Goal: Information Seeking & Learning: Check status

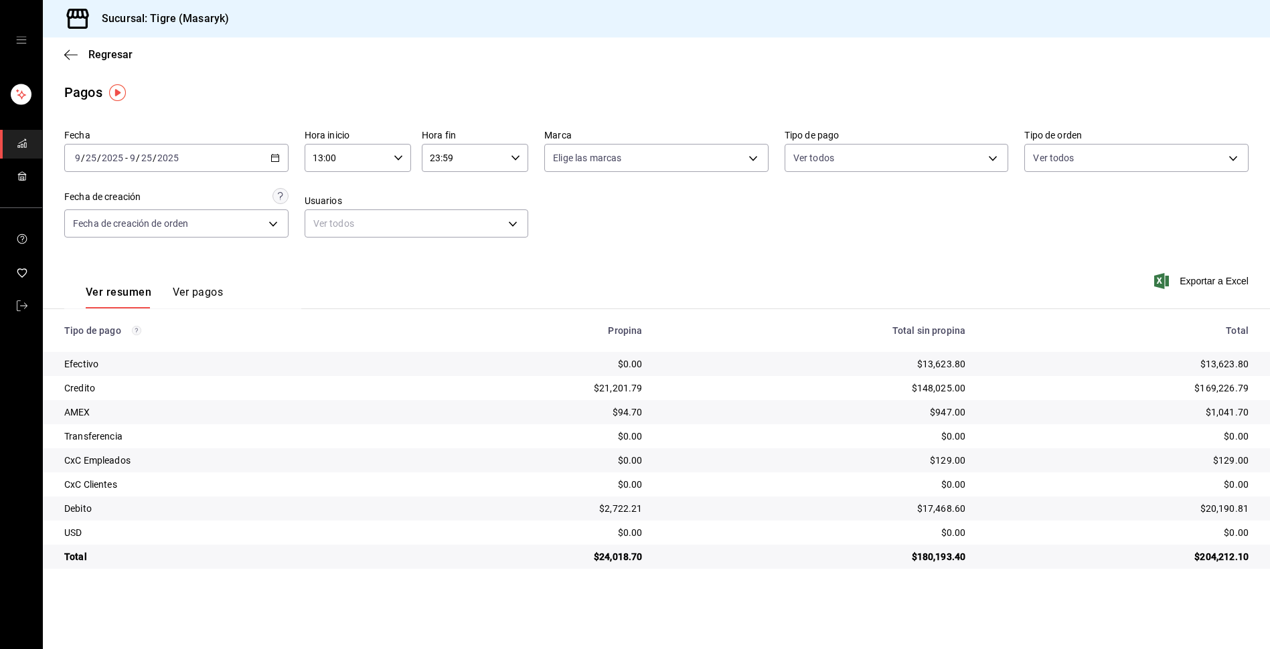
click at [394, 158] on icon "button" at bounding box center [398, 157] width 9 height 9
click at [336, 189] on span "13" at bounding box center [331, 192] width 32 height 11
click at [515, 163] on div at bounding box center [635, 324] width 1270 height 649
click at [506, 165] on div "23:59 Hora fin" at bounding box center [475, 158] width 106 height 28
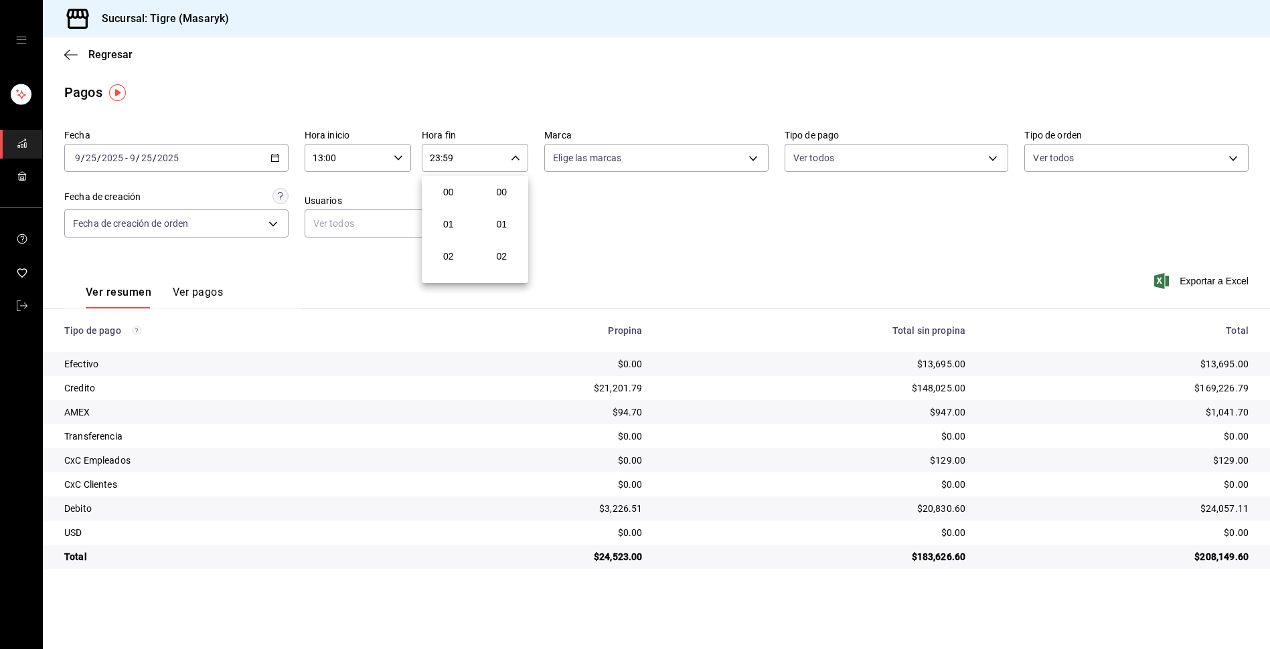
scroll to position [1821, 0]
click at [469, 159] on div at bounding box center [635, 324] width 1270 height 649
click at [989, 158] on body "Sucursal: Tigre (Masaryk) Regresar Pagos Fecha [DATE] [DATE] - [DATE] [DATE] Ho…" at bounding box center [635, 324] width 1270 height 649
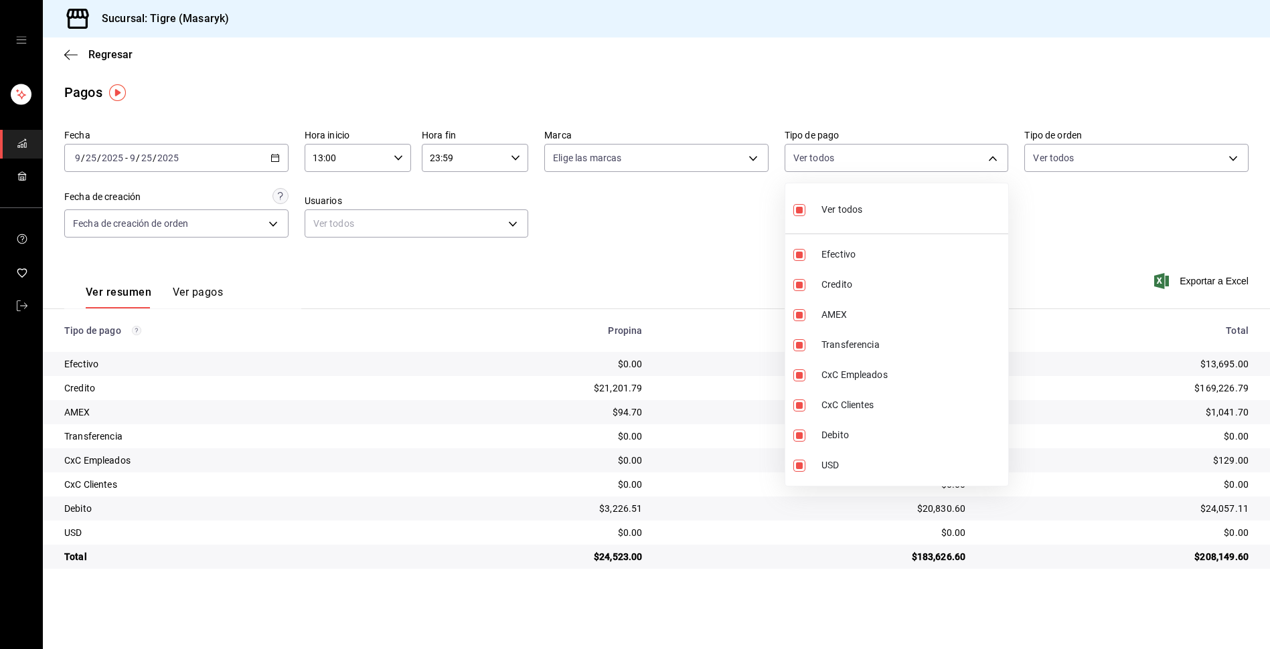
click at [799, 209] on input "checkbox" at bounding box center [799, 210] width 12 height 12
checkbox input "false"
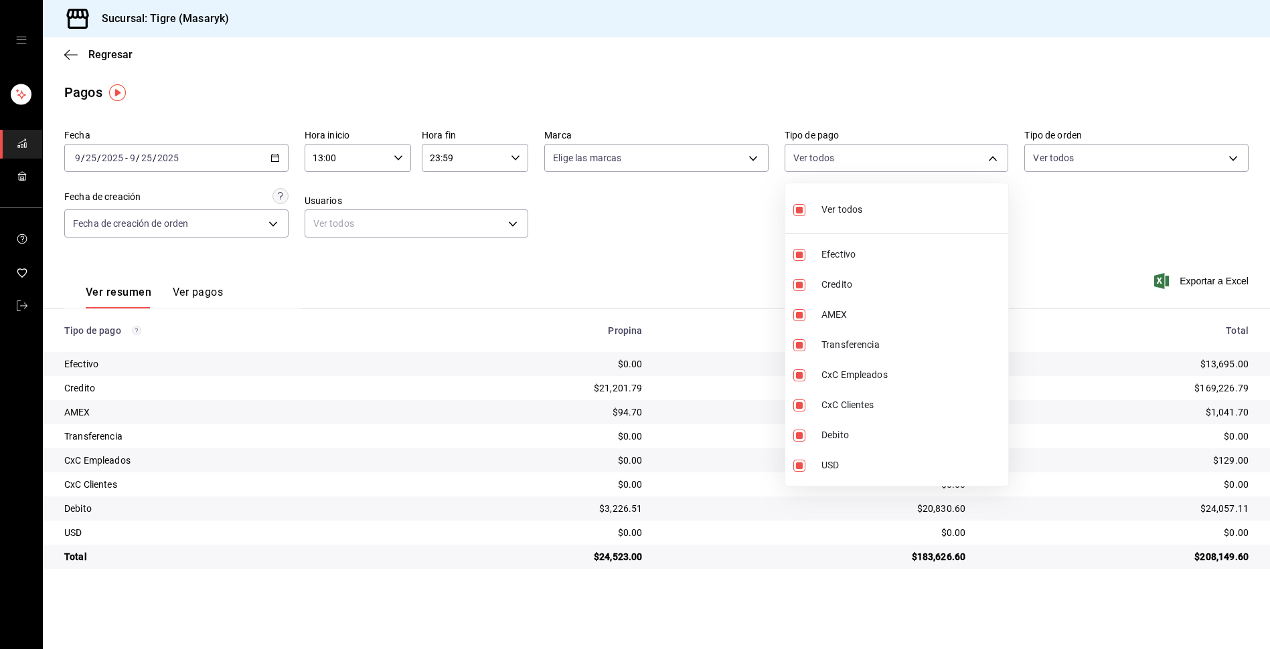
checkbox input "false"
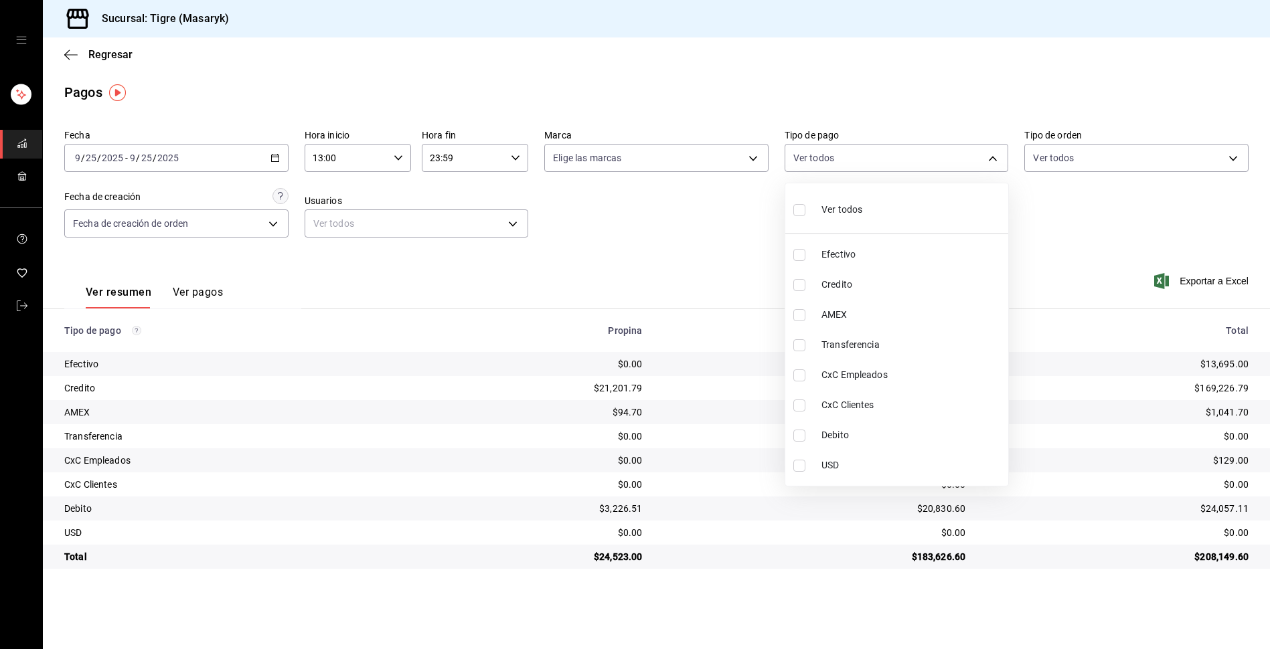
click at [828, 285] on span "Credito" at bounding box center [911, 285] width 181 height 14
type input "563f51c4-7c0d-43b6-837e-e895ac41548e"
checkbox input "true"
click at [805, 435] on input "checkbox" at bounding box center [799, 436] width 12 height 12
checkbox input "true"
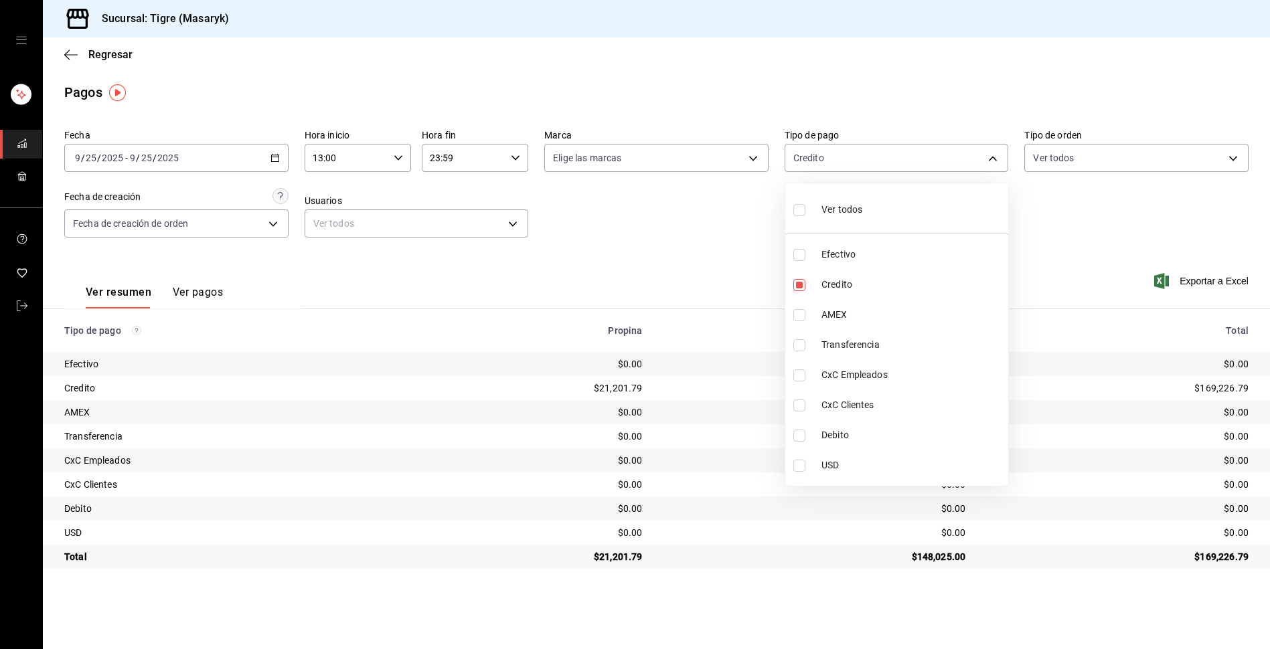
type input "563f51c4-7c0d-43b6-837e-e895ac41548e,a8f1af16-94e3-41ee-854d-4aaa38aa7ebf"
click at [1099, 248] on div at bounding box center [635, 324] width 1270 height 649
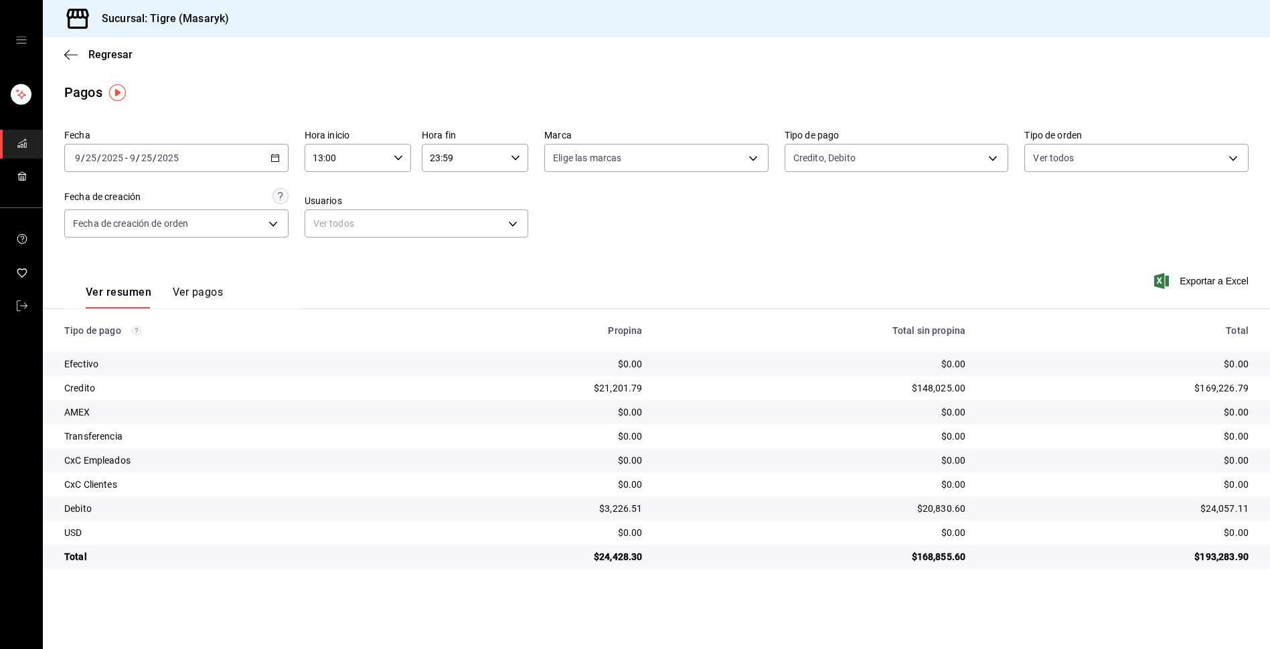
click at [278, 155] on \(Stroke\) "button" at bounding box center [275, 158] width 8 height 7
click at [120, 347] on span "Rango de fechas" at bounding box center [128, 349] width 104 height 14
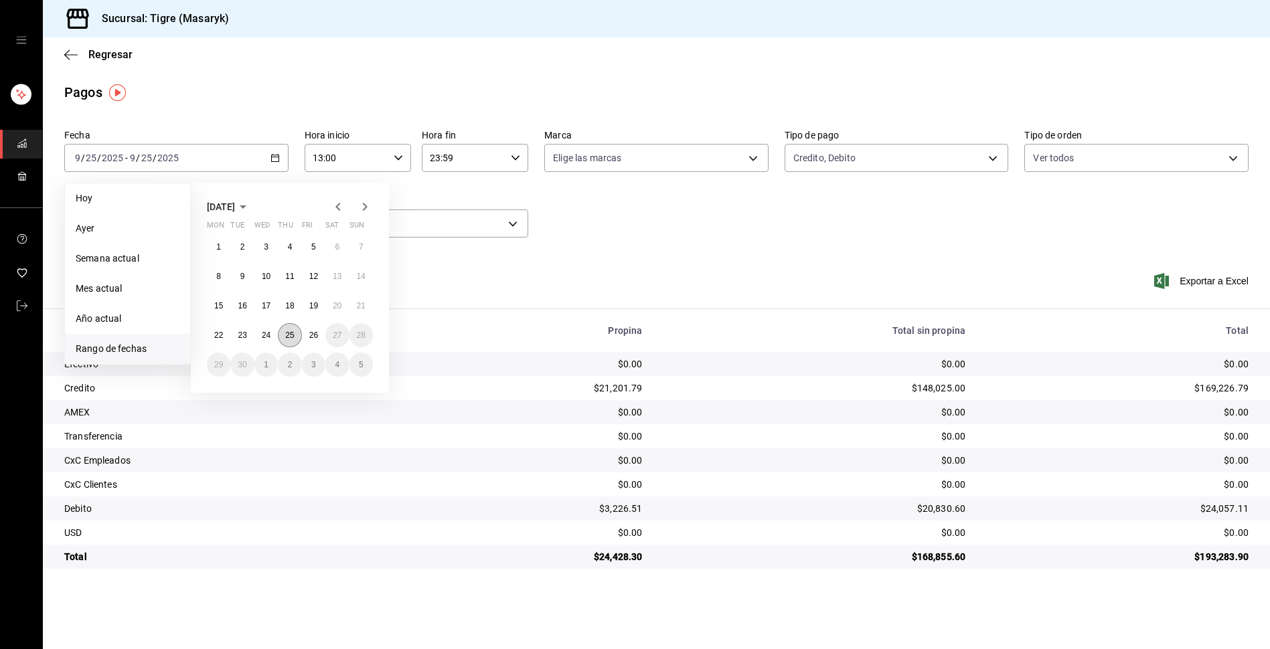
click at [291, 337] on abbr "25" at bounding box center [289, 335] width 9 height 9
click at [308, 331] on button "26" at bounding box center [313, 335] width 23 height 24
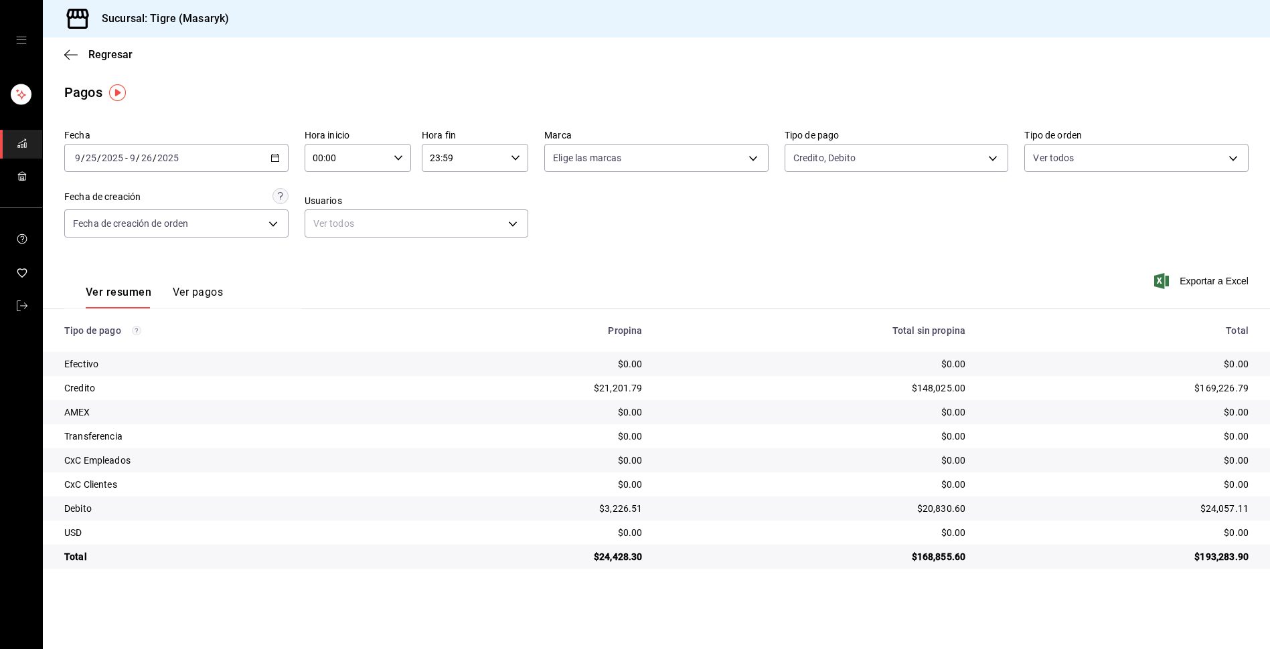
click at [394, 161] on icon "button" at bounding box center [398, 157] width 9 height 9
click at [339, 210] on span "13" at bounding box center [331, 208] width 32 height 11
type input "13:00"
click at [498, 160] on div at bounding box center [635, 324] width 1270 height 649
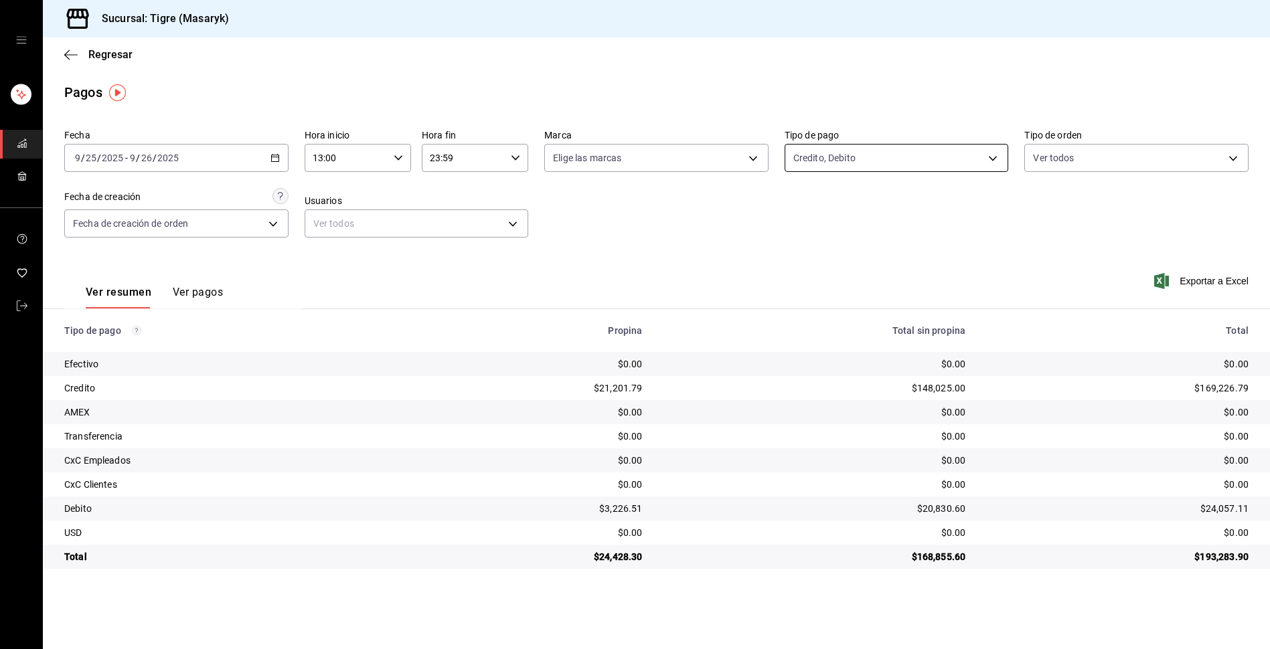
click at [997, 156] on body "Sucursal: Tigre (Masaryk) Regresar Pagos Fecha [DATE] [DATE] - [DATE] [DATE] Ho…" at bounding box center [635, 324] width 1270 height 649
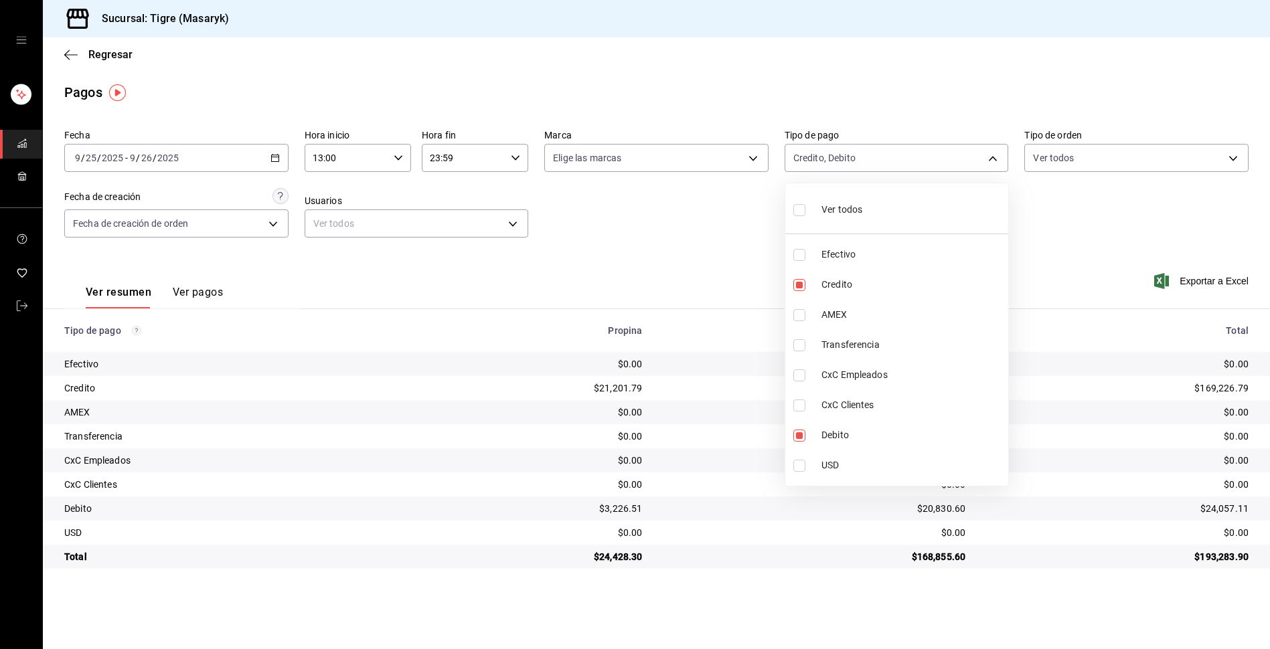
click at [798, 208] on input "checkbox" at bounding box center [799, 210] width 12 height 12
checkbox input "true"
type input "68cfb1b9-f6b2-44be-9d19-cf144159f8e2,563f51c4-7c0d-43b6-837e-e895ac41548e,d9472…"
checkbox input "true"
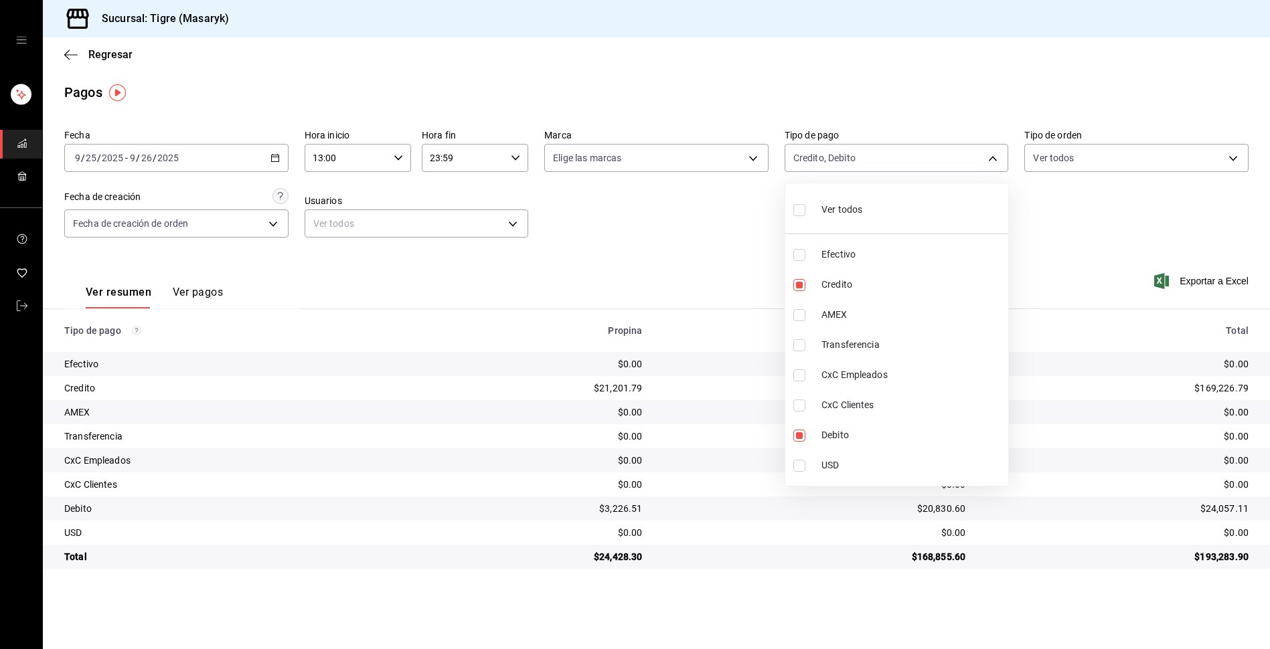
checkbox input "true"
click at [798, 208] on input "checkbox" at bounding box center [799, 210] width 12 height 12
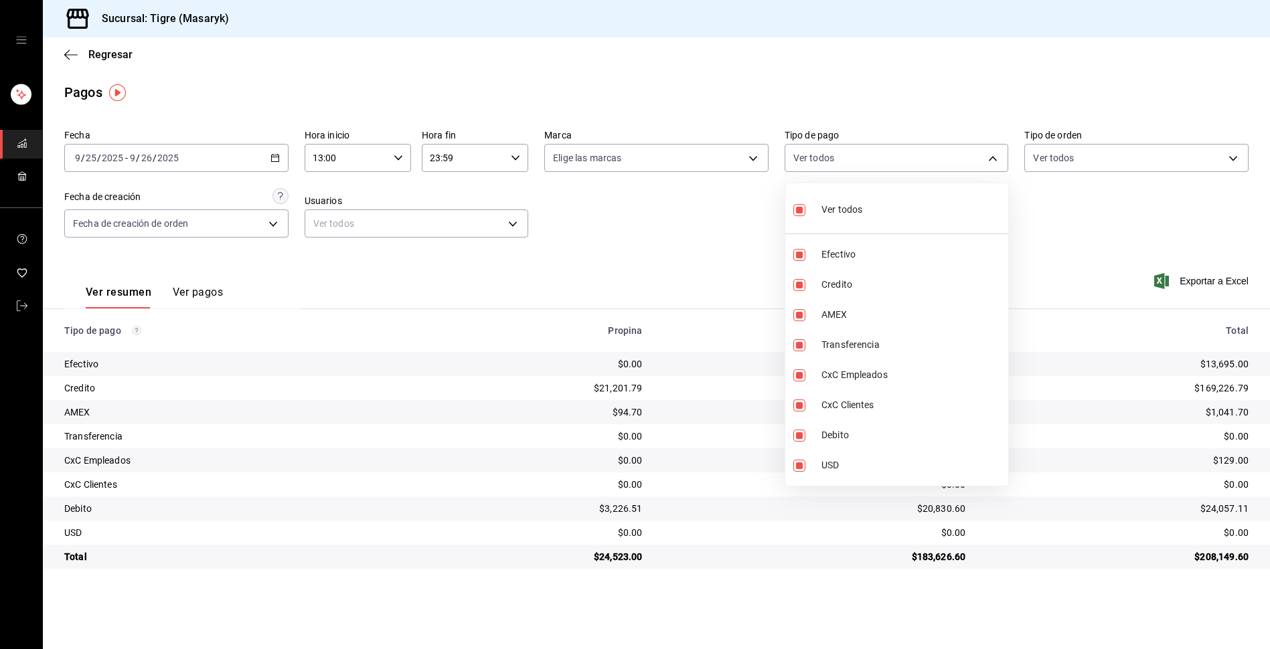
checkbox input "false"
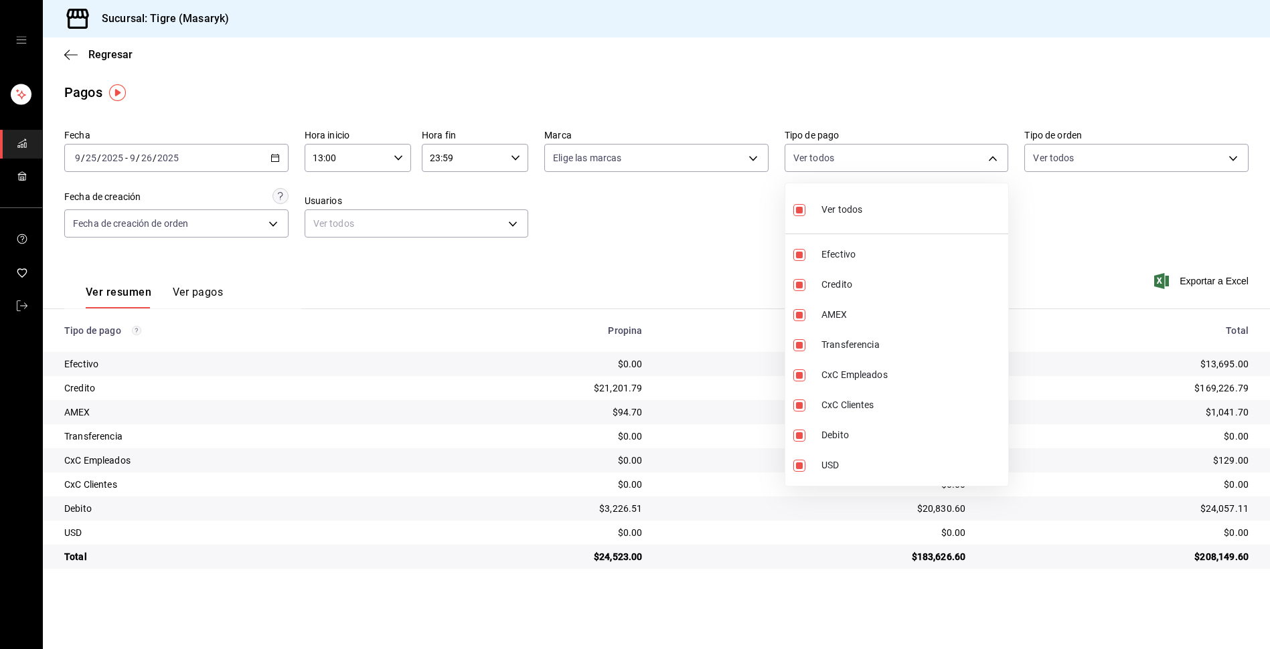
checkbox input "false"
click at [797, 284] on input "checkbox" at bounding box center [799, 285] width 12 height 12
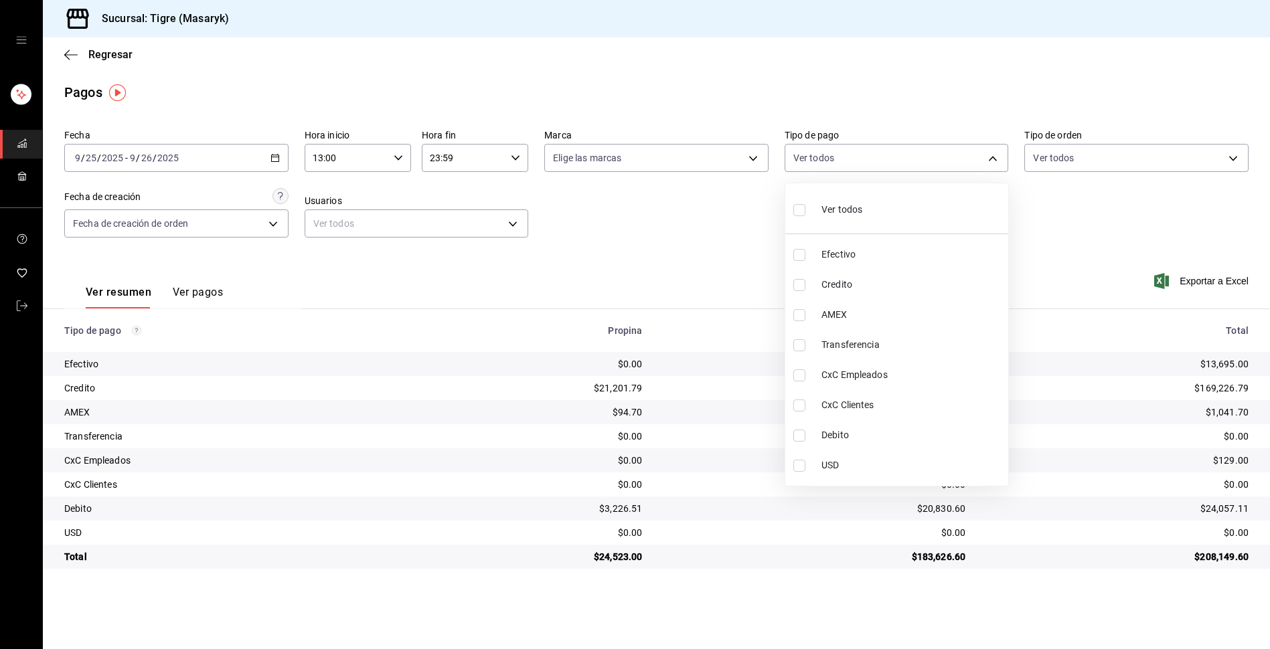
checkbox input "true"
type input "563f51c4-7c0d-43b6-837e-e895ac41548e"
click at [801, 436] on input "checkbox" at bounding box center [799, 436] width 12 height 12
checkbox input "true"
type input "563f51c4-7c0d-43b6-837e-e895ac41548e,a8f1af16-94e3-41ee-854d-4aaa38aa7ebf"
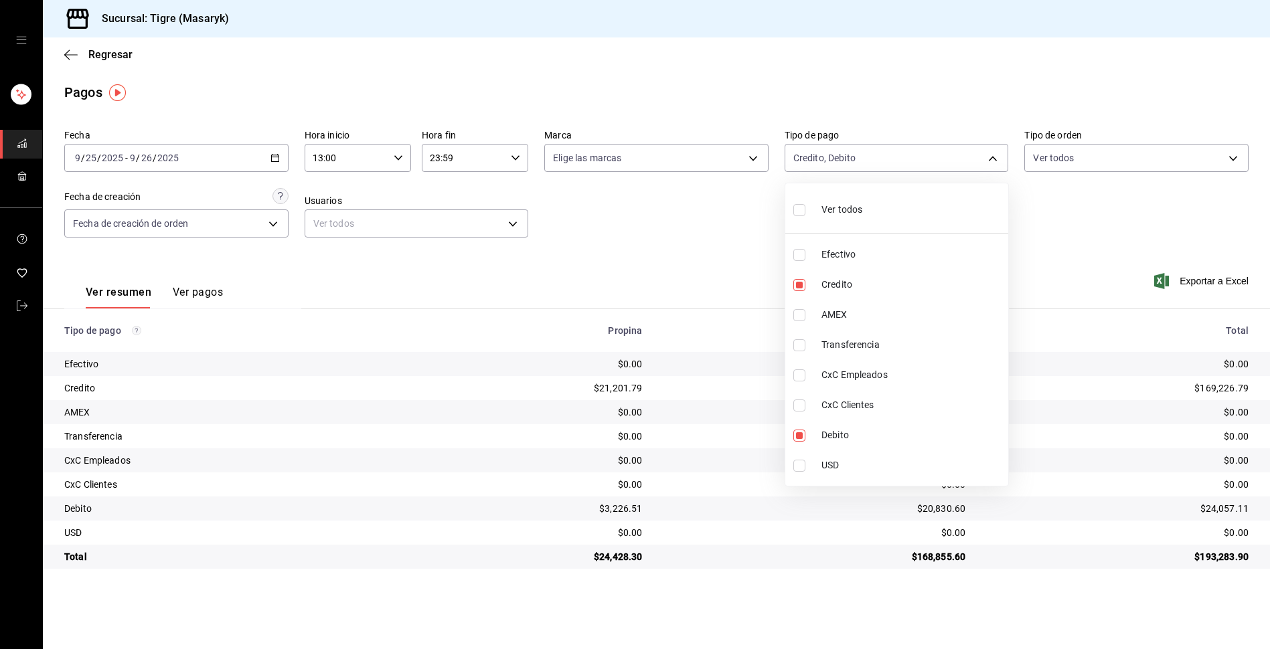
click at [1044, 214] on div at bounding box center [635, 324] width 1270 height 649
click at [985, 158] on body "Sucursal: Tigre (Masaryk) Regresar Pagos Fecha [DATE] [DATE] - [DATE] [DATE] Ho…" at bounding box center [635, 324] width 1270 height 649
click at [794, 213] on input "checkbox" at bounding box center [799, 210] width 12 height 12
checkbox input "true"
type input "68cfb1b9-f6b2-44be-9d19-cf144159f8e2,563f51c4-7c0d-43b6-837e-e895ac41548e,d9472…"
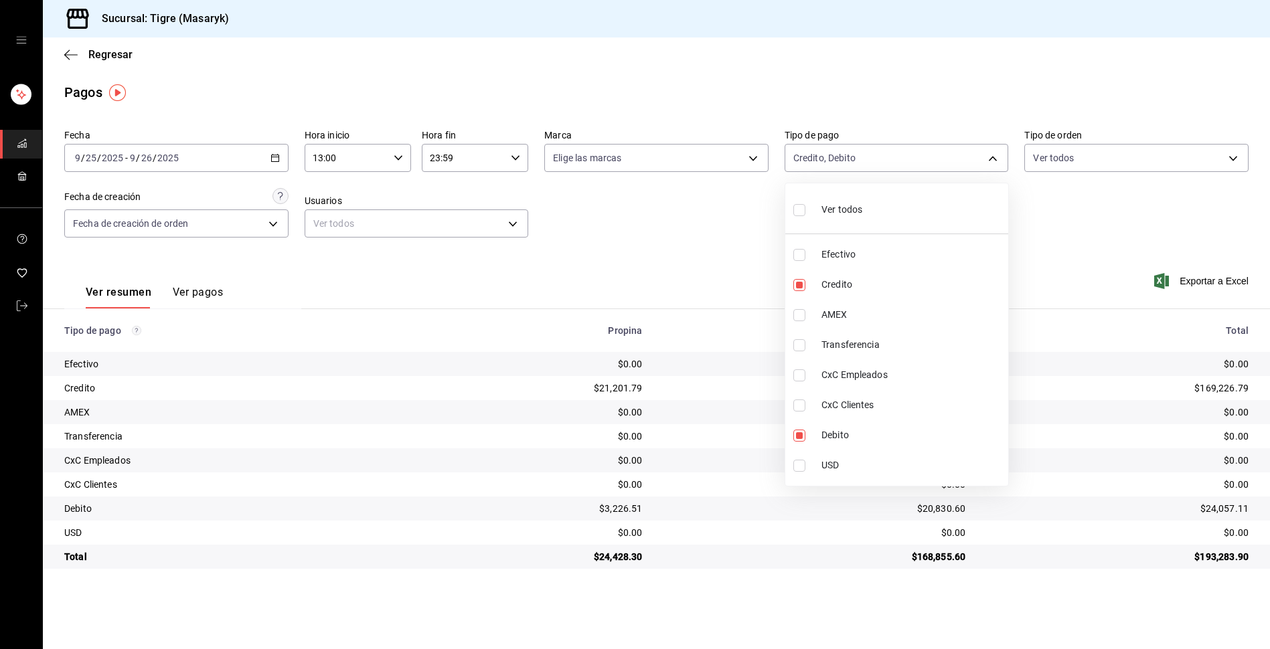
checkbox input "true"
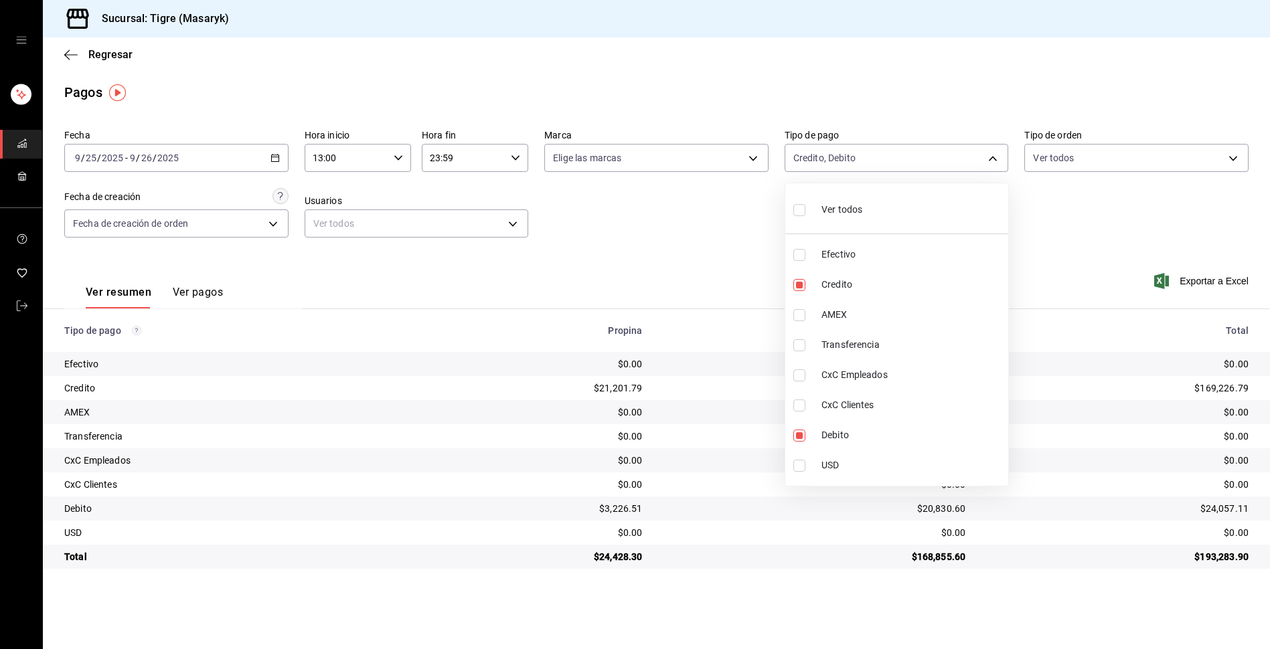
checkbox input "true"
click at [740, 236] on div at bounding box center [635, 324] width 1270 height 649
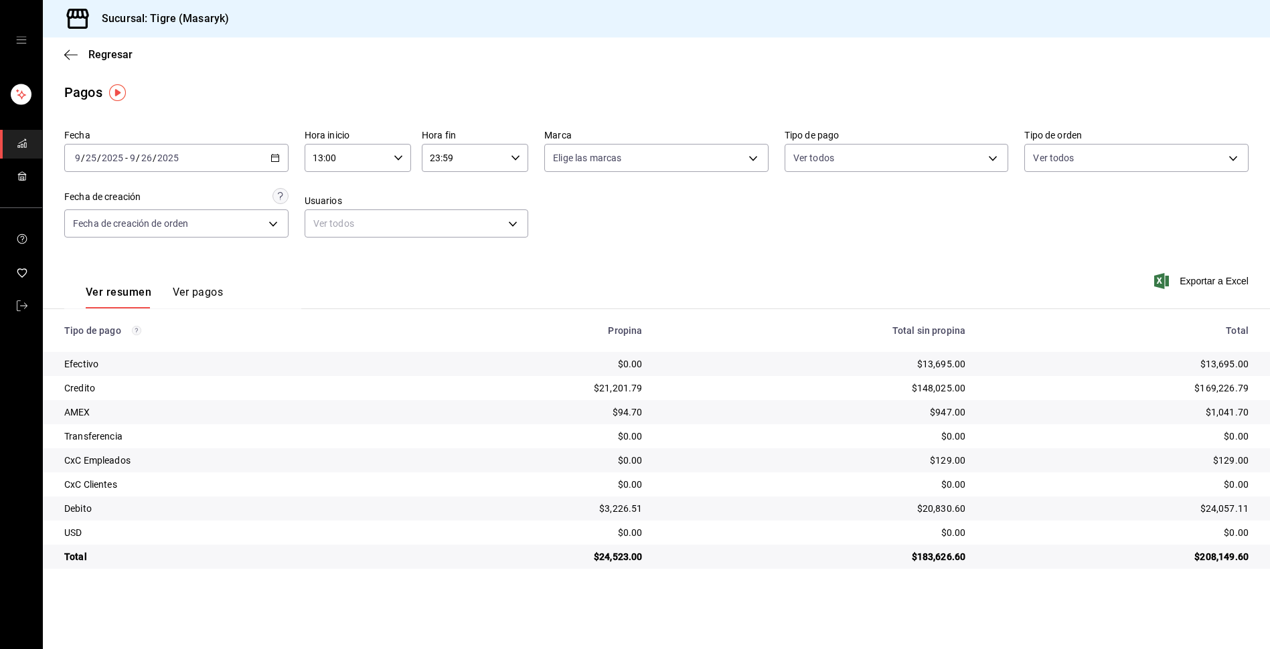
click at [915, 365] on div "$13,695.00" at bounding box center [815, 363] width 302 height 13
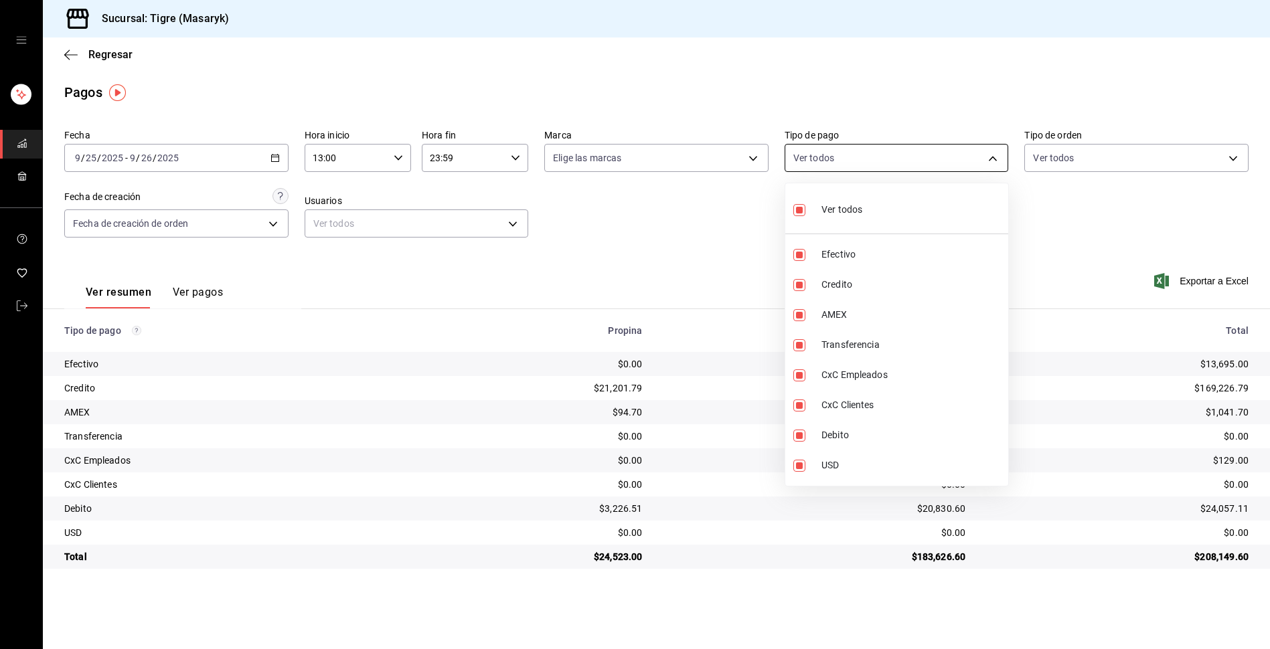
click at [995, 154] on body "Sucursal: Tigre (Masaryk) Regresar Pagos Fecha [DATE] [DATE] - [DATE] [DATE] Ho…" at bounding box center [635, 324] width 1270 height 649
click at [805, 212] on input "checkbox" at bounding box center [799, 210] width 12 height 12
checkbox input "false"
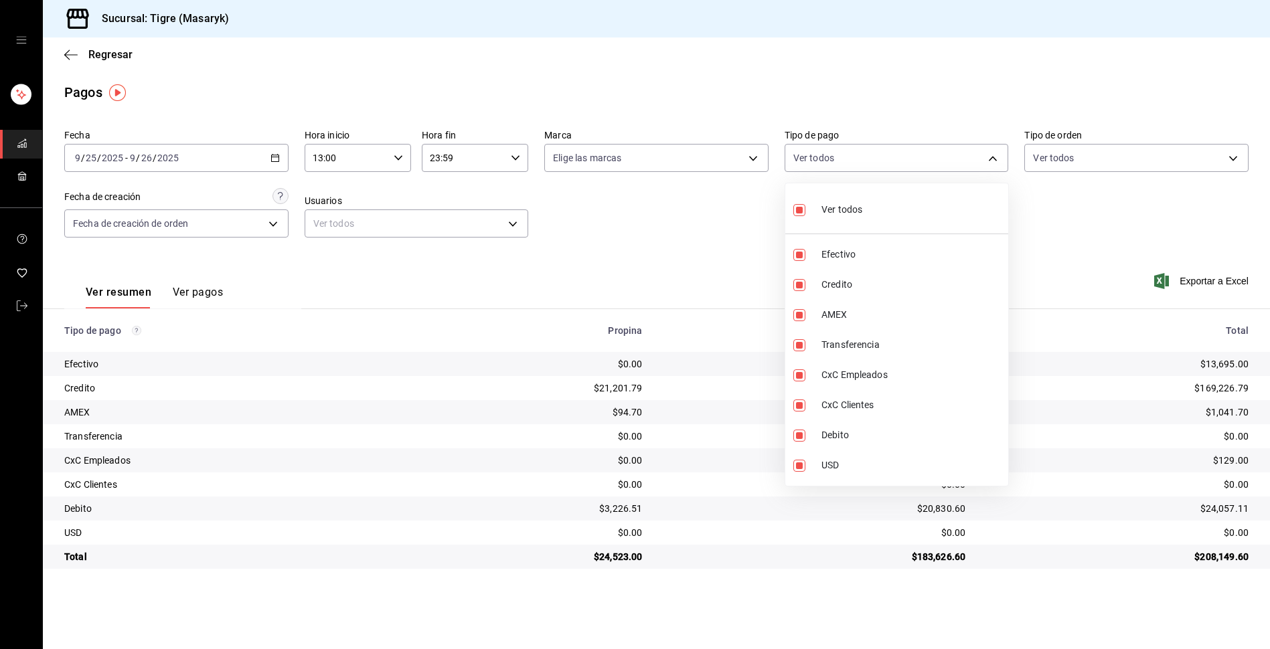
checkbox input "false"
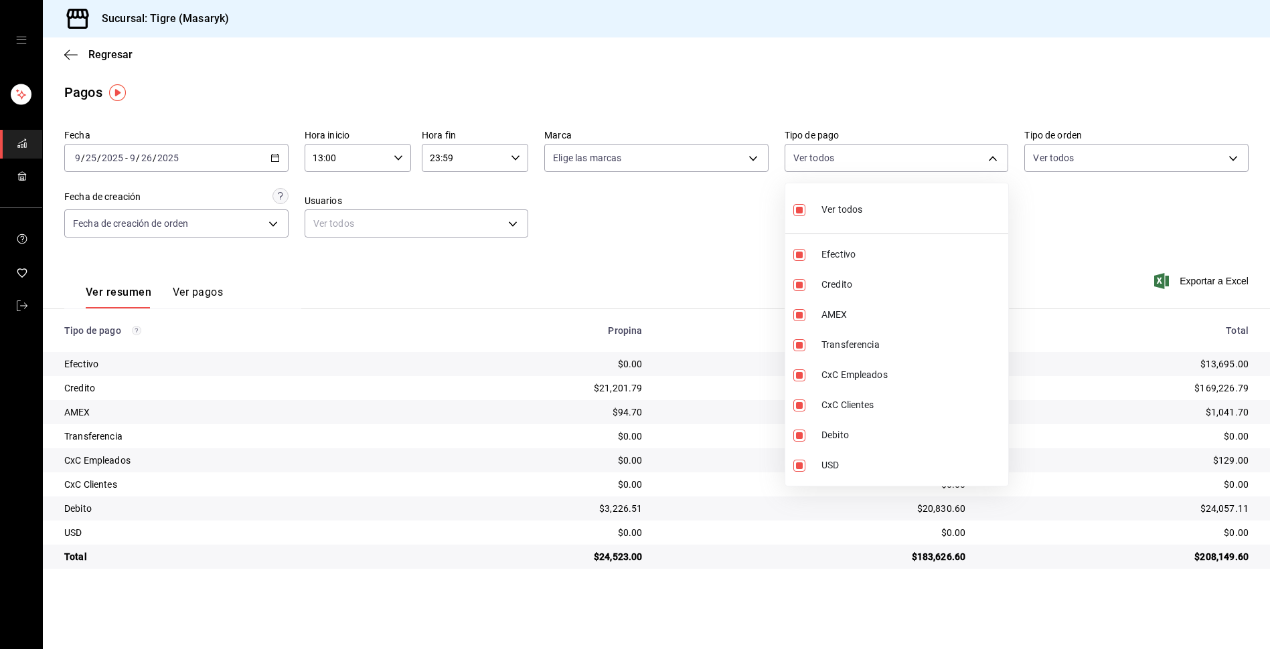
checkbox input "false"
click at [802, 289] on input "checkbox" at bounding box center [799, 285] width 12 height 12
checkbox input "true"
type input "563f51c4-7c0d-43b6-837e-e895ac41548e"
click at [795, 437] on input "checkbox" at bounding box center [799, 436] width 12 height 12
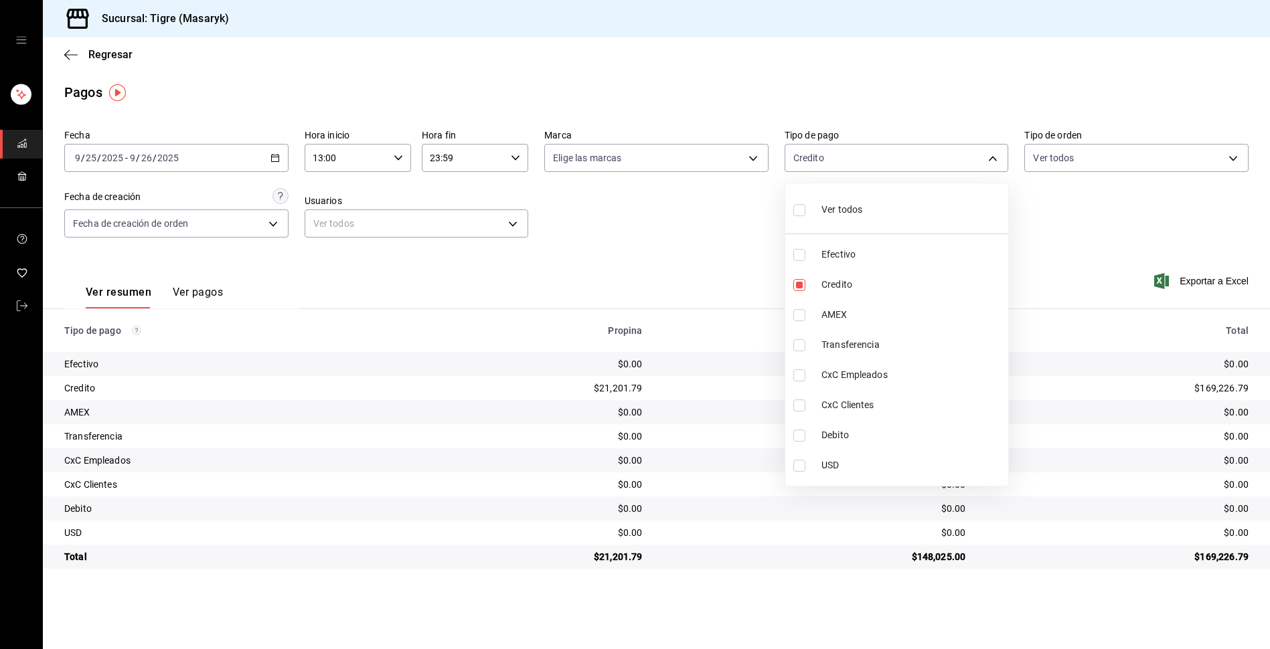
checkbox input "true"
type input "563f51c4-7c0d-43b6-837e-e895ac41548e,a8f1af16-94e3-41ee-854d-4aaa38aa7ebf"
click at [748, 266] on div at bounding box center [635, 324] width 1270 height 649
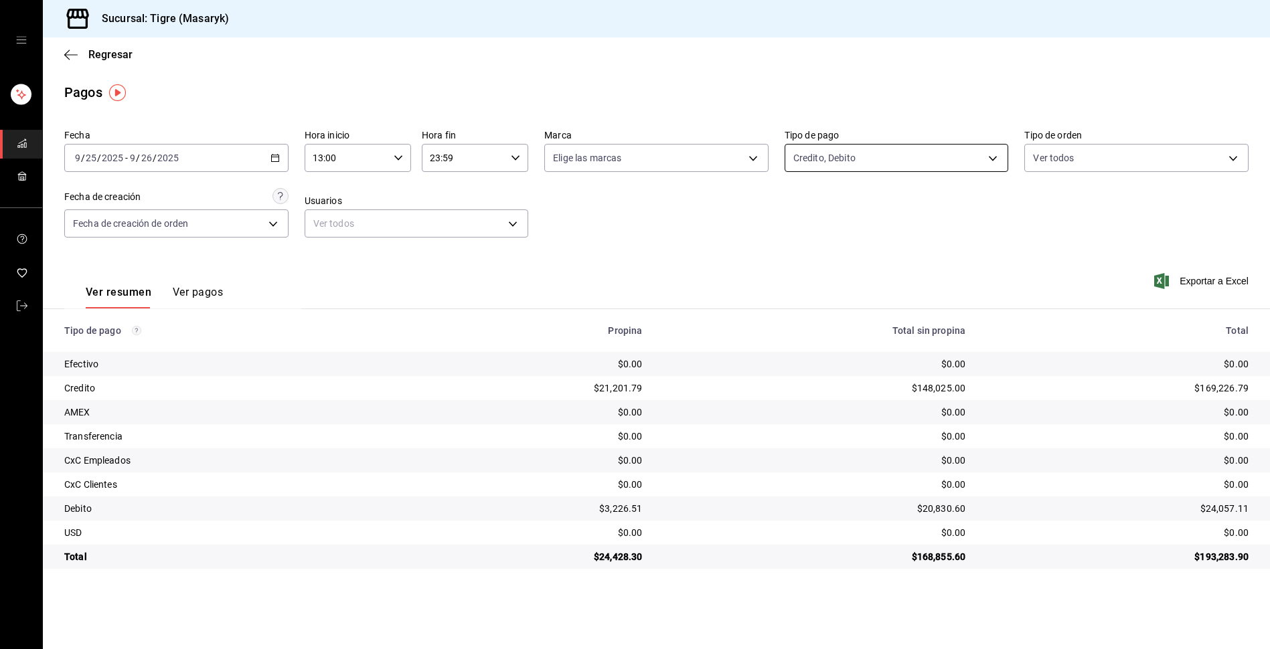
click at [994, 155] on body "Sucursal: Tigre (Masaryk) Regresar Pagos Fecha [DATE] [DATE] - [DATE] [DATE] Ho…" at bounding box center [635, 324] width 1270 height 649
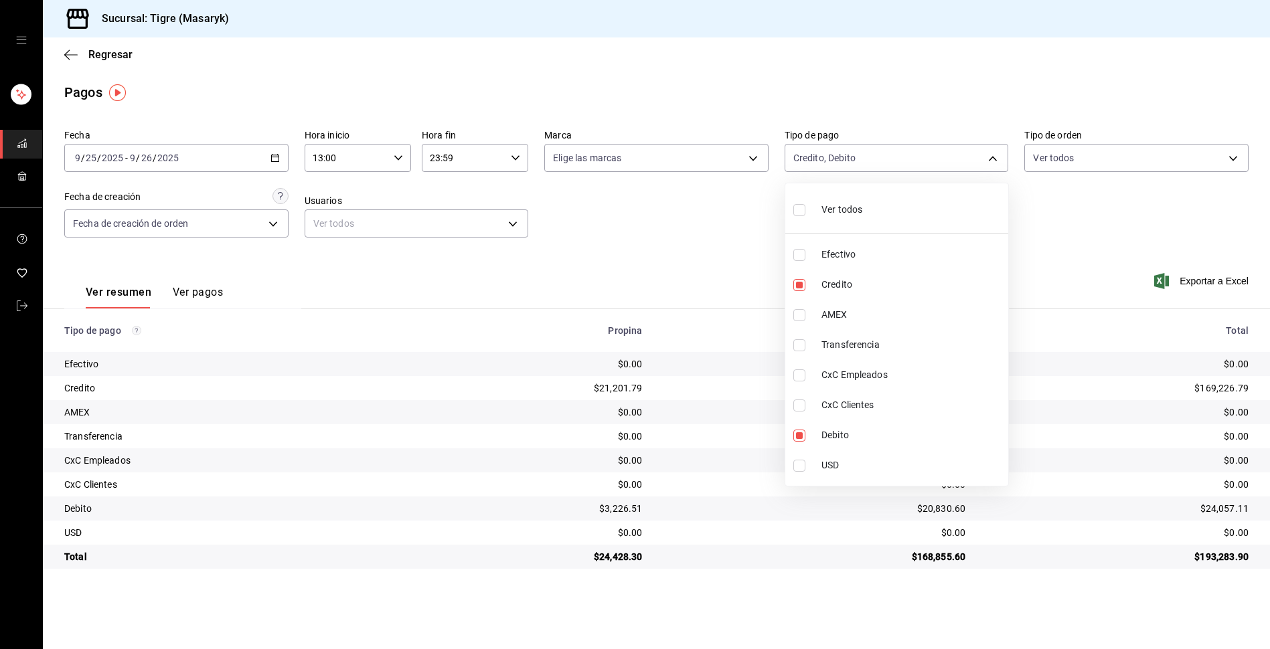
click at [799, 214] on input "checkbox" at bounding box center [799, 210] width 12 height 12
checkbox input "true"
type input "68cfb1b9-f6b2-44be-9d19-cf144159f8e2,563f51c4-7c0d-43b6-837e-e895ac41548e,d9472…"
checkbox input "true"
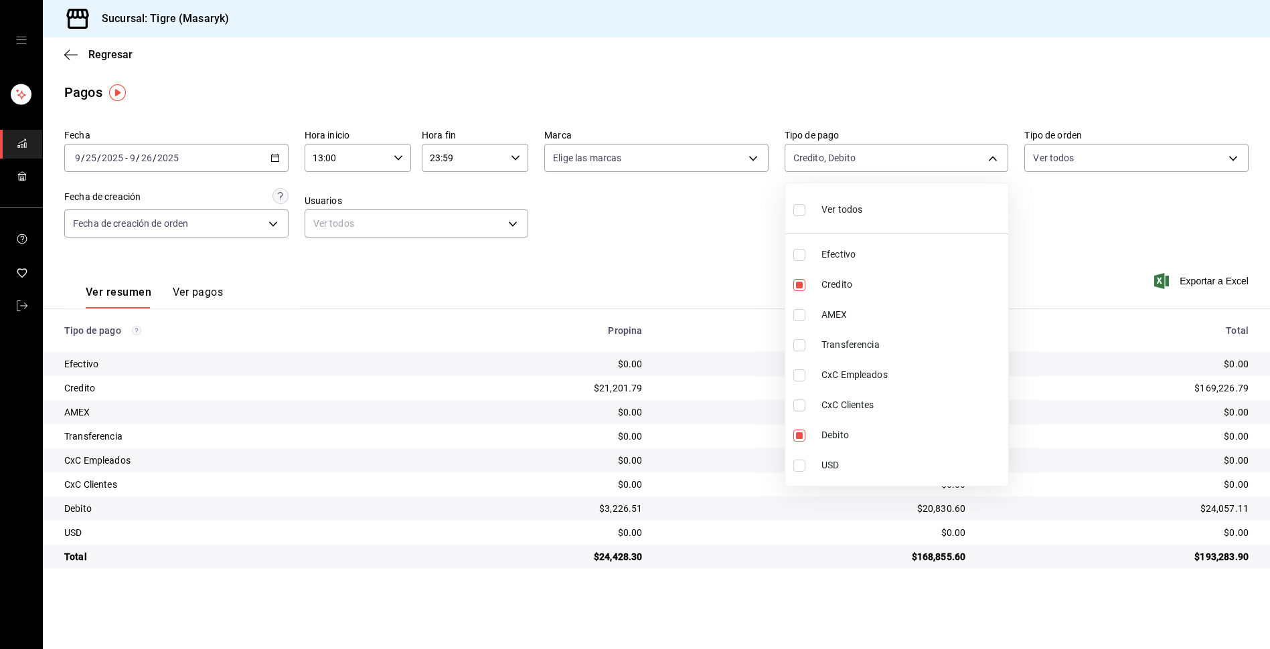
checkbox input "true"
click at [1064, 212] on div at bounding box center [635, 324] width 1270 height 649
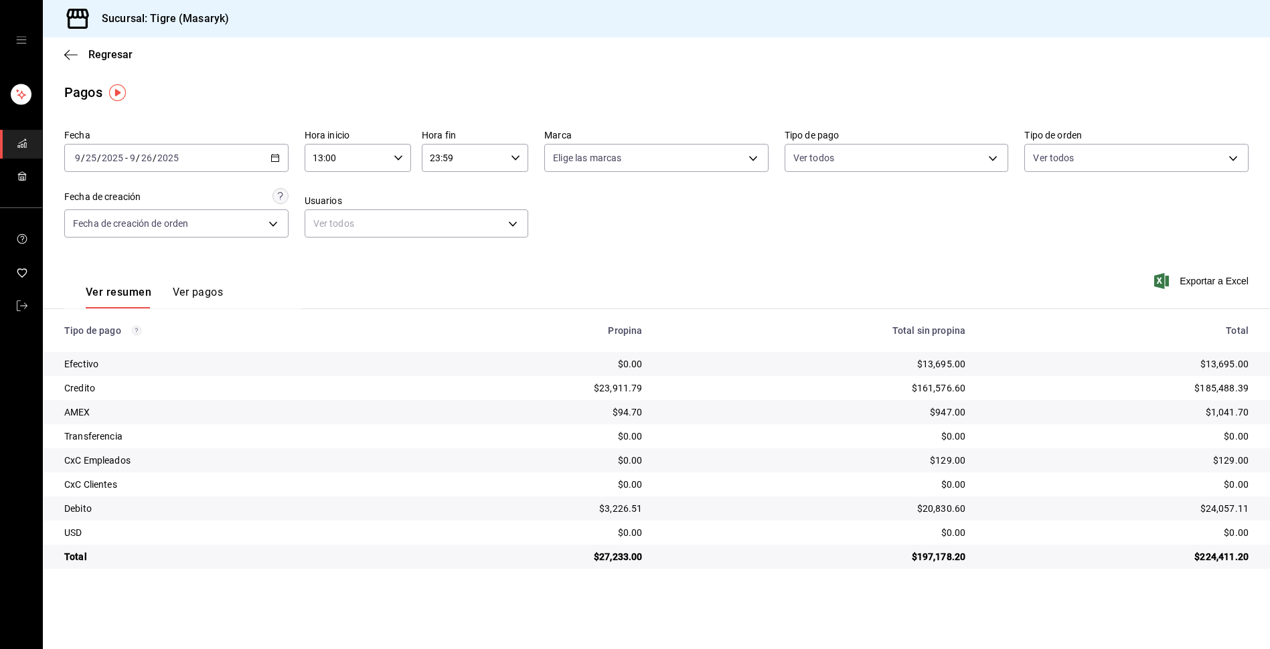
click at [395, 156] on \(Stroke\) "button" at bounding box center [398, 157] width 8 height 5
click at [335, 192] on span "13" at bounding box center [331, 192] width 32 height 11
click at [514, 155] on div at bounding box center [635, 324] width 1270 height 649
click at [469, 160] on input "23:59" at bounding box center [464, 158] width 84 height 27
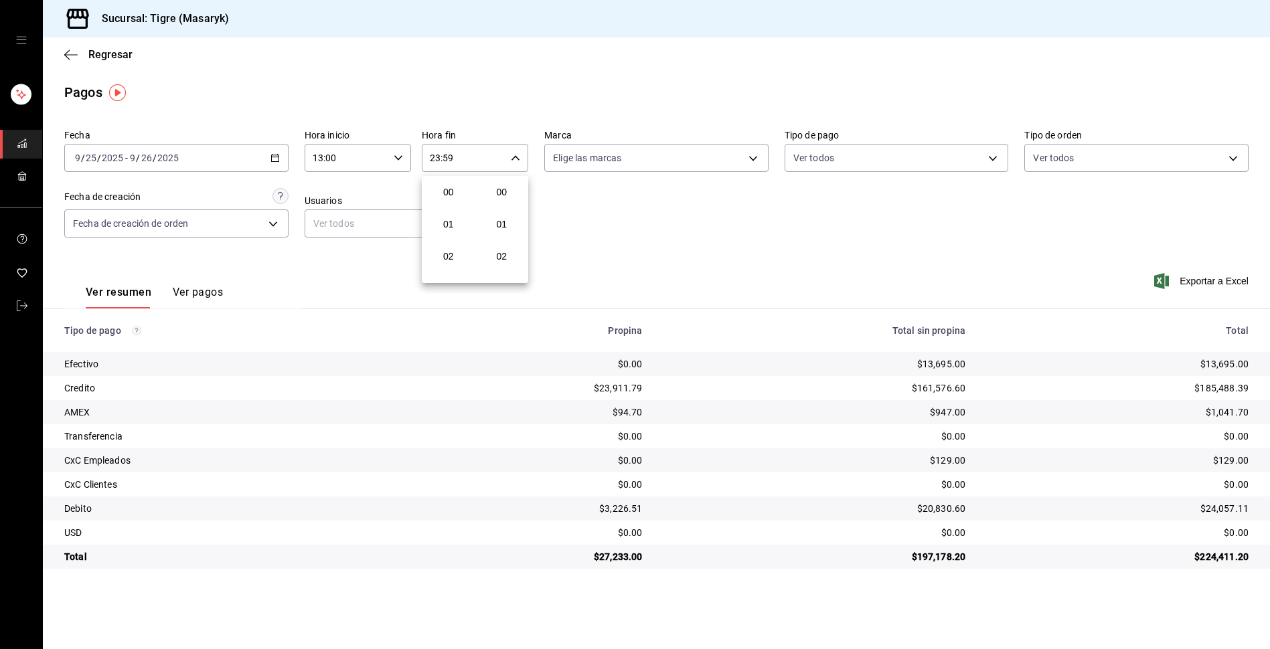
scroll to position [1821, 0]
click at [991, 153] on div at bounding box center [635, 324] width 1270 height 649
click at [993, 155] on body "Sucursal: Tigre (Masaryk) Regresar Pagos Fecha [DATE] [DATE] - [DATE] [DATE] Ho…" at bounding box center [635, 324] width 1270 height 649
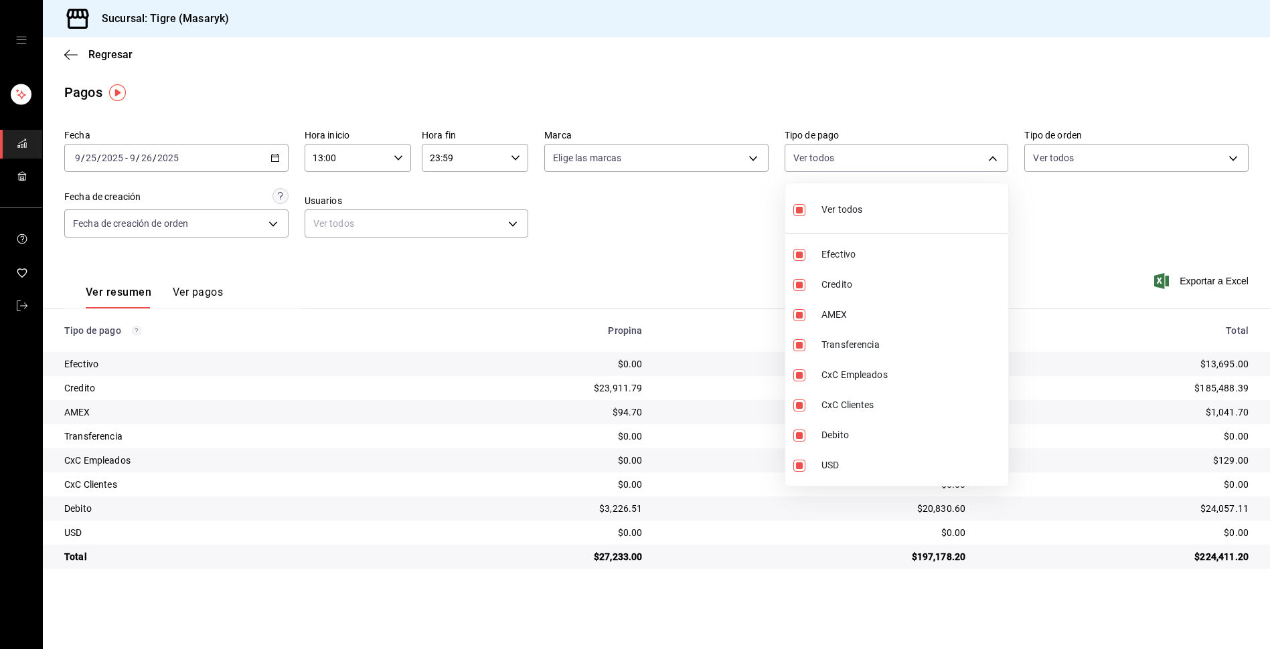
click at [805, 213] on label at bounding box center [801, 209] width 17 height 19
click at [805, 213] on input "checkbox" at bounding box center [799, 210] width 12 height 12
checkbox input "true"
type input "68cfb1b9-f6b2-44be-9d19-cf144159f8e2,563f51c4-7c0d-43b6-837e-e895ac41548e,d9472…"
checkbox input "true"
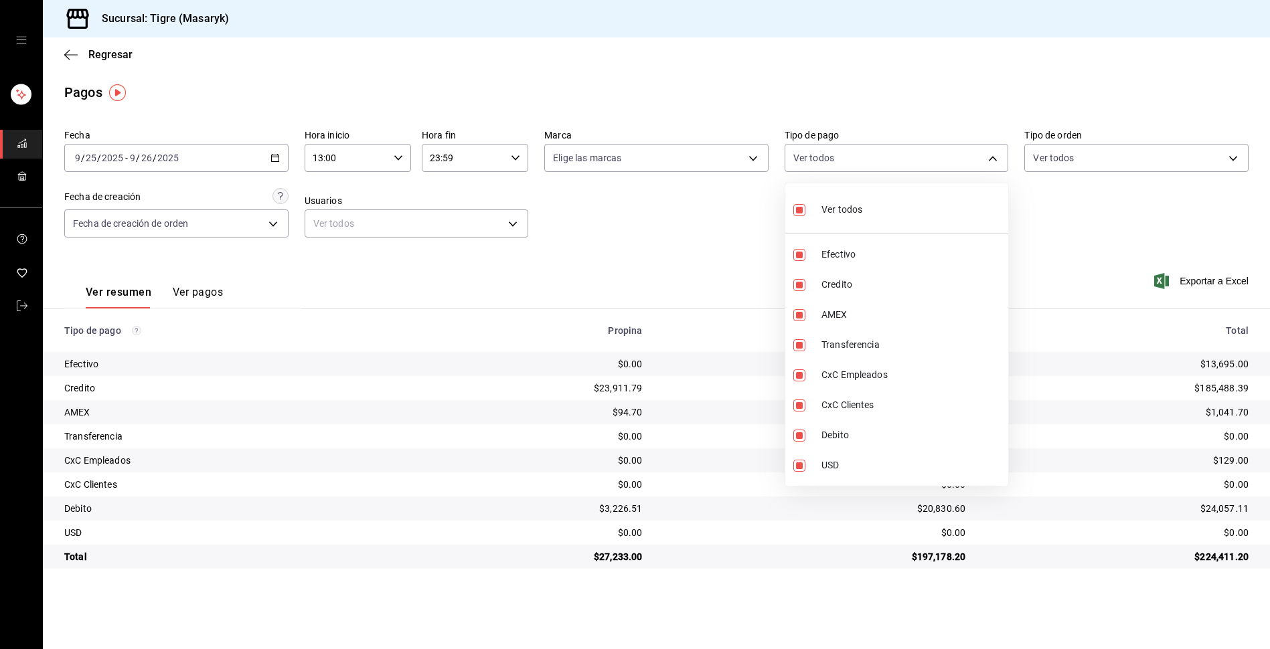
checkbox input "true"
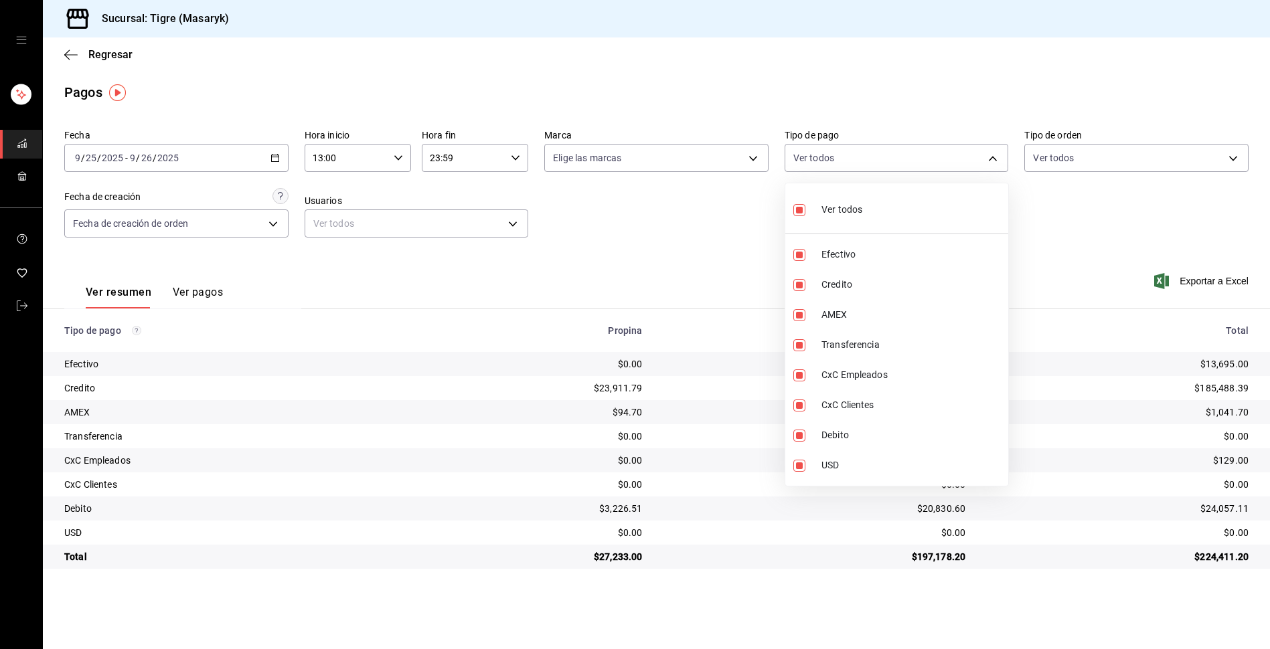
checkbox input "true"
click at [799, 213] on input "checkbox" at bounding box center [799, 210] width 12 height 12
checkbox input "false"
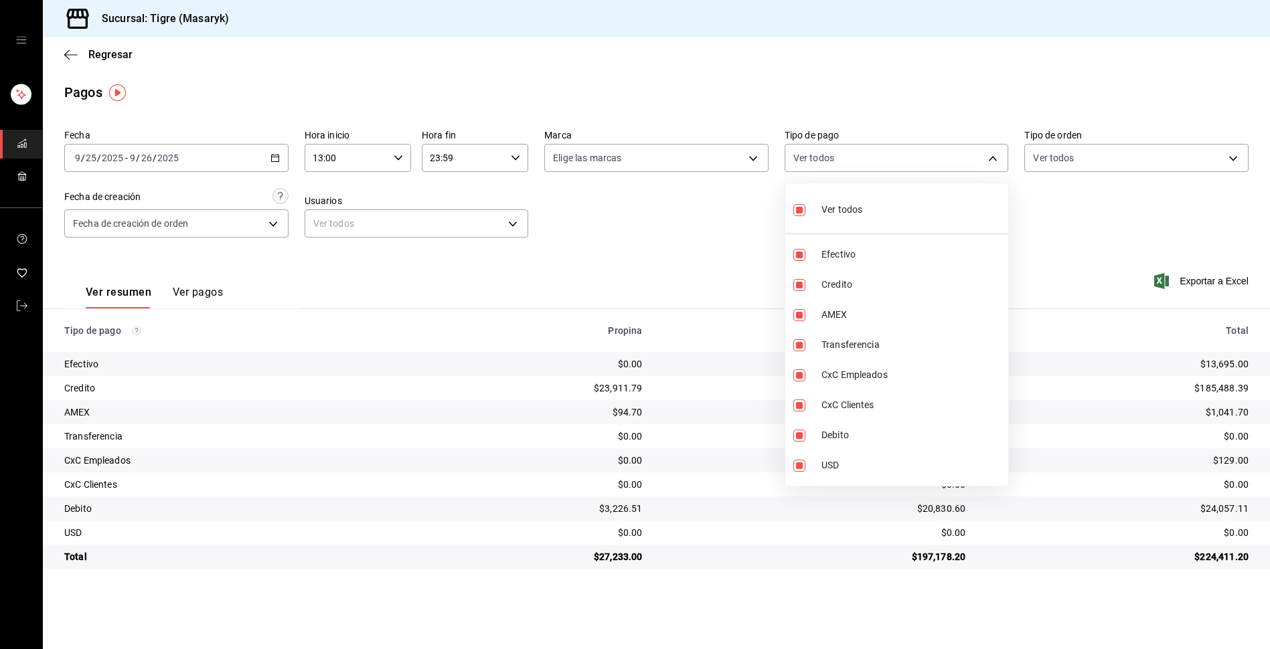
checkbox input "false"
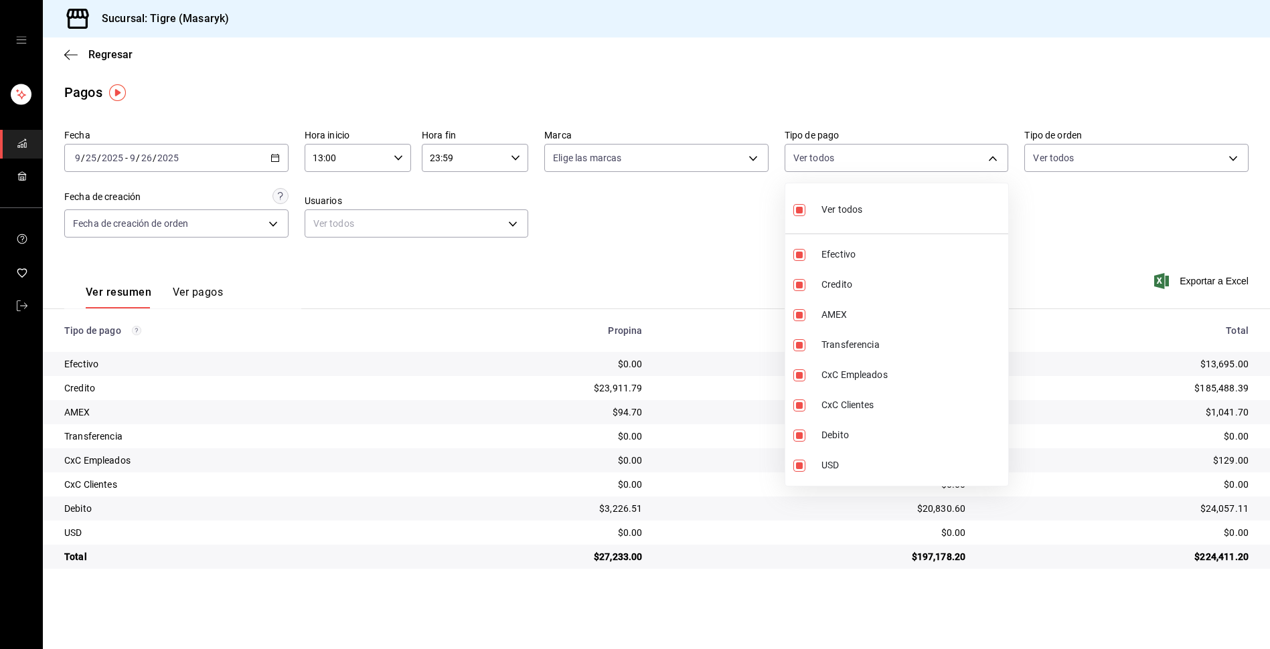
checkbox input "false"
click at [799, 213] on input "checkbox" at bounding box center [799, 210] width 12 height 12
checkbox input "true"
type input "68cfb1b9-f6b2-44be-9d19-cf144159f8e2,563f51c4-7c0d-43b6-837e-e895ac41548e,d9472…"
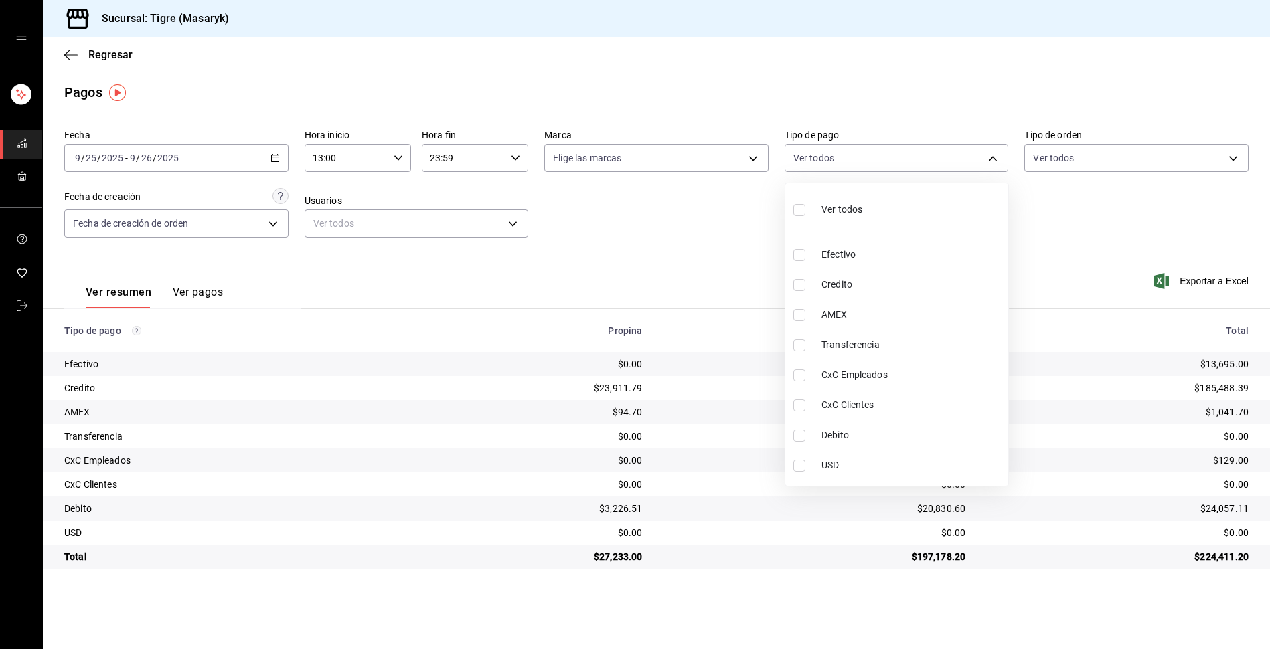
checkbox input "true"
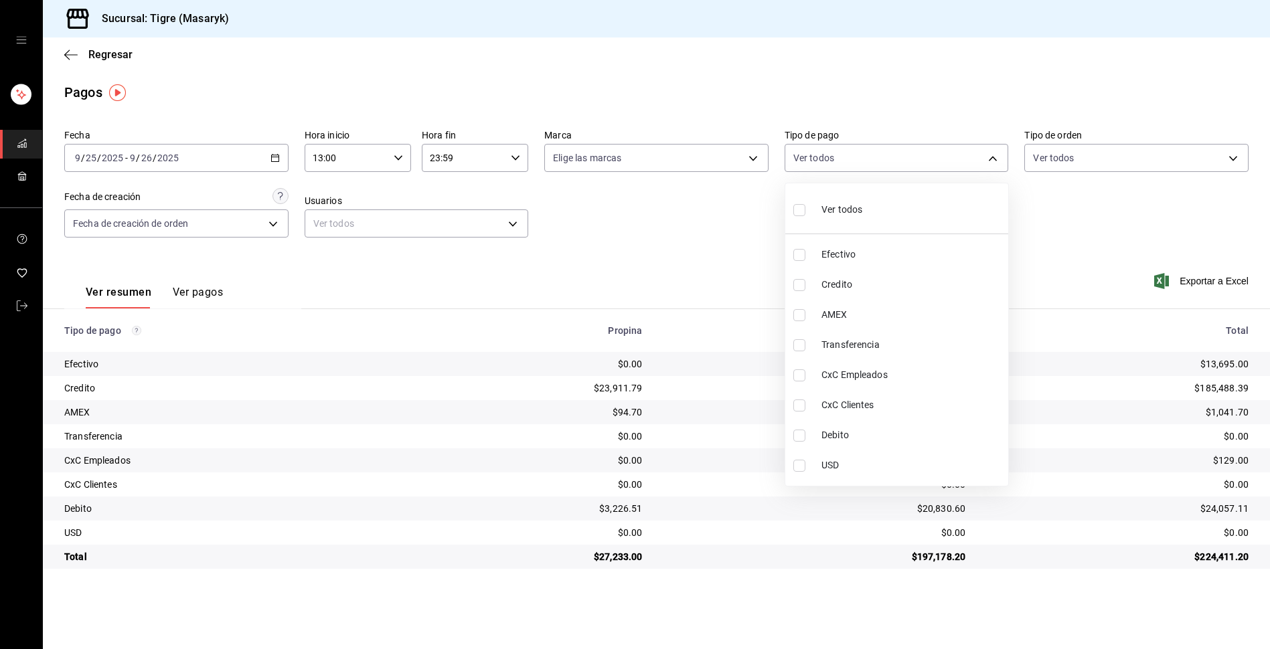
checkbox input "true"
click at [1026, 227] on div at bounding box center [635, 324] width 1270 height 649
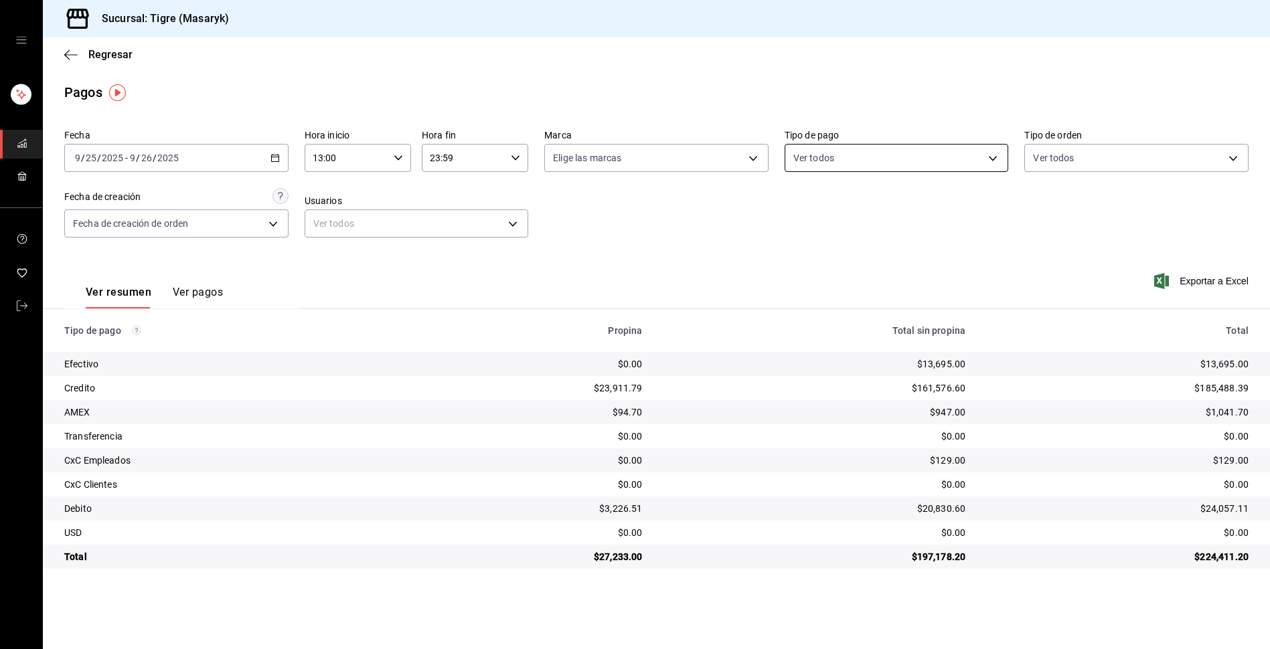
click at [996, 156] on body "Sucursal: Tigre (Masaryk) Regresar Pagos Fecha [DATE] [DATE] - [DATE] [DATE] Ho…" at bounding box center [635, 324] width 1270 height 649
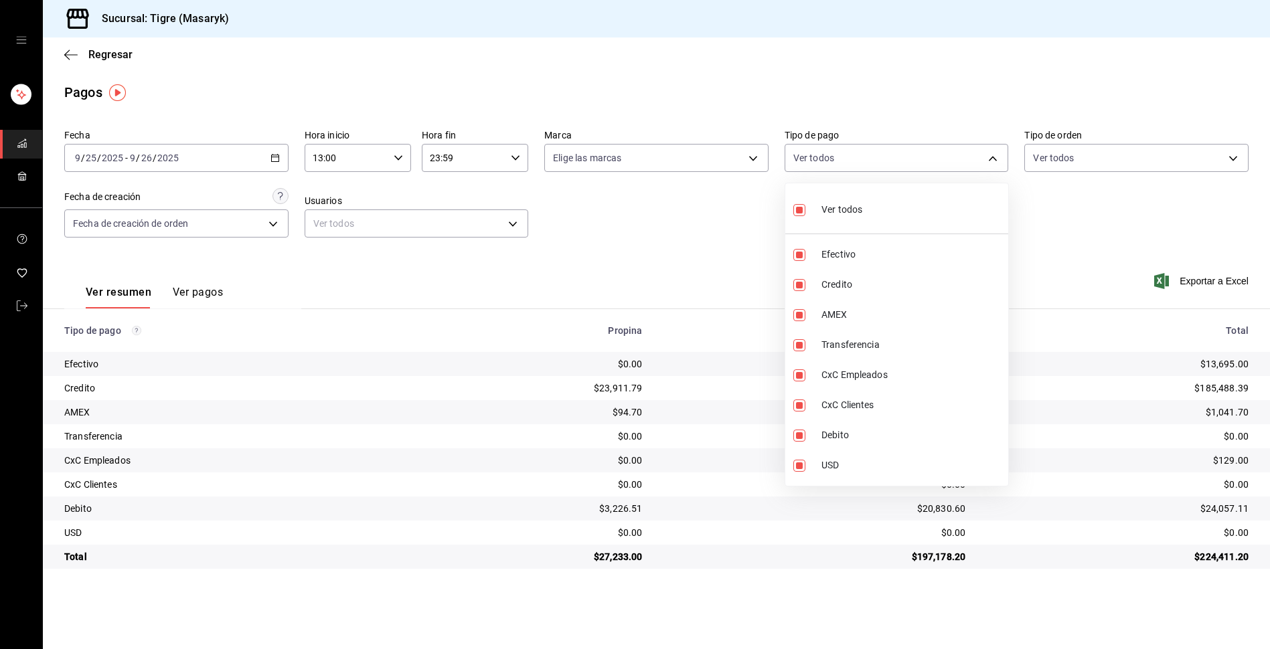
click at [800, 206] on input "checkbox" at bounding box center [799, 210] width 12 height 12
checkbox input "false"
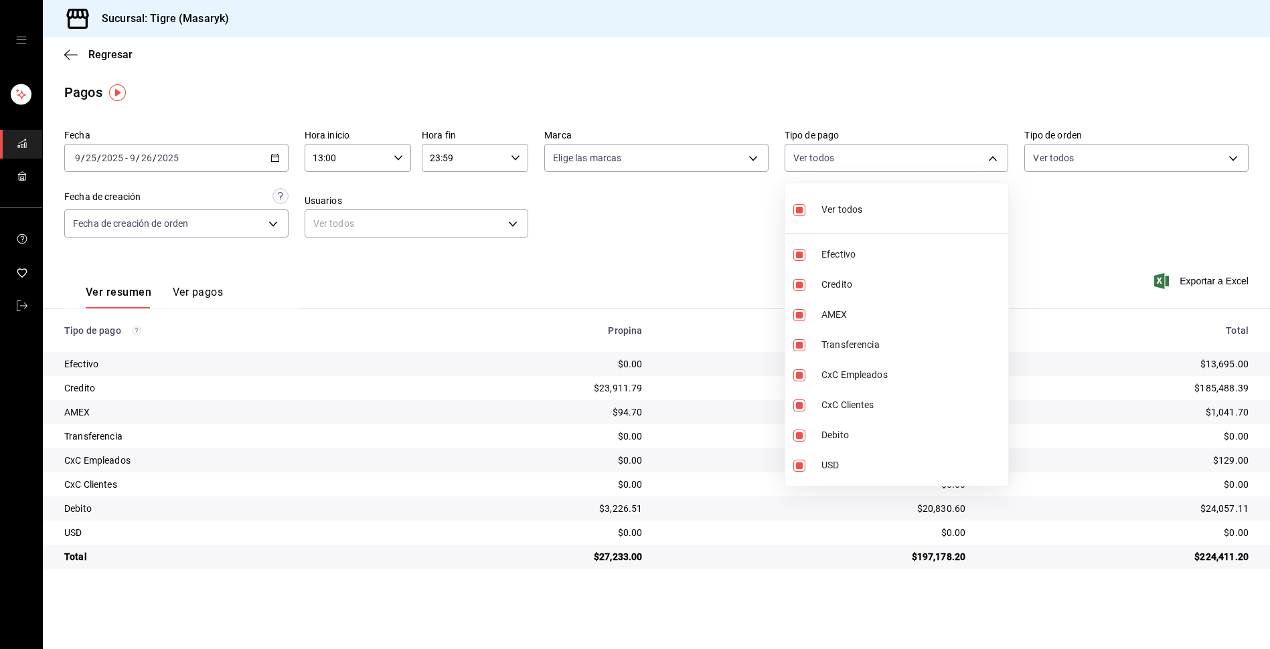
checkbox input "false"
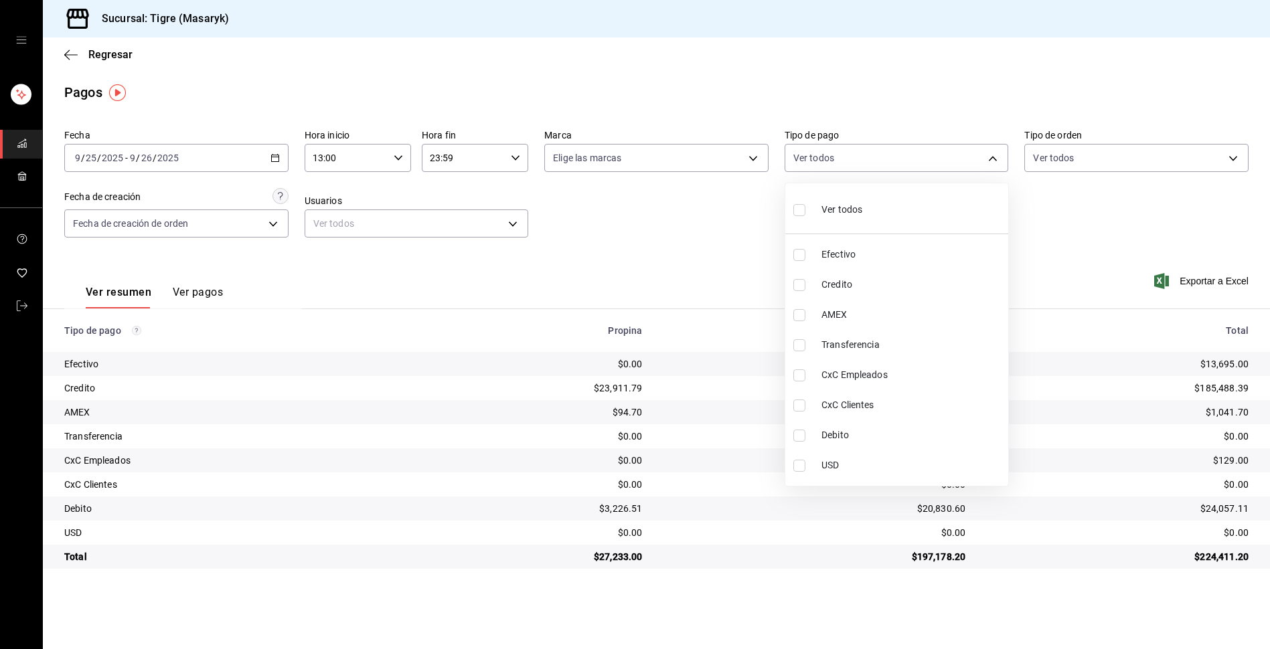
click at [800, 206] on input "checkbox" at bounding box center [799, 210] width 12 height 12
checkbox input "true"
type input "68cfb1b9-f6b2-44be-9d19-cf144159f8e2,563f51c4-7c0d-43b6-837e-e895ac41548e,d9472…"
checkbox input "true"
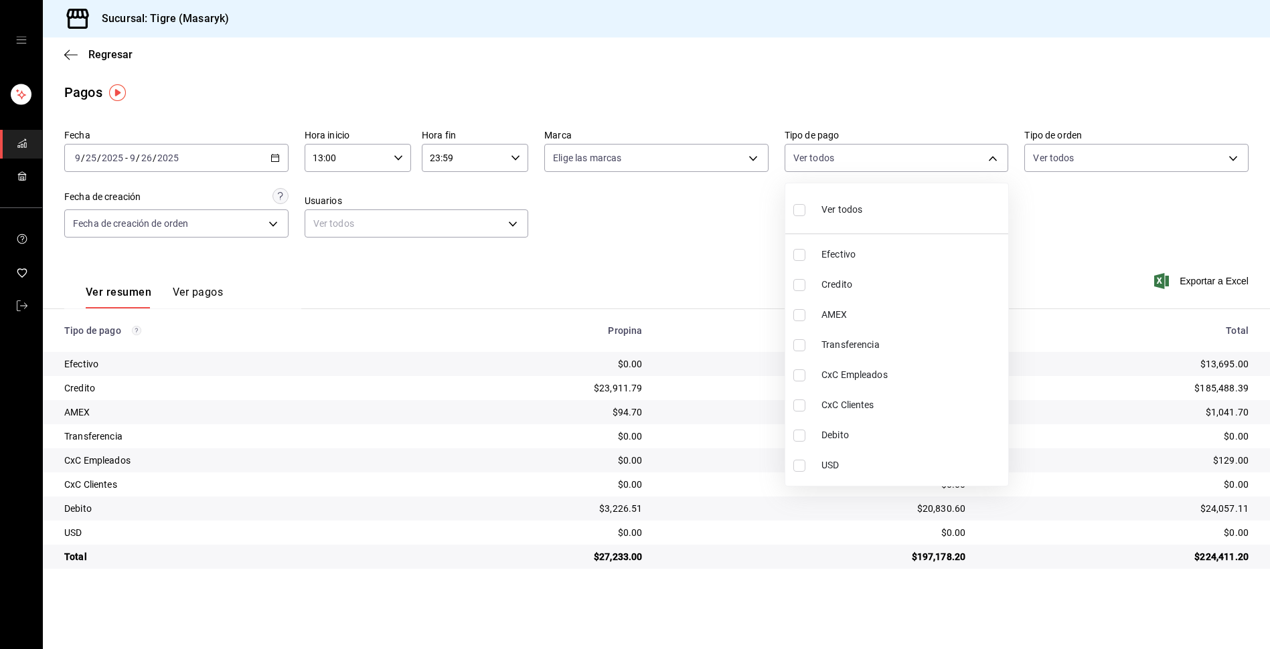
checkbox input "true"
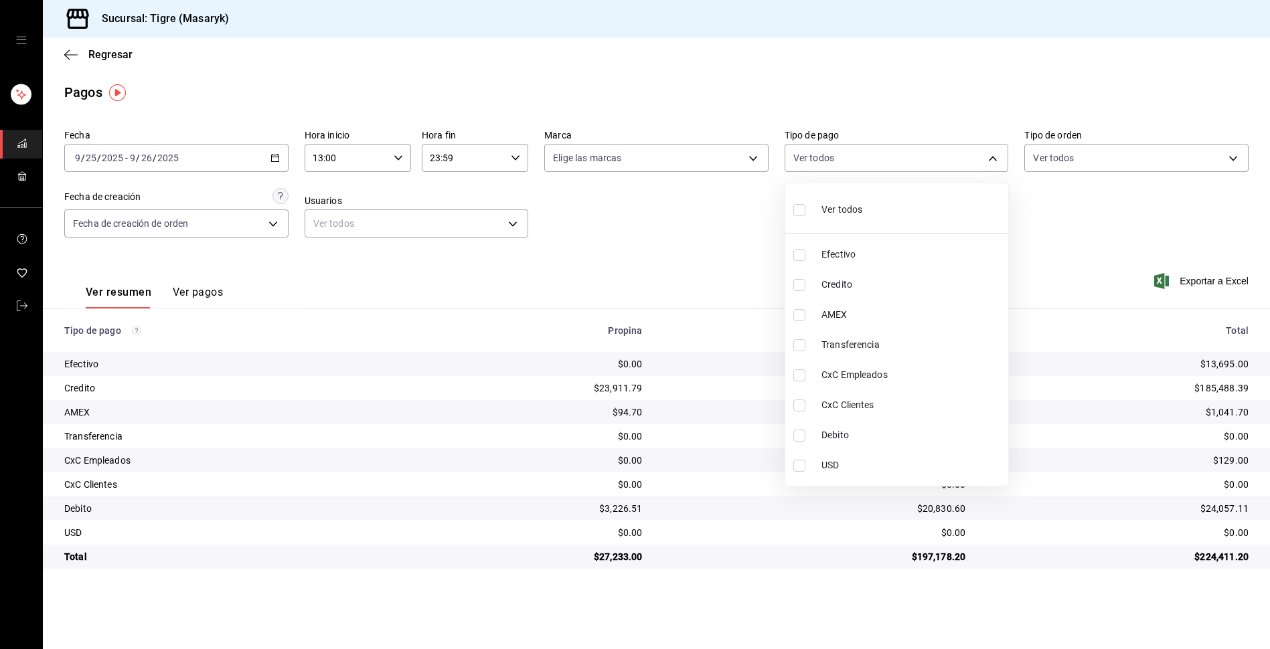
checkbox input "true"
click at [700, 234] on div at bounding box center [635, 324] width 1270 height 649
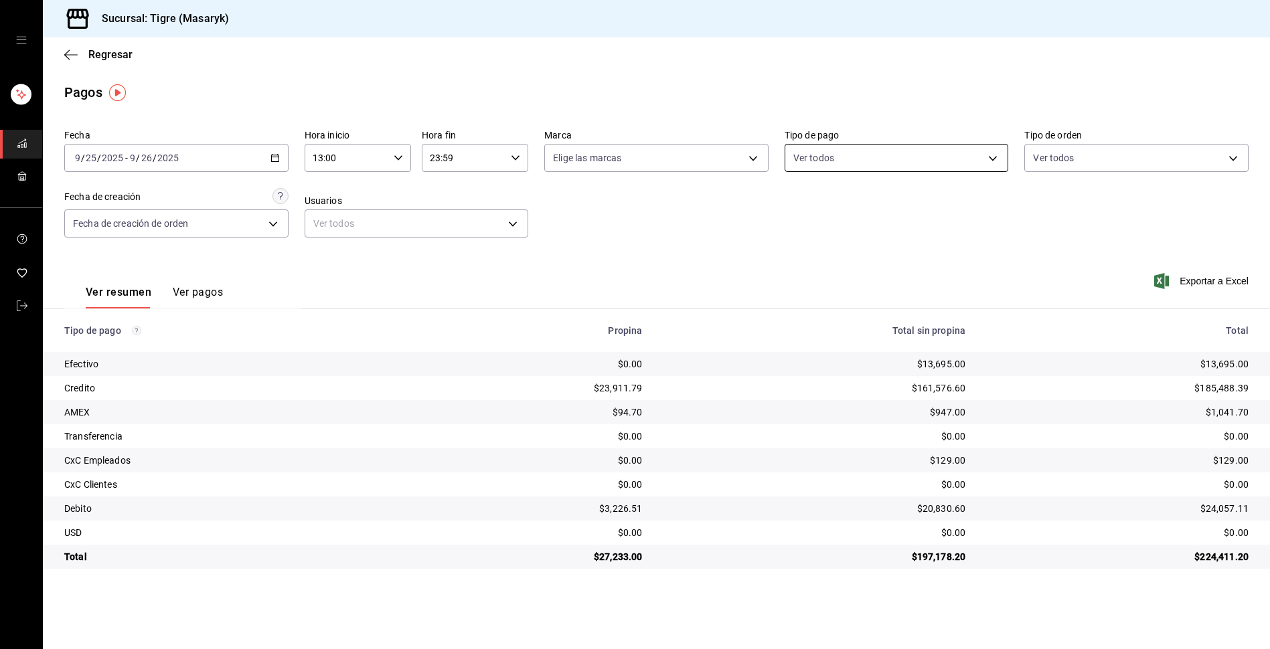
click at [987, 161] on body "Sucursal: Tigre (Masaryk) Regresar Pagos Fecha [DATE] [DATE] - [DATE] [DATE] Ho…" at bounding box center [635, 324] width 1270 height 649
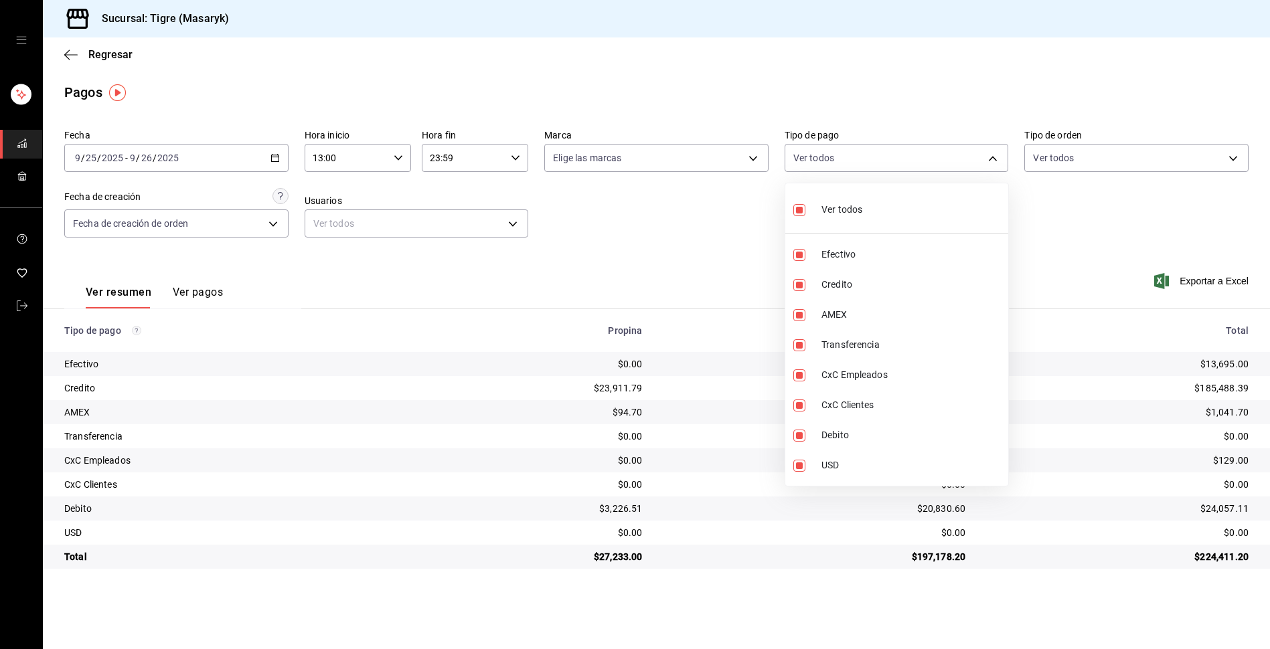
click at [794, 213] on input "checkbox" at bounding box center [799, 210] width 12 height 12
checkbox input "false"
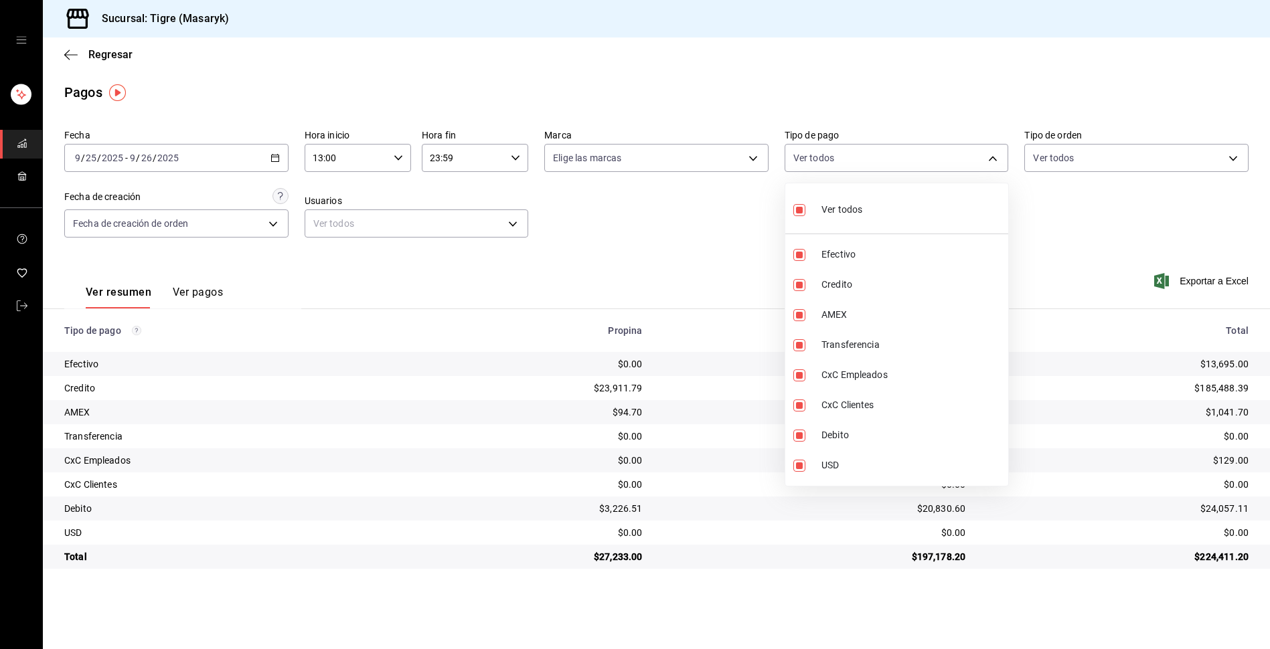
checkbox input "false"
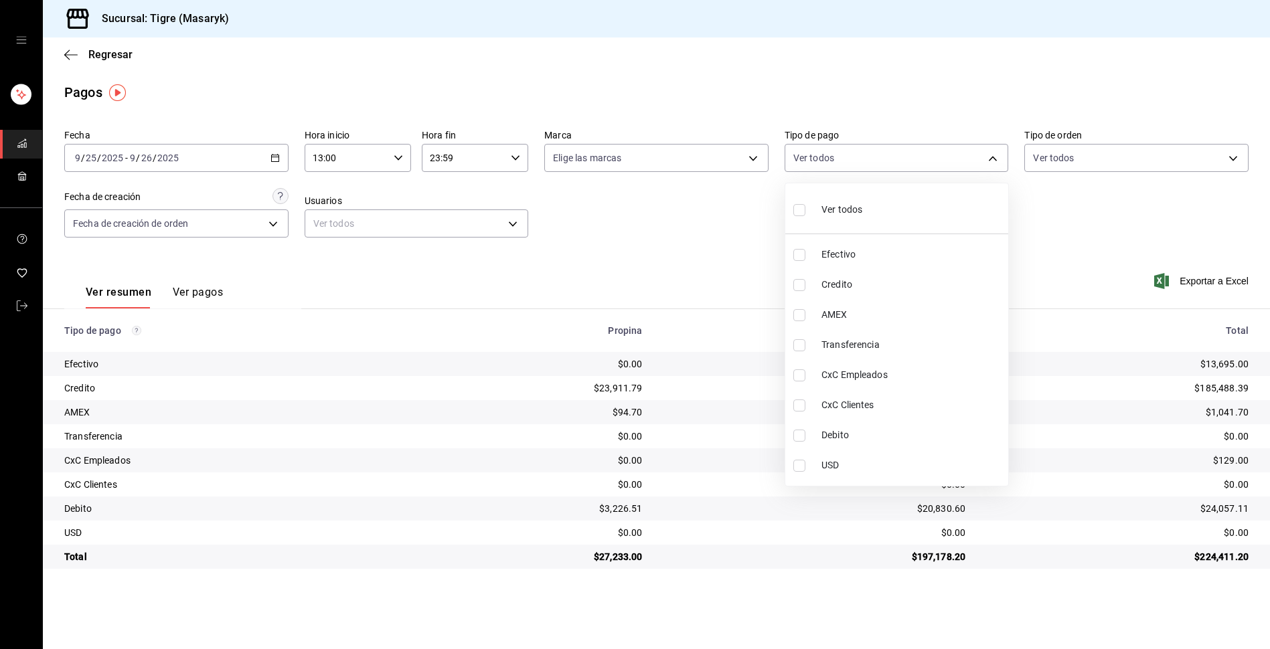
click at [405, 156] on div at bounding box center [635, 324] width 1270 height 649
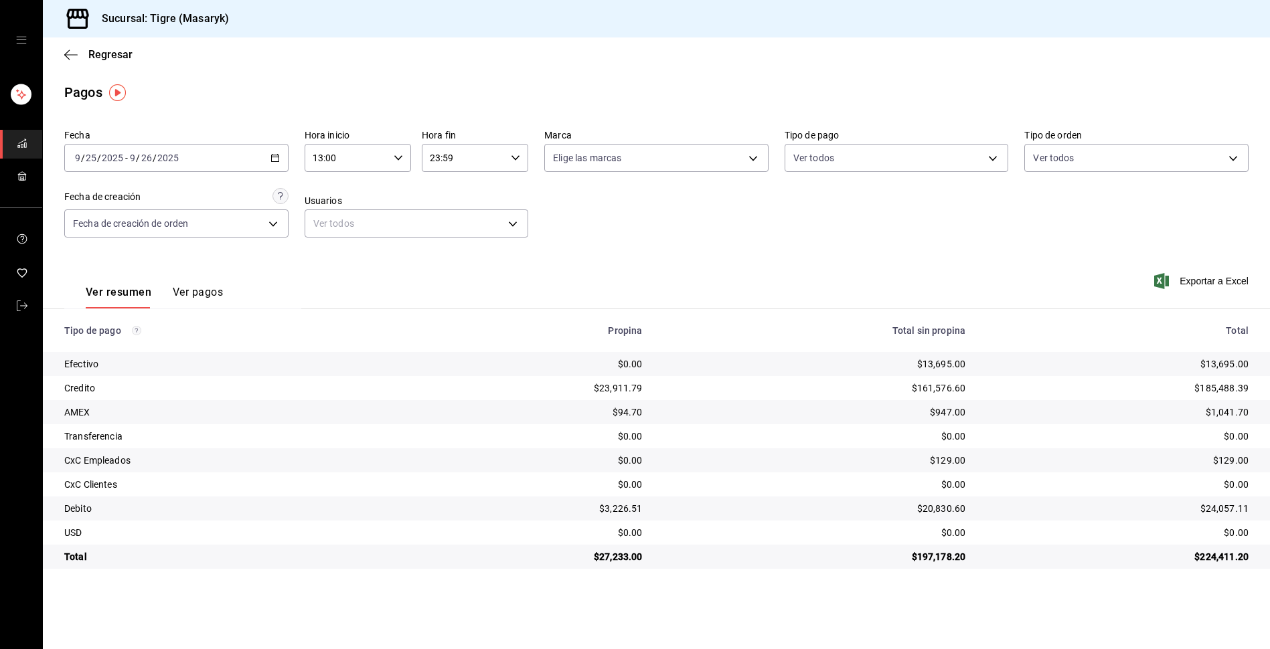
click at [400, 158] on \(Stroke\) "button" at bounding box center [398, 157] width 8 height 5
click at [342, 198] on button "13" at bounding box center [331, 192] width 48 height 27
click at [518, 161] on div at bounding box center [635, 324] width 1270 height 649
click at [518, 161] on icon "button" at bounding box center [515, 157] width 9 height 9
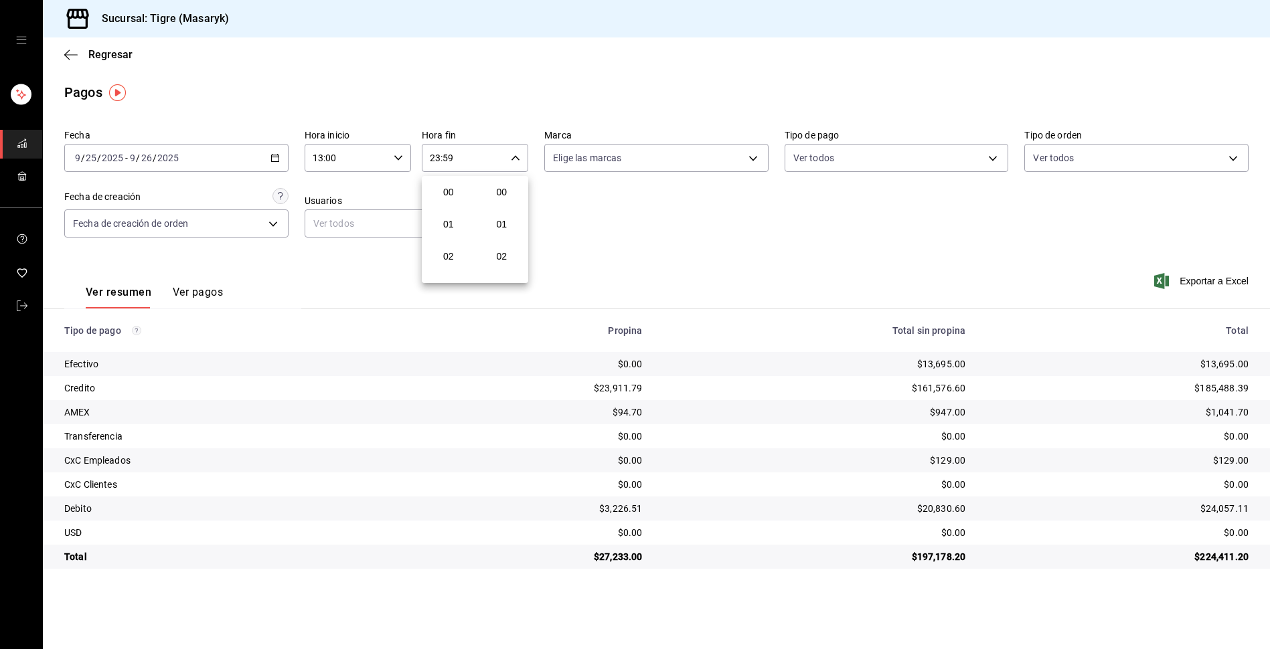
scroll to position [1821, 0]
click at [444, 266] on span "23" at bounding box center [448, 267] width 32 height 11
click at [266, 155] on div at bounding box center [635, 324] width 1270 height 649
click at [277, 162] on \(Stroke\) "button" at bounding box center [275, 158] width 8 height 7
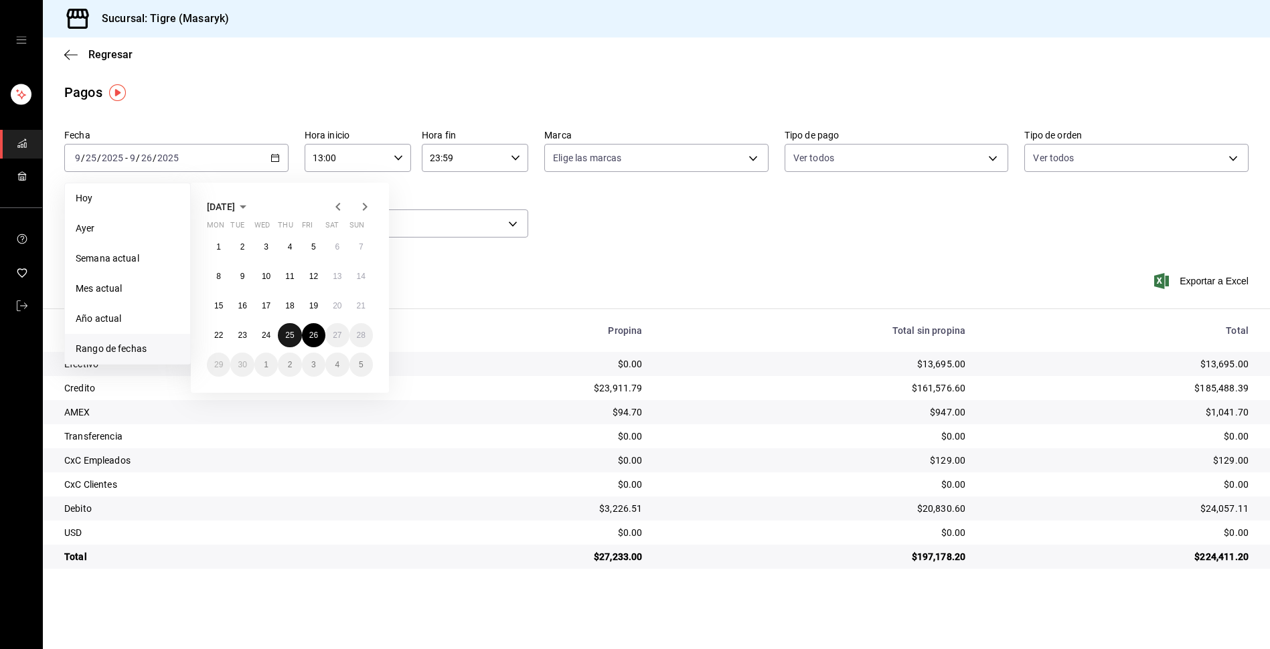
click at [289, 329] on button "25" at bounding box center [289, 335] width 23 height 24
click at [313, 331] on abbr "26" at bounding box center [313, 335] width 9 height 9
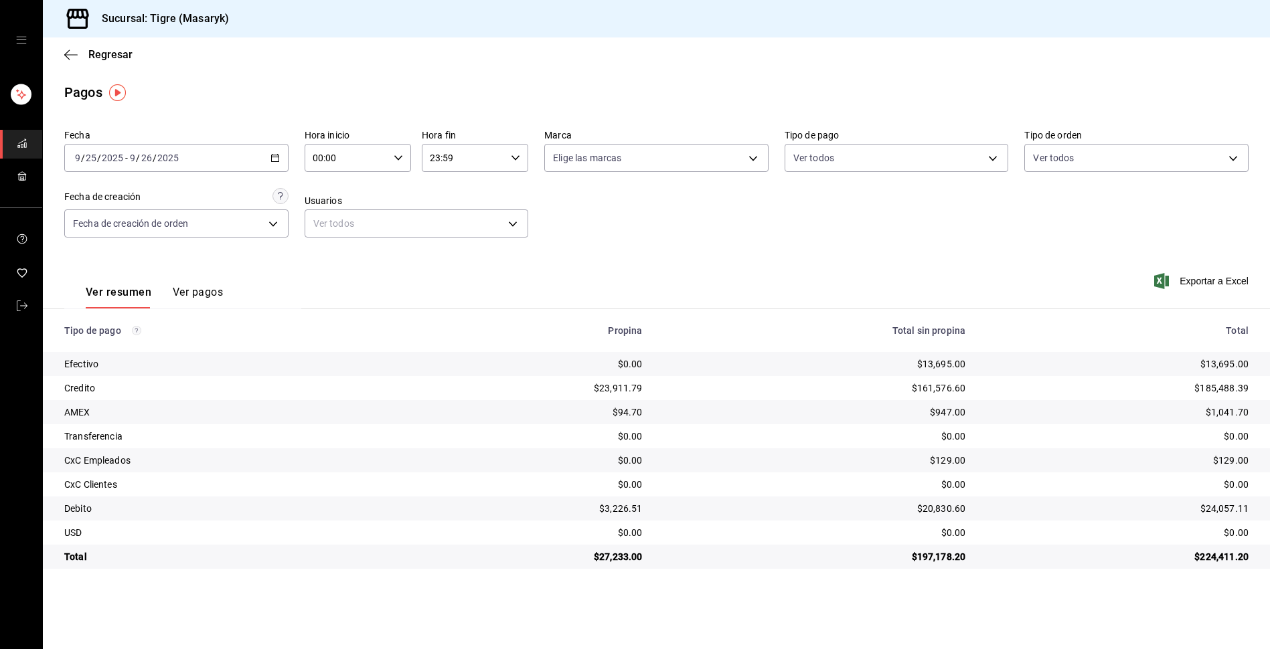
click at [399, 158] on icon "button" at bounding box center [398, 157] width 9 height 9
click at [337, 206] on span "13" at bounding box center [331, 208] width 32 height 11
type input "13:00"
click at [989, 156] on div at bounding box center [635, 324] width 1270 height 649
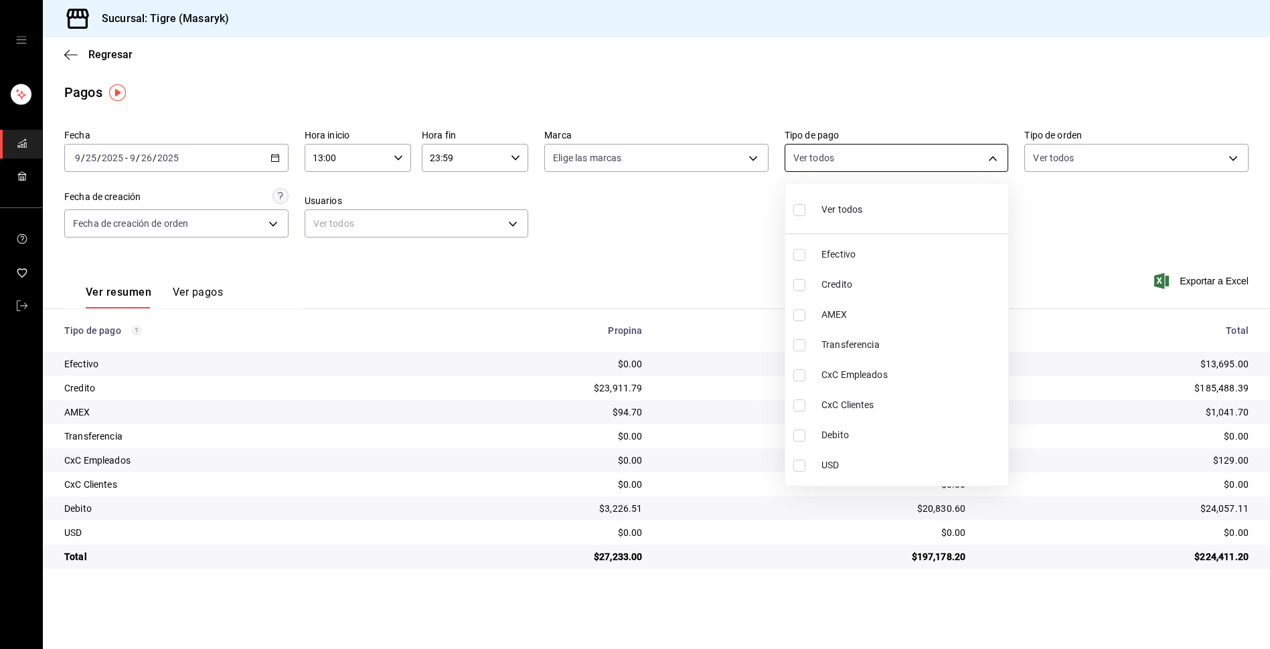
click at [991, 156] on body "Sucursal: Tigre (Masaryk) Regresar Pagos Fecha [DATE] [DATE] - [DATE] [DATE] Ho…" at bounding box center [635, 324] width 1270 height 649
click at [818, 287] on li "Credito" at bounding box center [896, 285] width 223 height 30
type input "563f51c4-7c0d-43b6-837e-e895ac41548e"
checkbox input "true"
click at [797, 436] on input "checkbox" at bounding box center [799, 436] width 12 height 12
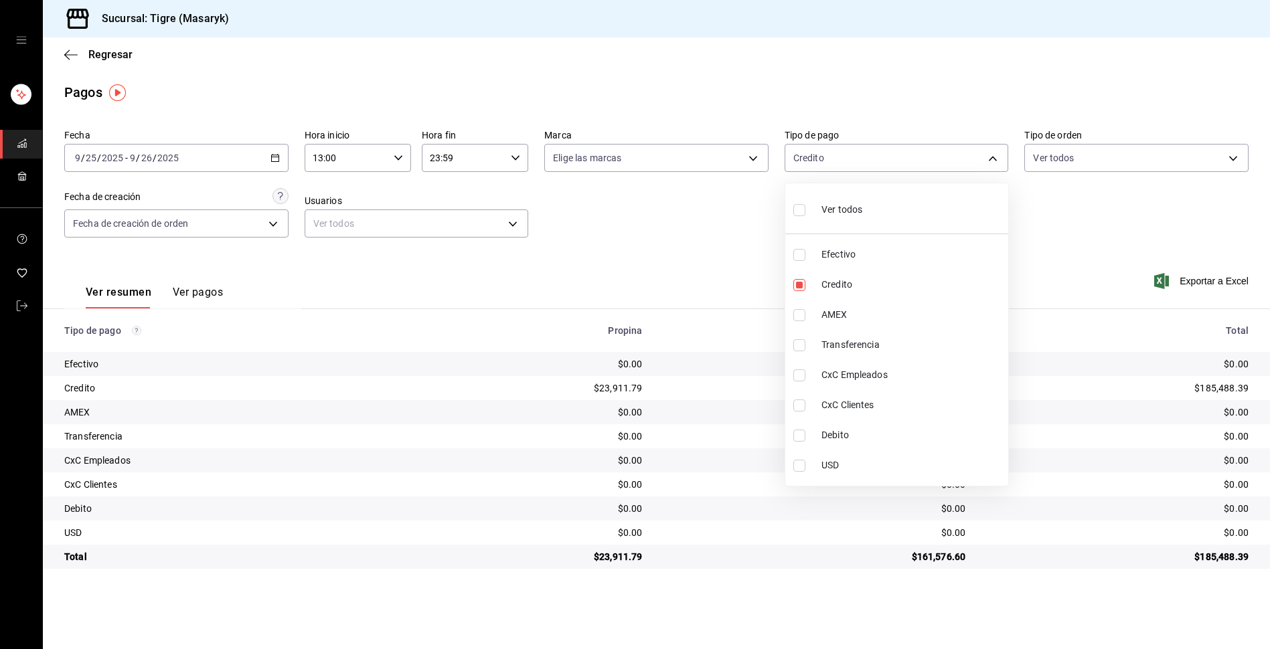
checkbox input "true"
type input "563f51c4-7c0d-43b6-837e-e895ac41548e,a8f1af16-94e3-41ee-854d-4aaa38aa7ebf"
click at [1059, 246] on div at bounding box center [635, 324] width 1270 height 649
click at [993, 159] on body "Sucursal: Tigre (Masaryk) Regresar Pagos Fecha [DATE] [DATE] - [DATE] [DATE] Ho…" at bounding box center [635, 324] width 1270 height 649
click at [795, 210] on input "checkbox" at bounding box center [799, 210] width 12 height 12
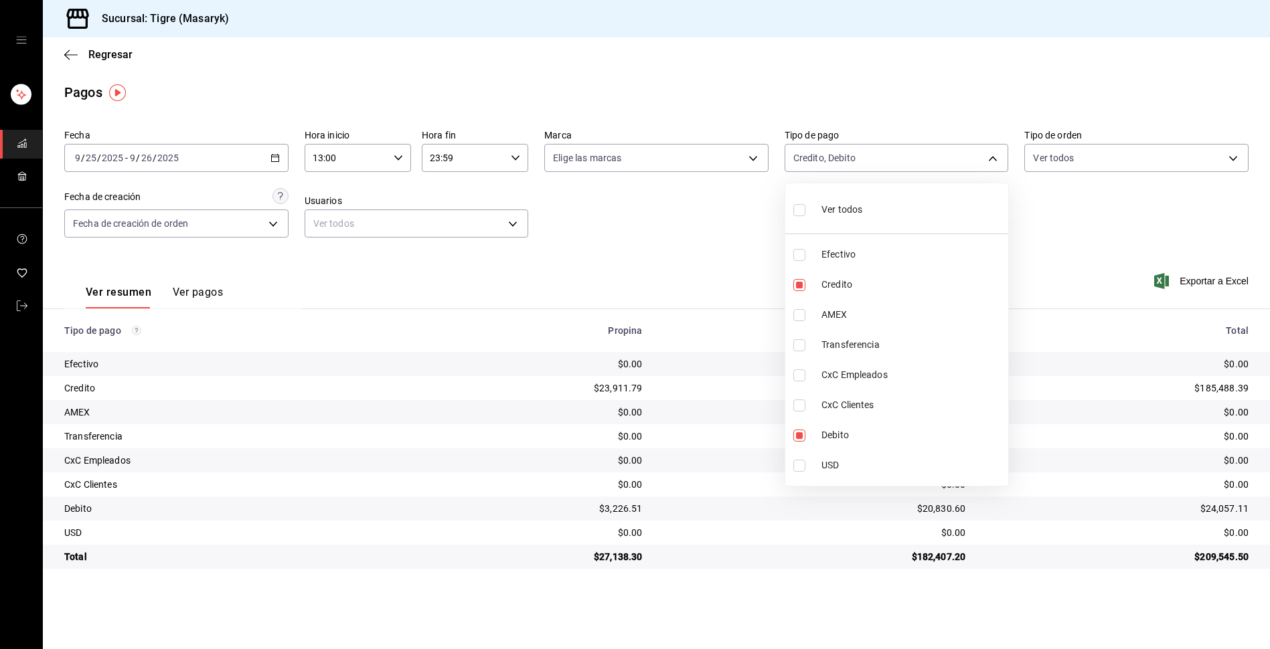
checkbox input "true"
type input "68cfb1b9-f6b2-44be-9d19-cf144159f8e2,563f51c4-7c0d-43b6-837e-e895ac41548e,d9472…"
checkbox input "true"
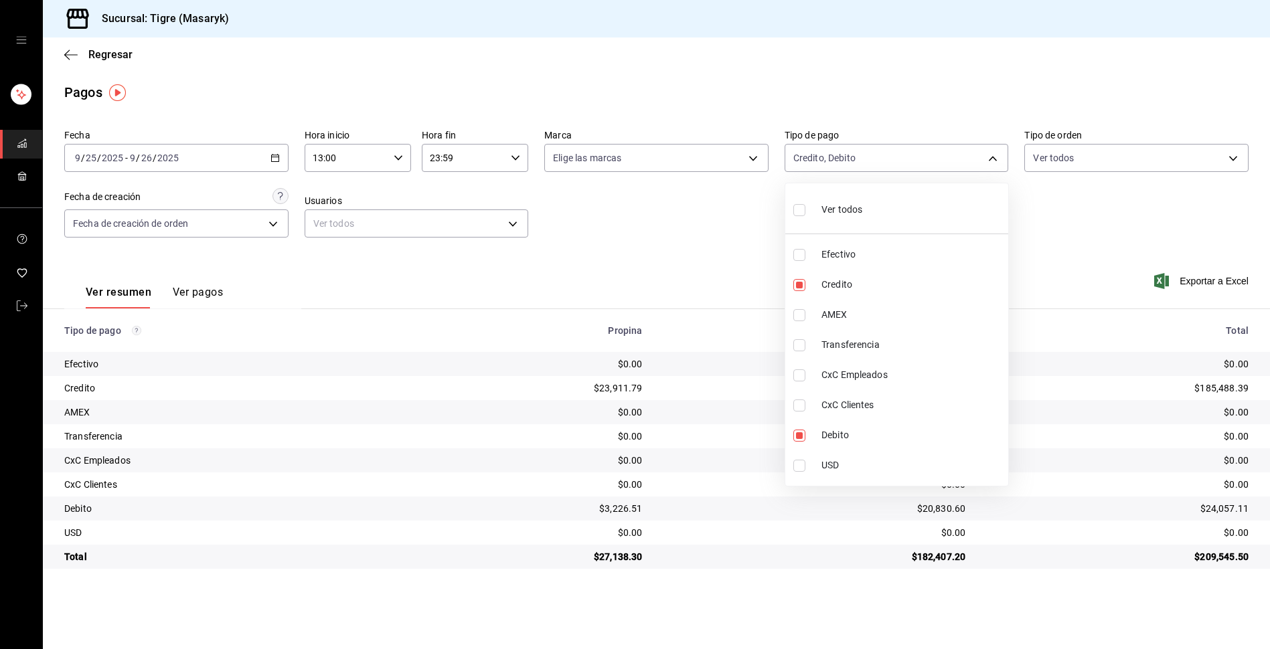
checkbox input "true"
click at [1165, 285] on div at bounding box center [635, 324] width 1270 height 649
click at [991, 159] on body "Sucursal: Tigre (Masaryk) Regresar Pagos Fecha [DATE] [DATE] - [DATE] [DATE] Ho…" at bounding box center [635, 324] width 1270 height 649
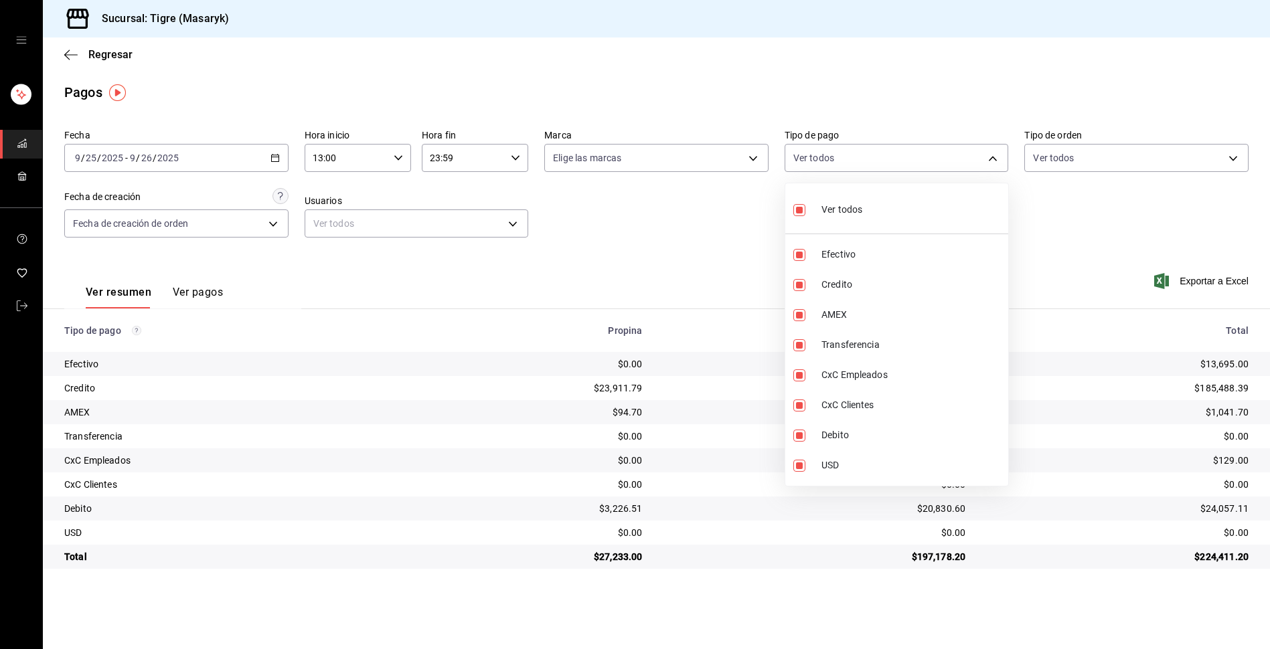
click at [803, 212] on input "checkbox" at bounding box center [799, 210] width 12 height 12
checkbox input "false"
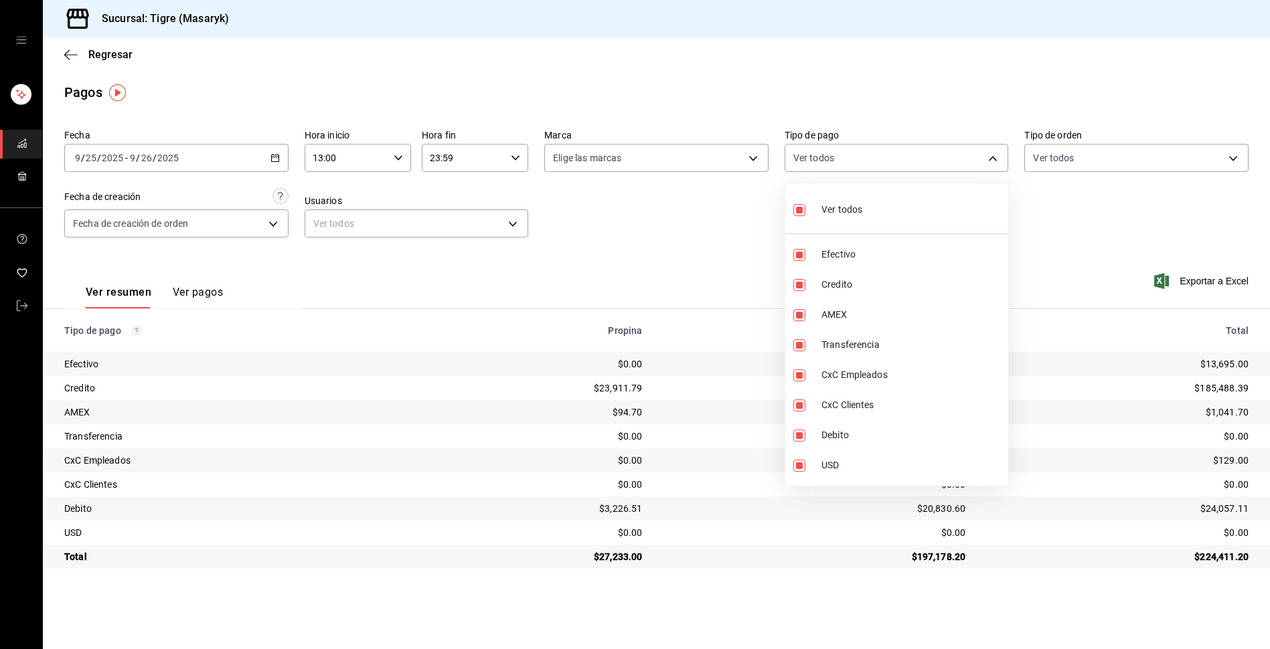
checkbox input "false"
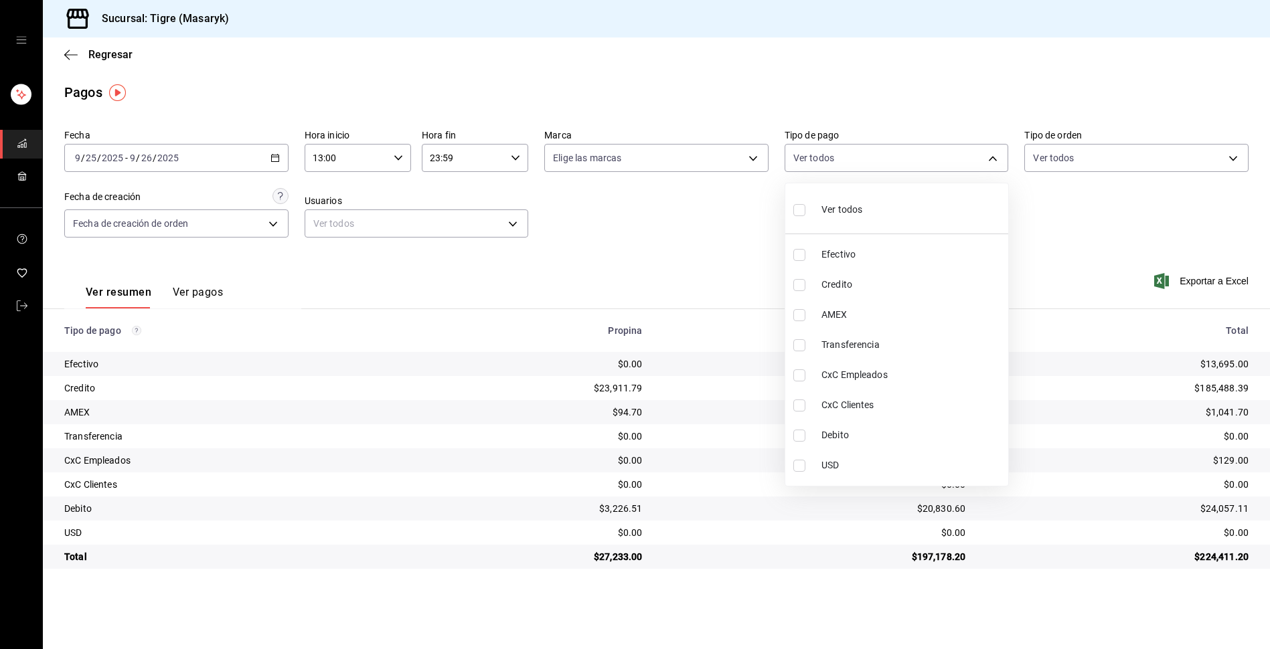
click at [803, 212] on input "checkbox" at bounding box center [799, 210] width 12 height 12
checkbox input "true"
type input "68cfb1b9-f6b2-44be-9d19-cf144159f8e2,563f51c4-7c0d-43b6-837e-e895ac41548e,d9472…"
checkbox input "true"
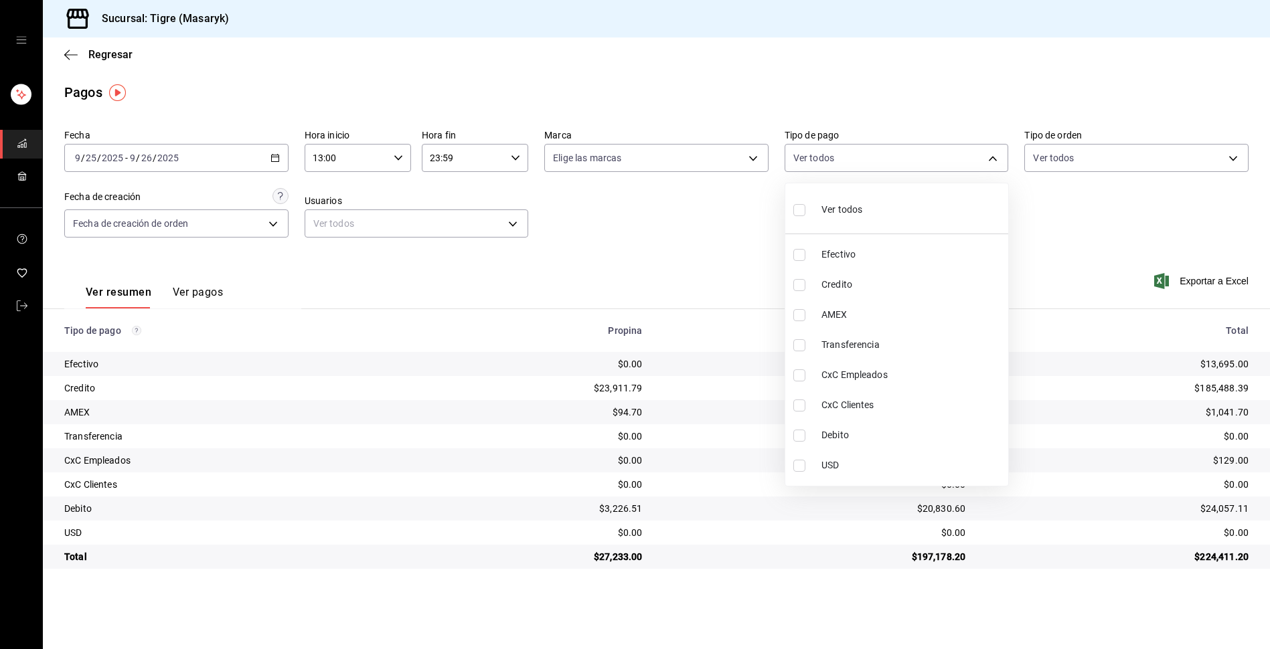
checkbox input "true"
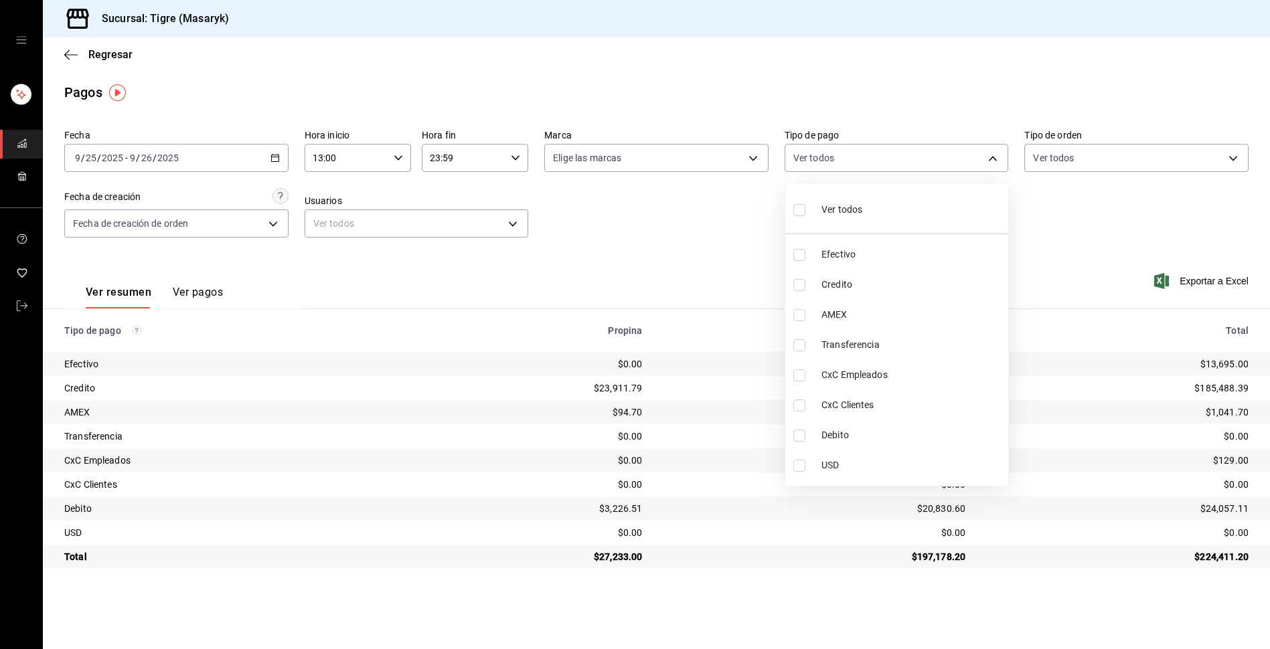
checkbox input "true"
click at [1112, 240] on div at bounding box center [635, 324] width 1270 height 649
click at [995, 156] on body "Sucursal: Tigre (Masaryk) Regresar Pagos Fecha [DATE] [DATE] - [DATE] [DATE] Ho…" at bounding box center [635, 324] width 1270 height 649
click at [797, 214] on input "checkbox" at bounding box center [799, 210] width 12 height 12
checkbox input "false"
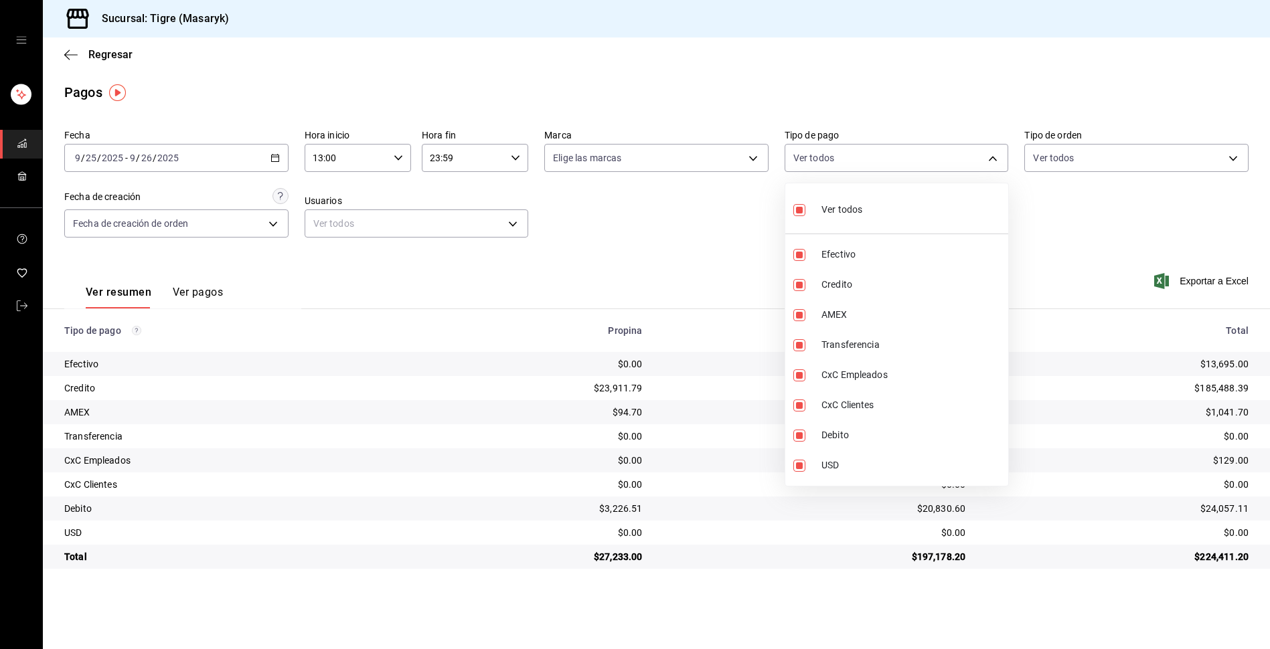
checkbox input "false"
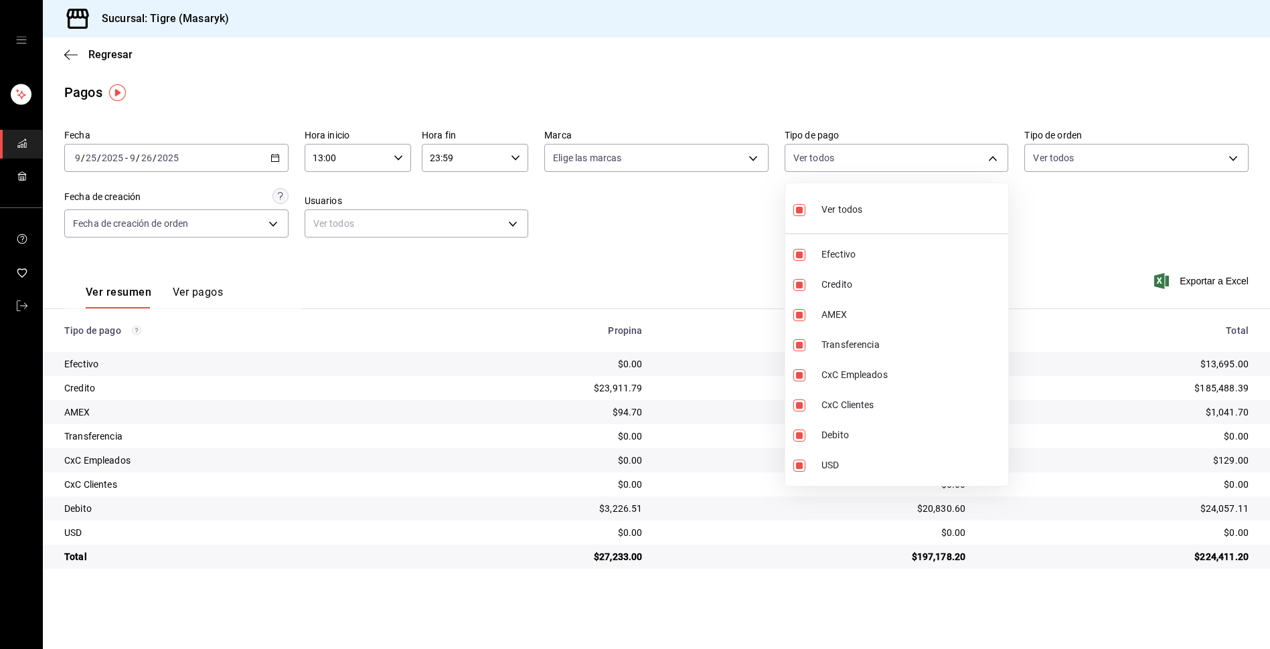
checkbox input "false"
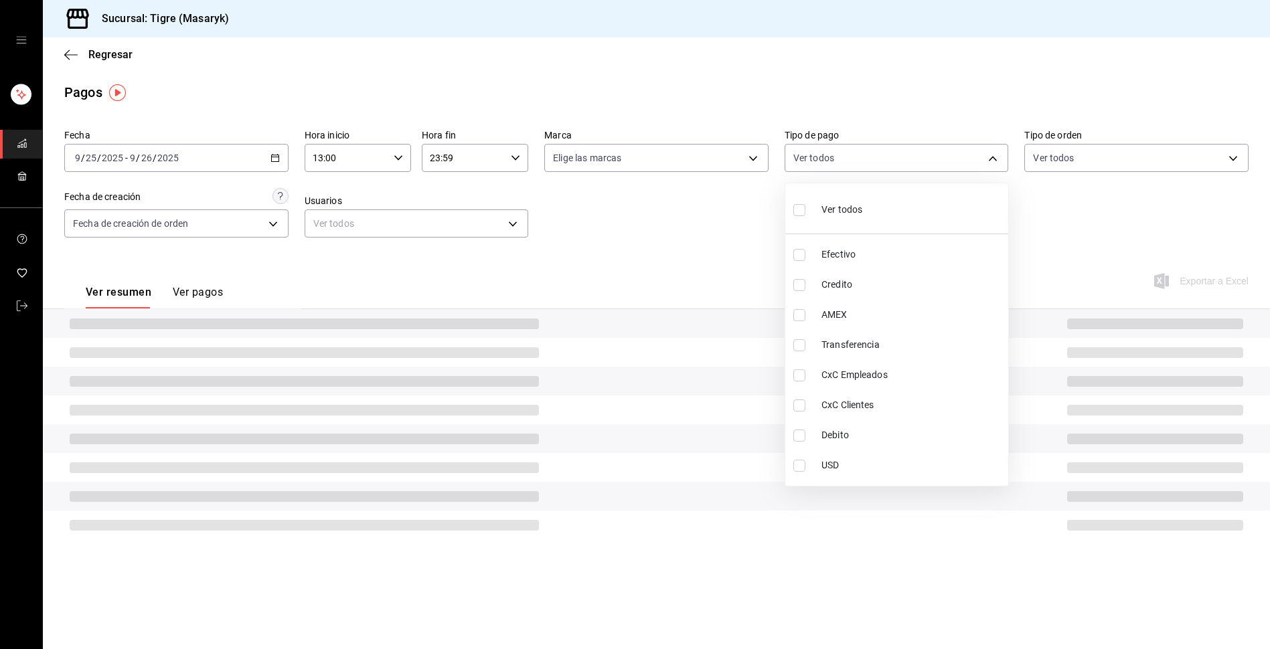
click at [801, 212] on input "checkbox" at bounding box center [799, 210] width 12 height 12
checkbox input "true"
type input "68cfb1b9-f6b2-44be-9d19-cf144159f8e2,563f51c4-7c0d-43b6-837e-e895ac41548e,d9472…"
checkbox input "true"
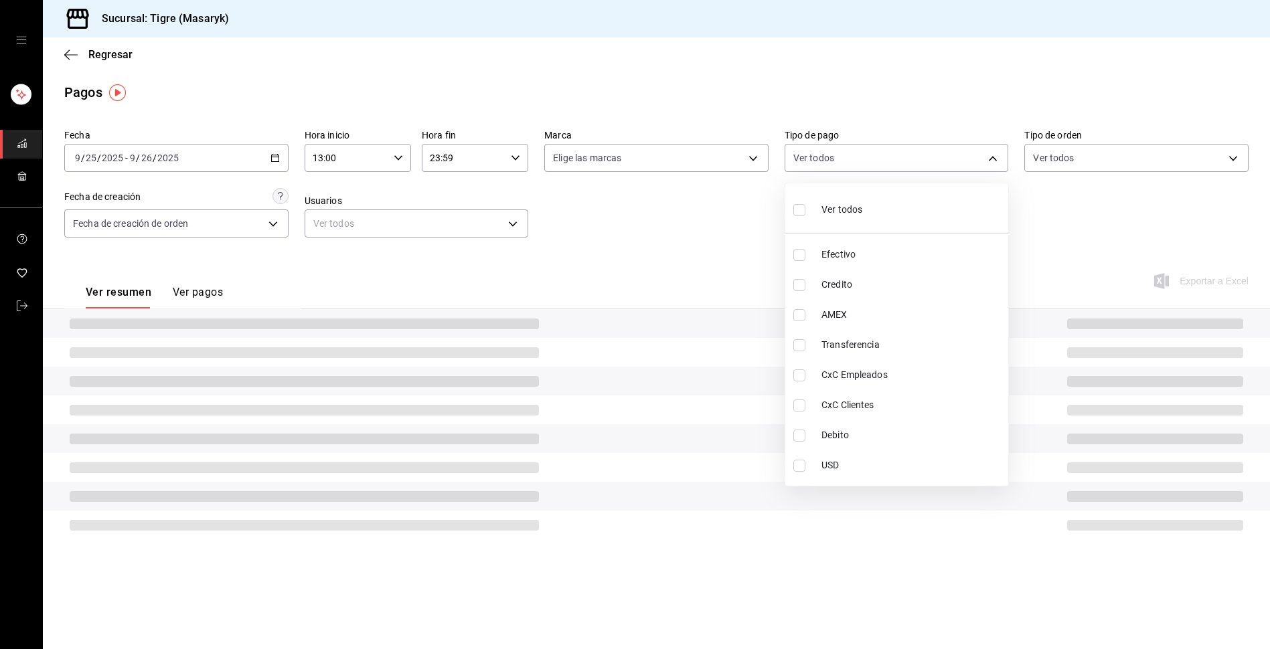
checkbox input "true"
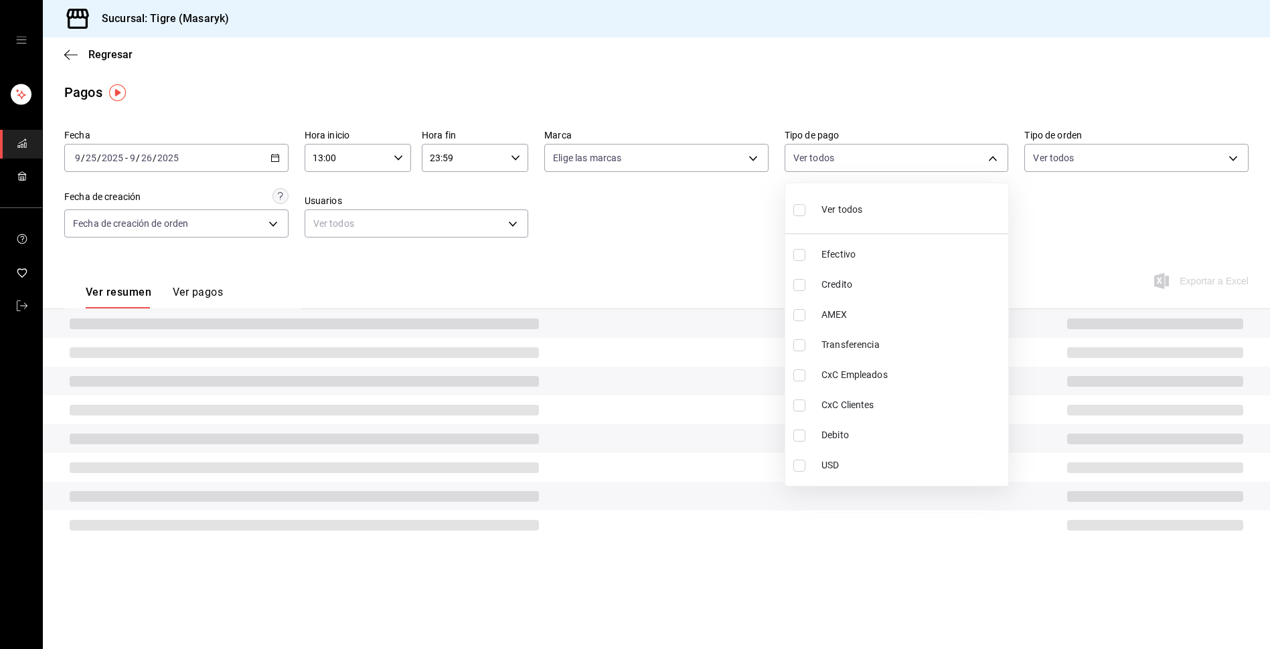
checkbox input "true"
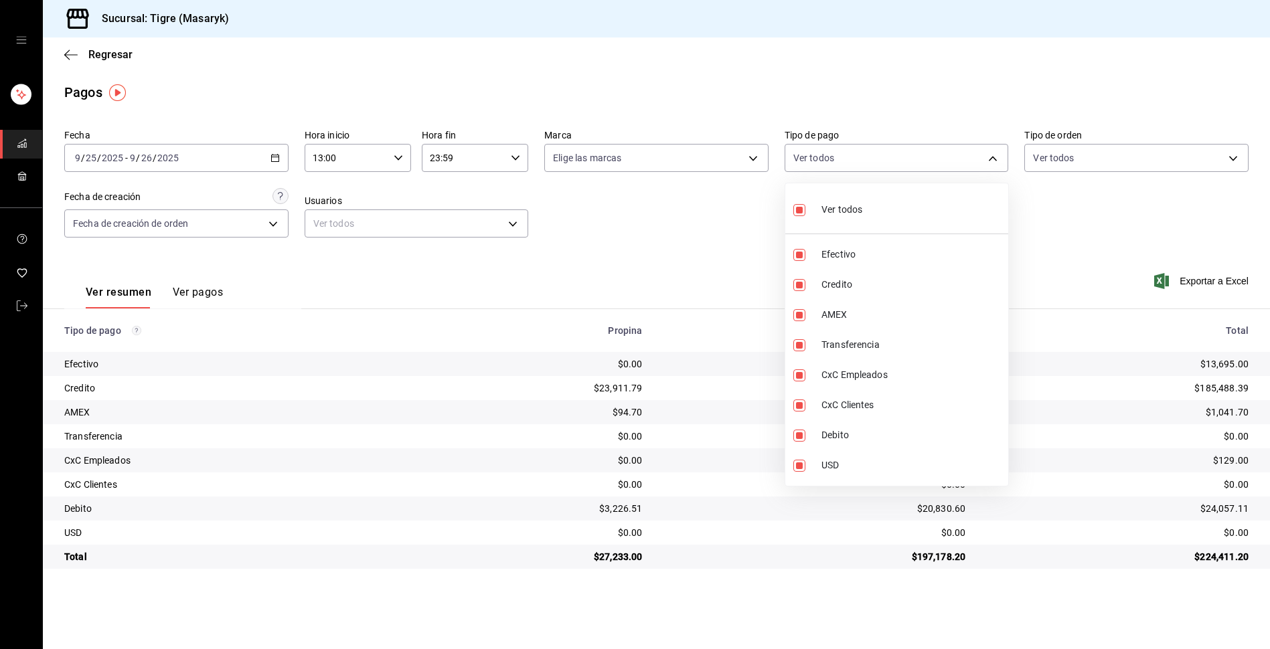
click at [681, 241] on div at bounding box center [635, 324] width 1270 height 649
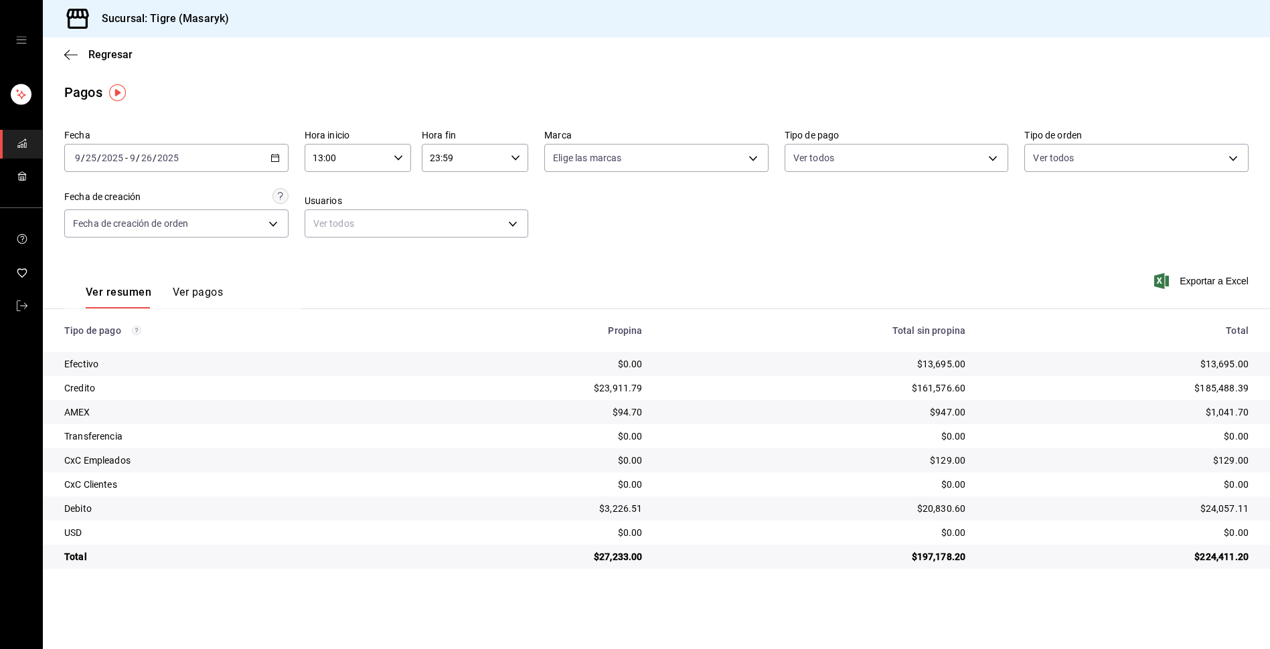
click at [280, 161] on div "[DATE] [DATE] - [DATE] [DATE]" at bounding box center [176, 158] width 224 height 28
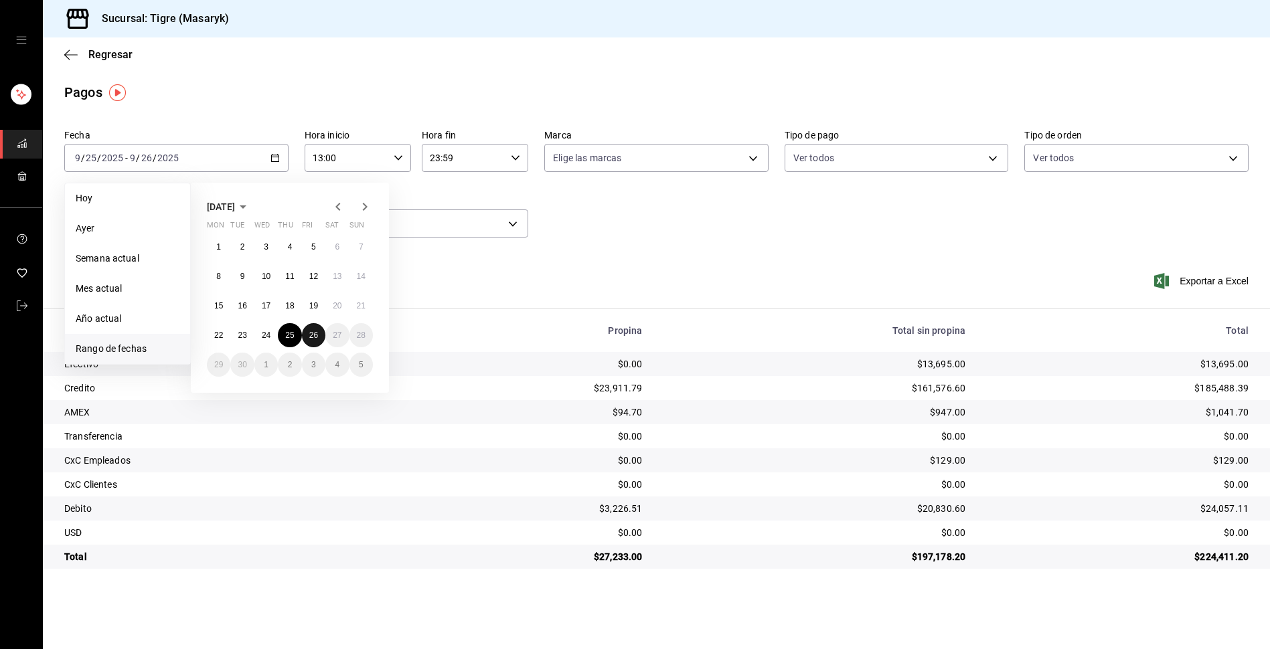
click at [311, 333] on abbr "26" at bounding box center [313, 335] width 9 height 9
click at [290, 330] on button "25" at bounding box center [289, 335] width 23 height 24
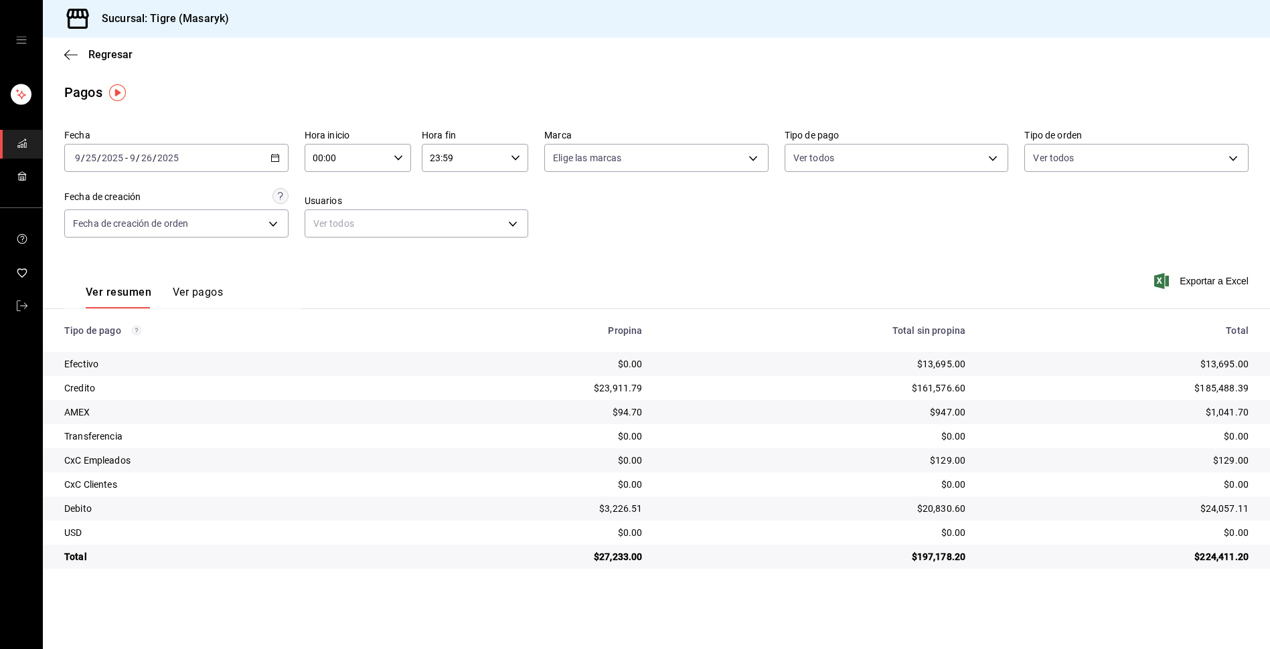
click at [404, 159] on div "00:00 Hora inicio" at bounding box center [358, 158] width 106 height 28
click at [336, 206] on span "13" at bounding box center [331, 208] width 32 height 11
type input "13:00"
click at [675, 252] on div at bounding box center [635, 324] width 1270 height 649
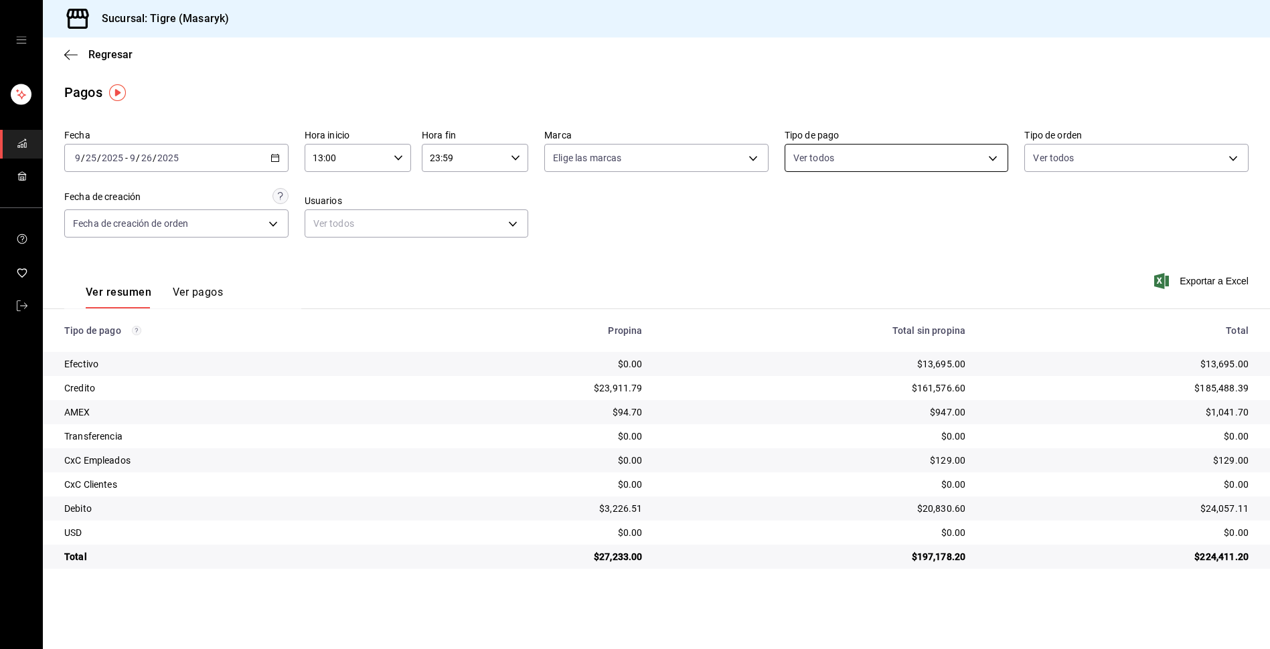
click at [987, 160] on body "Sucursal: Tigre (Masaryk) Regresar Pagos Fecha [DATE] [DATE] - [DATE] [DATE] Ho…" at bounding box center [635, 324] width 1270 height 649
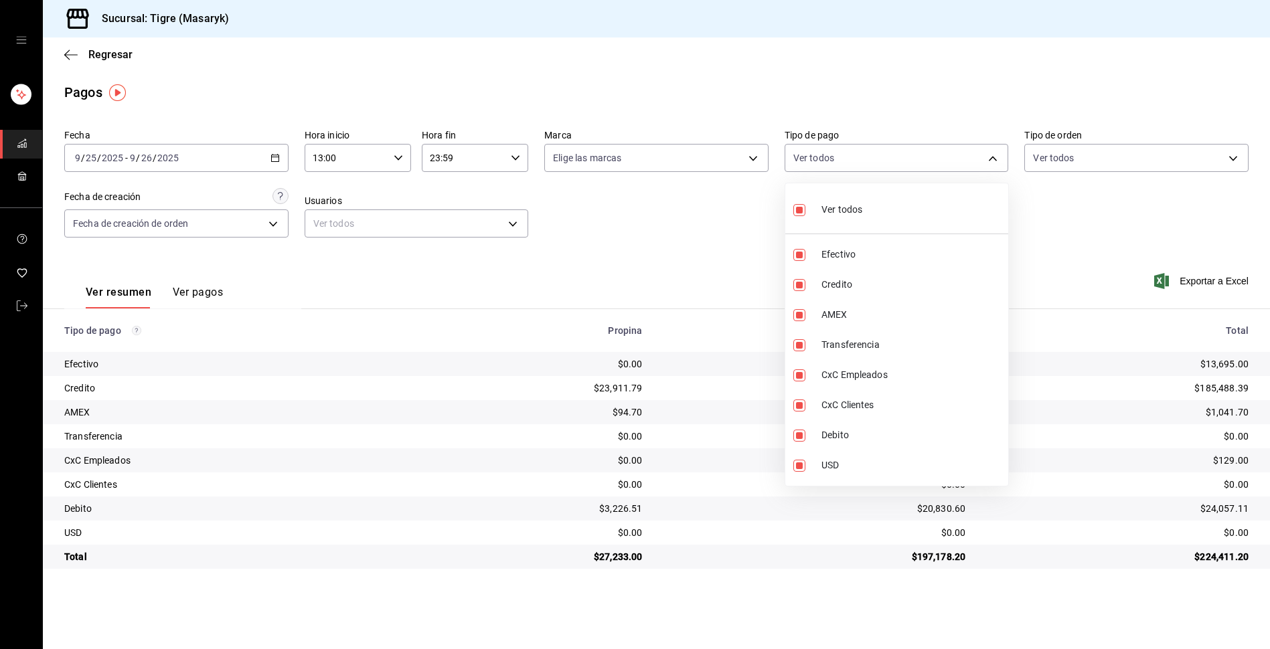
click at [802, 211] on input "checkbox" at bounding box center [799, 210] width 12 height 12
checkbox input "false"
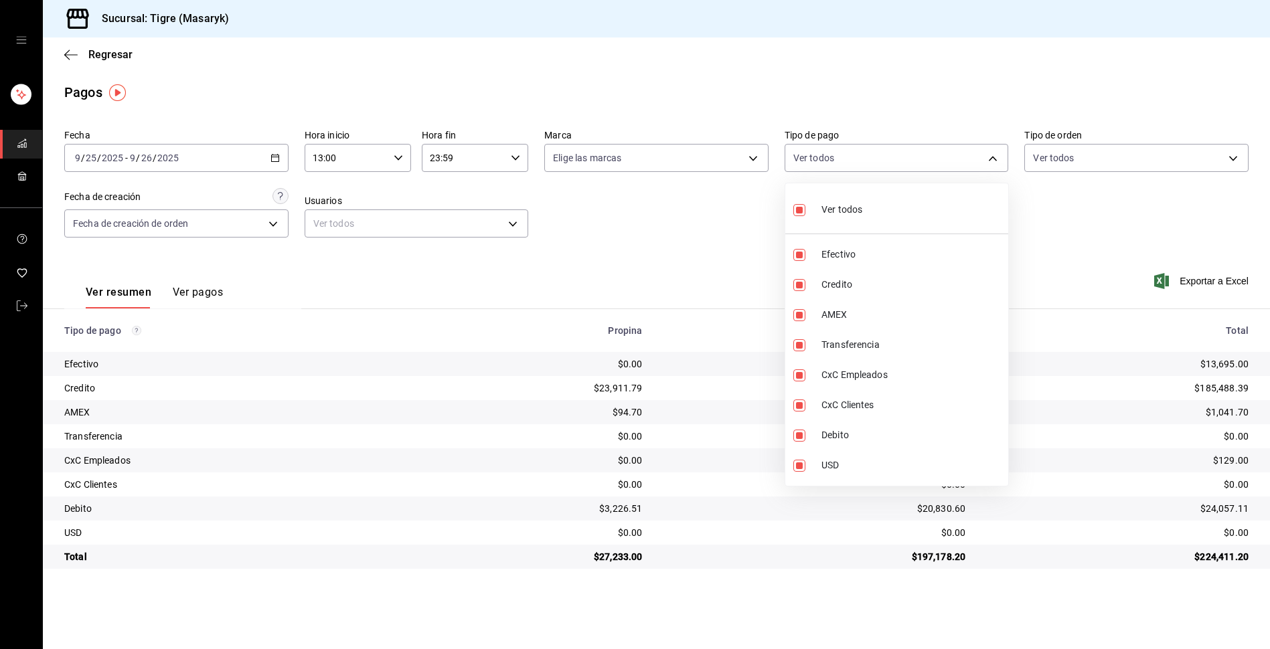
checkbox input "false"
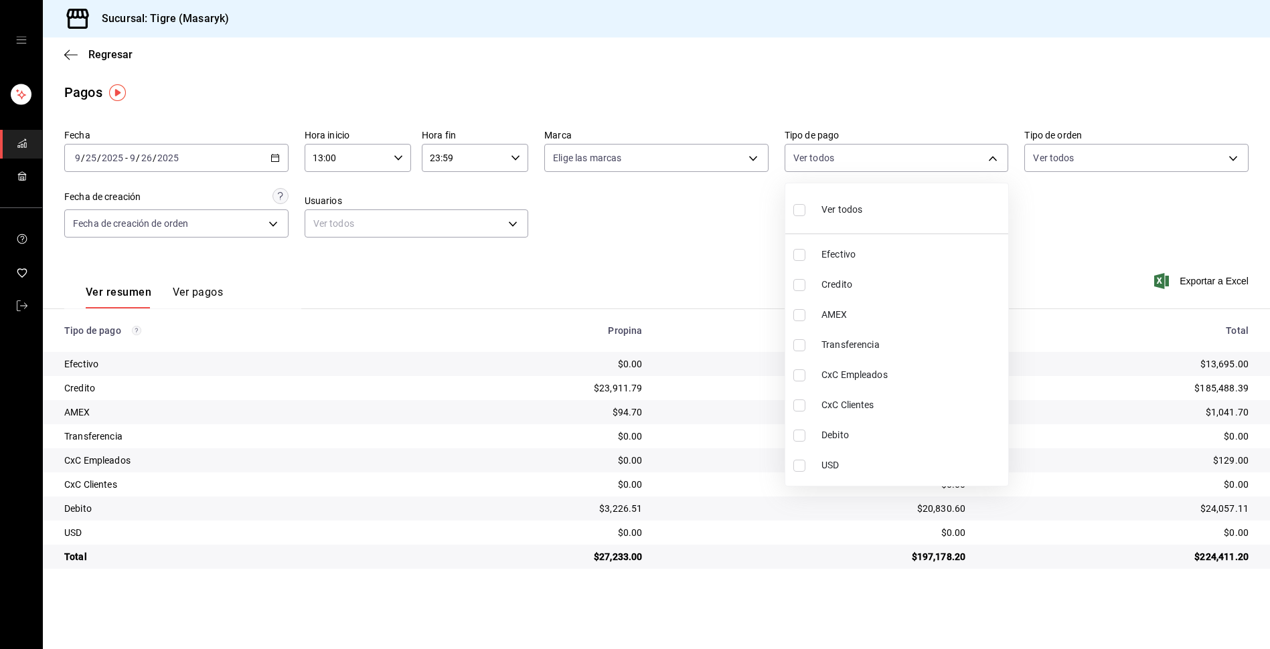
click at [802, 211] on input "checkbox" at bounding box center [799, 210] width 12 height 12
checkbox input "true"
type input "68cfb1b9-f6b2-44be-9d19-cf144159f8e2,563f51c4-7c0d-43b6-837e-e895ac41548e,d9472…"
checkbox input "true"
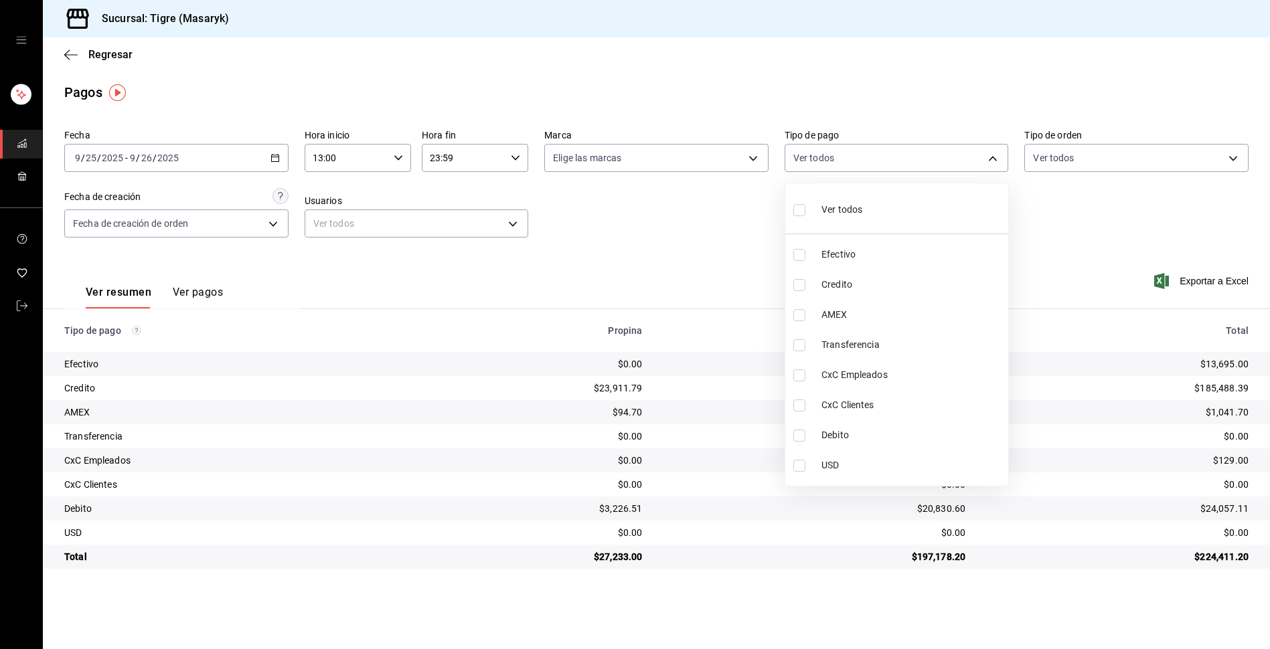
checkbox input "true"
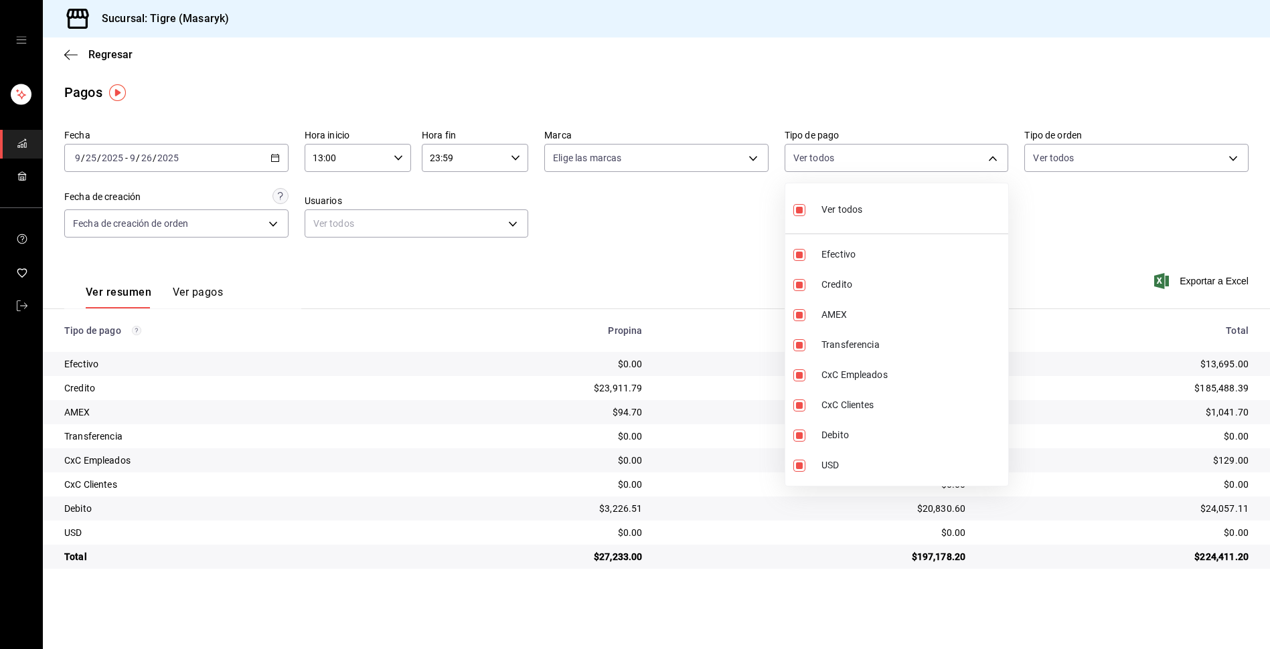
click at [687, 220] on div at bounding box center [635, 324] width 1270 height 649
click at [988, 153] on body "Sucursal: Tigre (Masaryk) Regresar Pagos Fecha [DATE] [DATE] - [DATE] [DATE] Ho…" at bounding box center [635, 324] width 1270 height 649
click at [799, 207] on input "checkbox" at bounding box center [799, 210] width 12 height 12
click at [807, 287] on label at bounding box center [801, 285] width 17 height 12
click at [805, 287] on input "checkbox" at bounding box center [799, 285] width 12 height 12
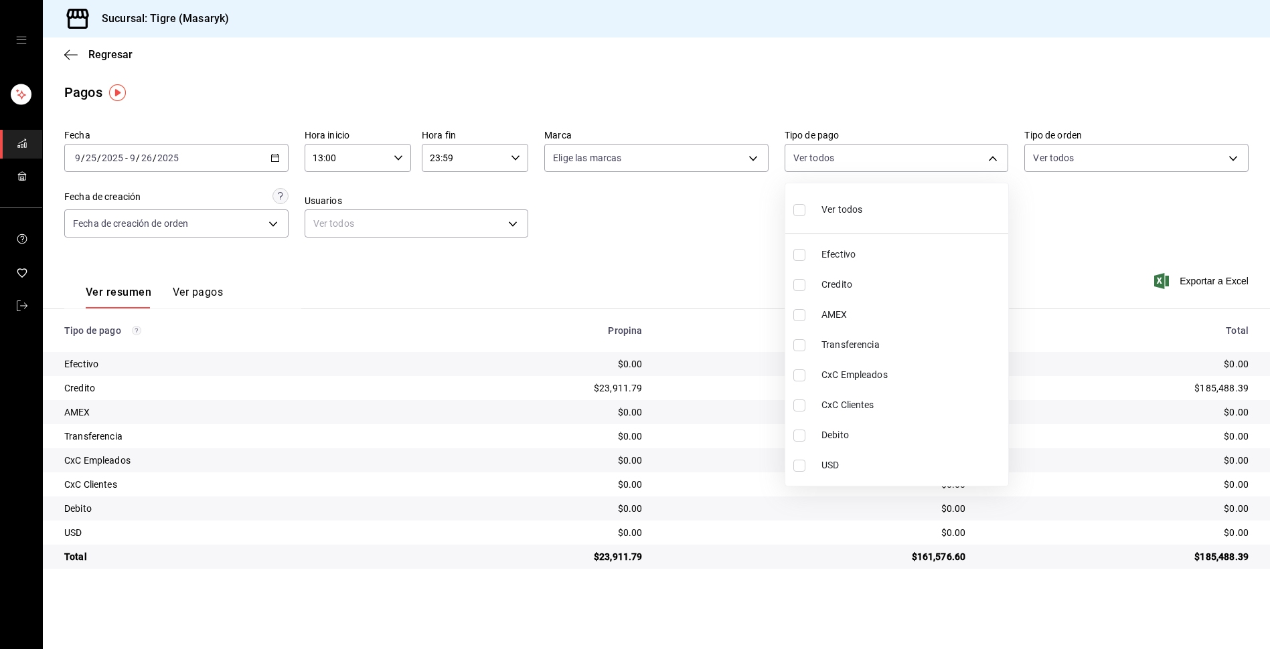
click at [794, 286] on input "checkbox" at bounding box center [799, 285] width 12 height 12
click at [802, 434] on input "checkbox" at bounding box center [799, 436] width 12 height 12
click at [1097, 259] on div at bounding box center [635, 324] width 1270 height 649
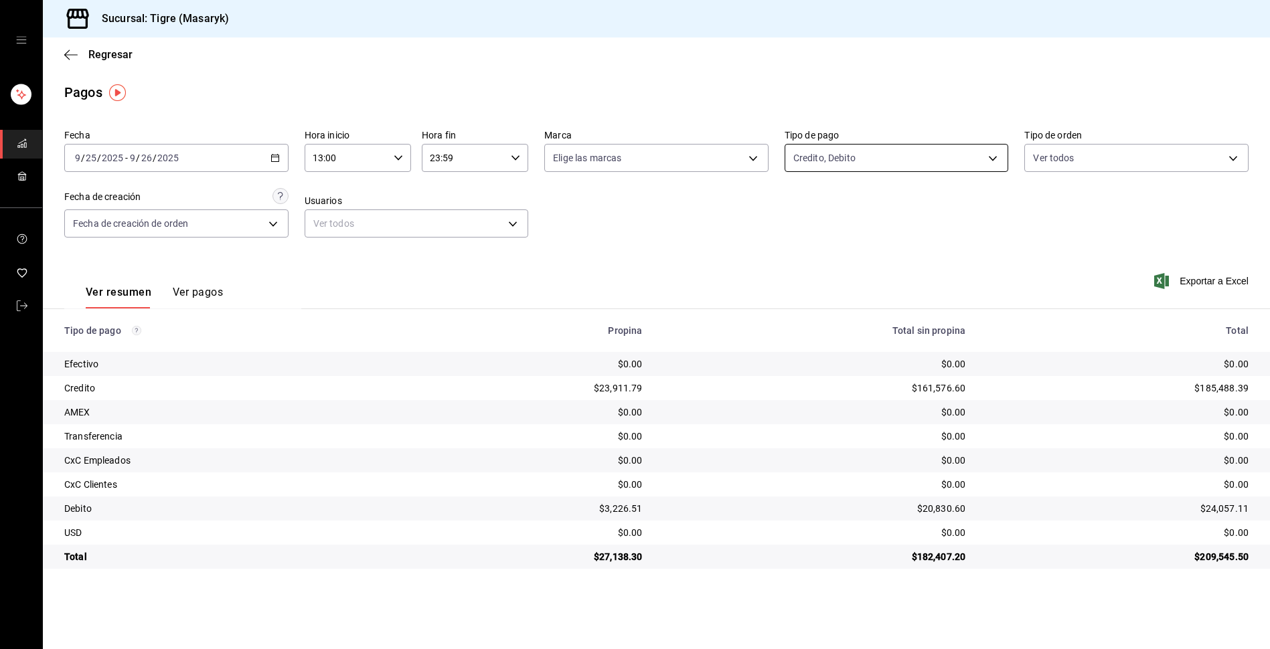
click at [994, 161] on body "Sucursal: Tigre (Masaryk) Regresar Pagos Fecha [DATE] [DATE] - [DATE] [DATE] Ho…" at bounding box center [635, 324] width 1270 height 649
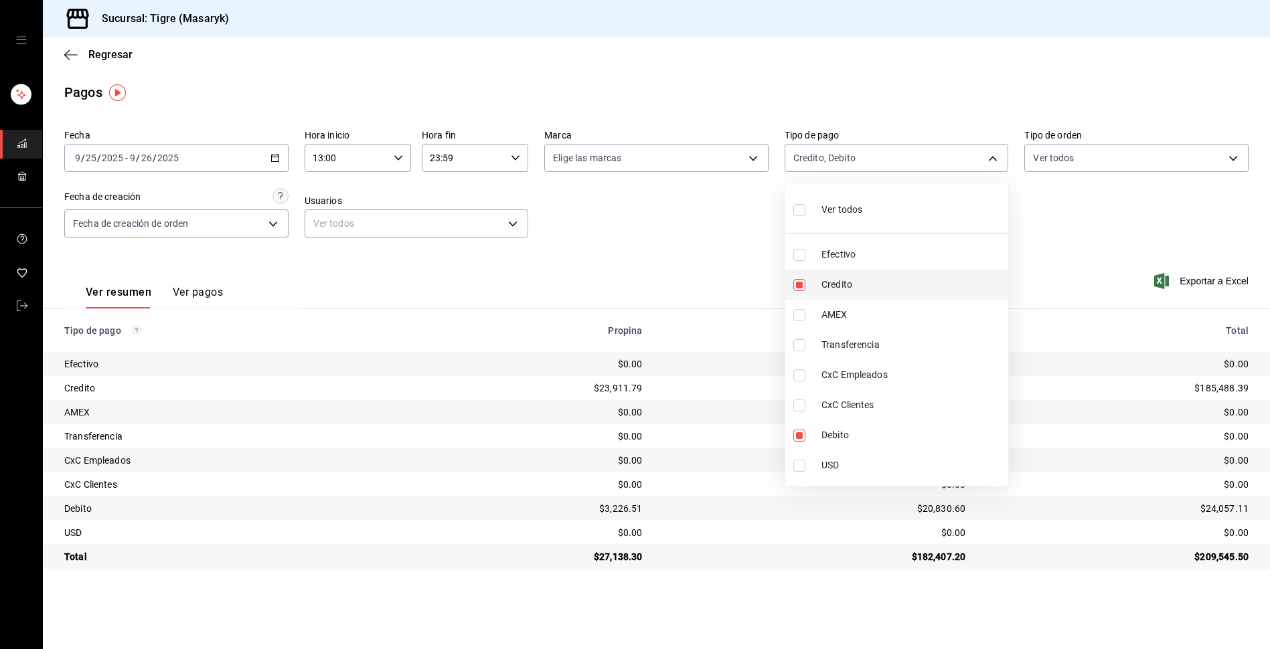
click at [799, 282] on input "checkbox" at bounding box center [799, 285] width 12 height 12
click at [800, 437] on input "checkbox" at bounding box center [799, 436] width 12 height 12
click at [723, 254] on div at bounding box center [635, 324] width 1270 height 649
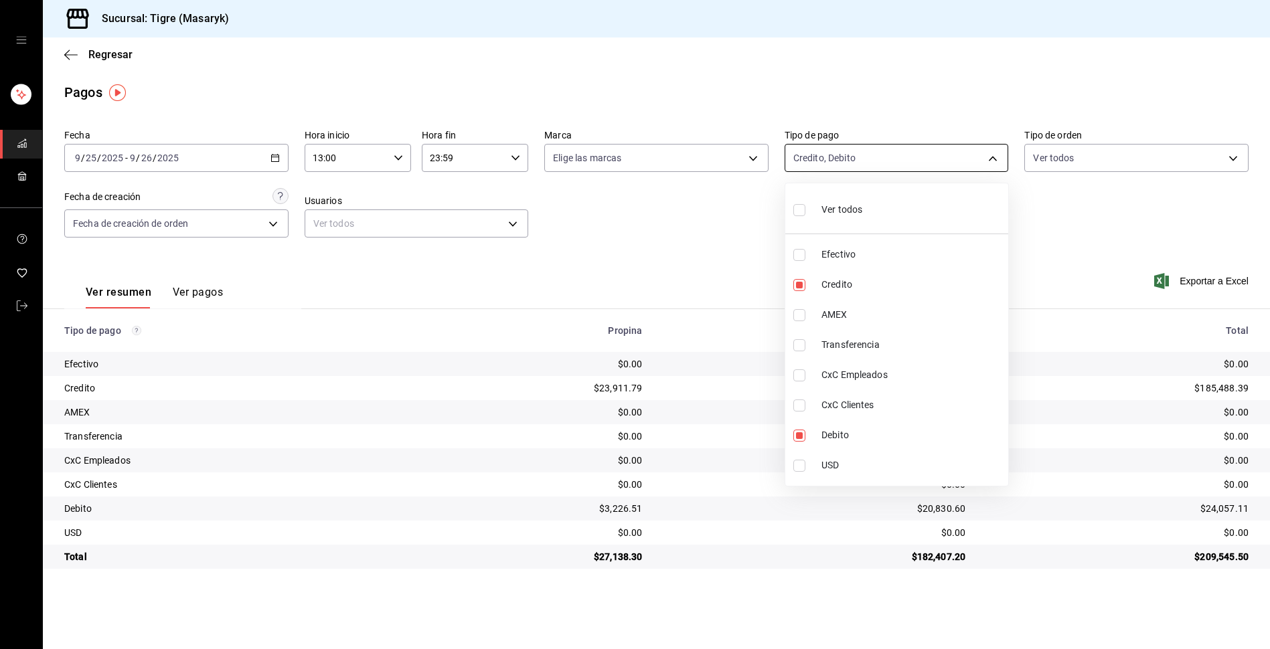
click at [990, 154] on body "Sucursal: Tigre (Masaryk) Regresar Pagos Fecha [DATE] [DATE] - [DATE] [DATE] Ho…" at bounding box center [635, 324] width 1270 height 649
click at [803, 283] on input "checkbox" at bounding box center [799, 285] width 12 height 12
click at [1039, 243] on div at bounding box center [635, 324] width 1270 height 649
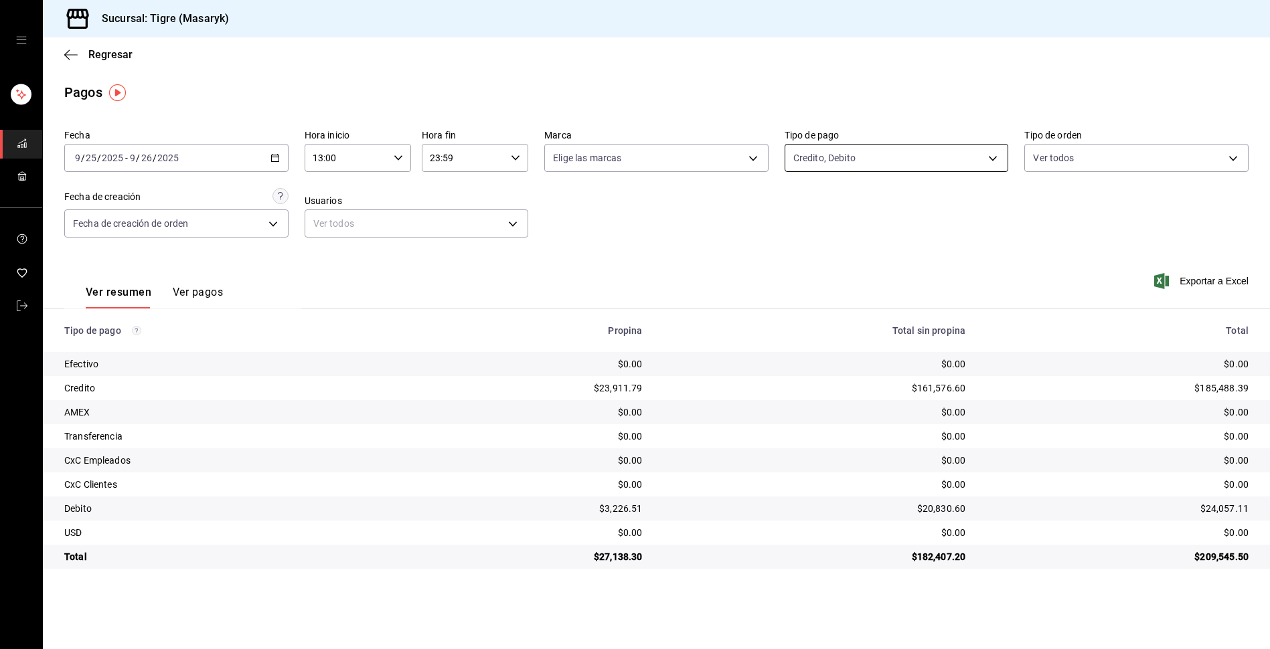
click at [993, 157] on body "Sucursal: Tigre (Masaryk) Regresar Pagos Fecha [DATE] [DATE] - [DATE] [DATE] Ho…" at bounding box center [635, 324] width 1270 height 649
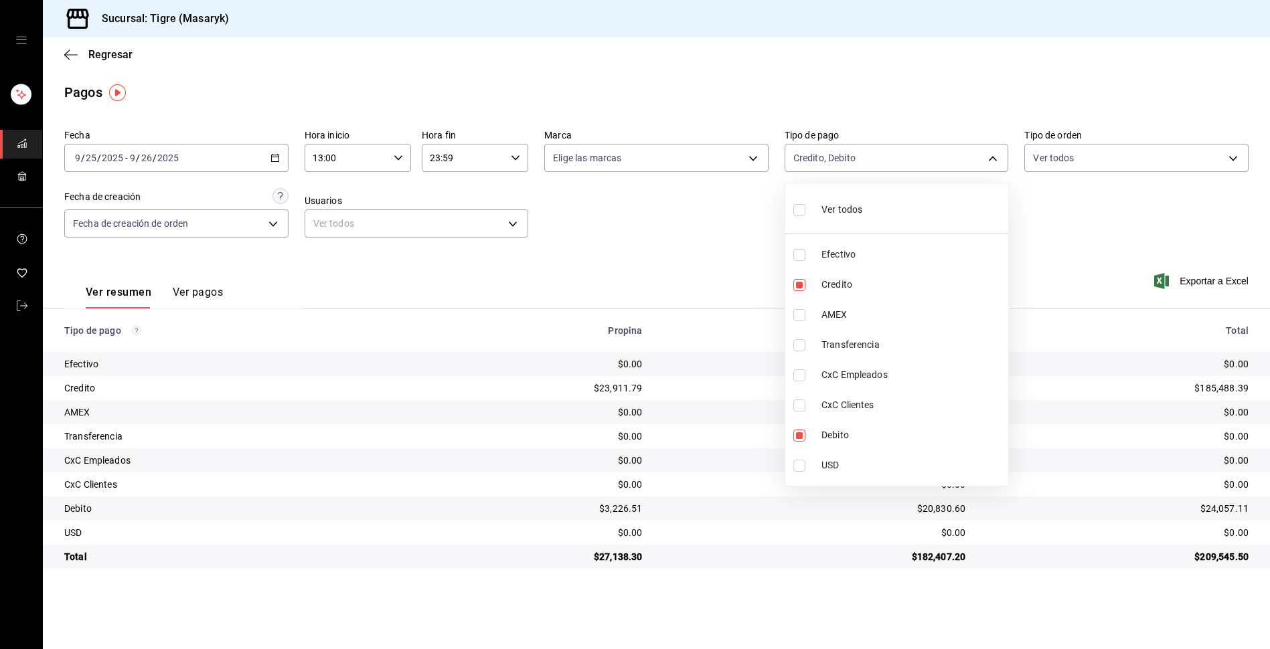
click at [793, 210] on input "checkbox" at bounding box center [799, 210] width 12 height 12
click at [706, 227] on div at bounding box center [635, 324] width 1270 height 649
